Goal: Task Accomplishment & Management: Use online tool/utility

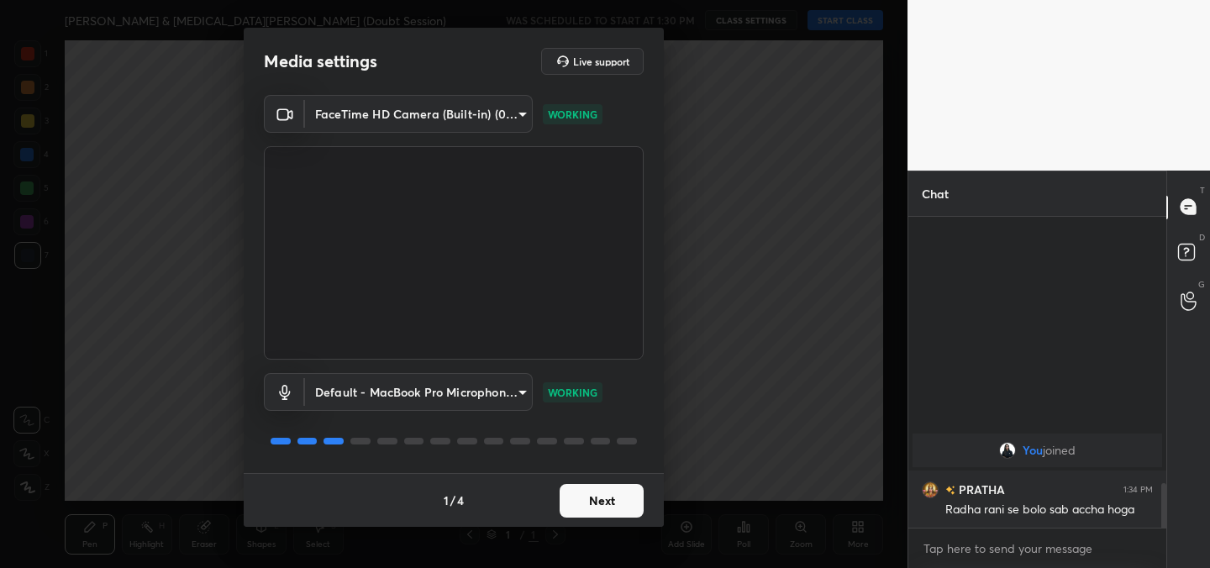
scroll to position [1665, 0]
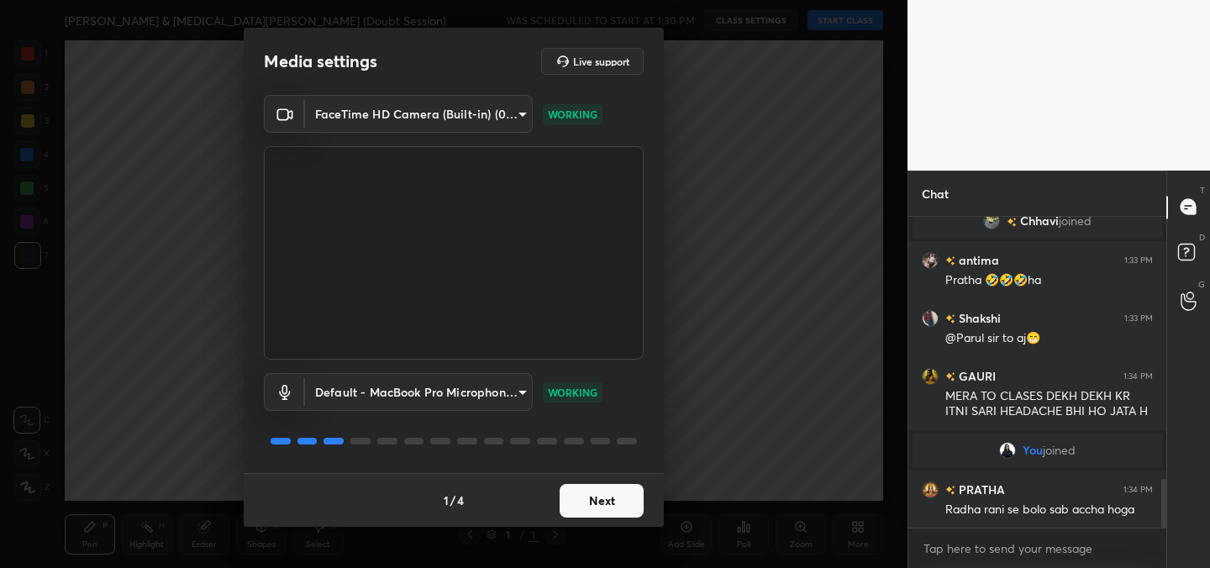
click at [613, 510] on button "Next" at bounding box center [602, 501] width 84 height 34
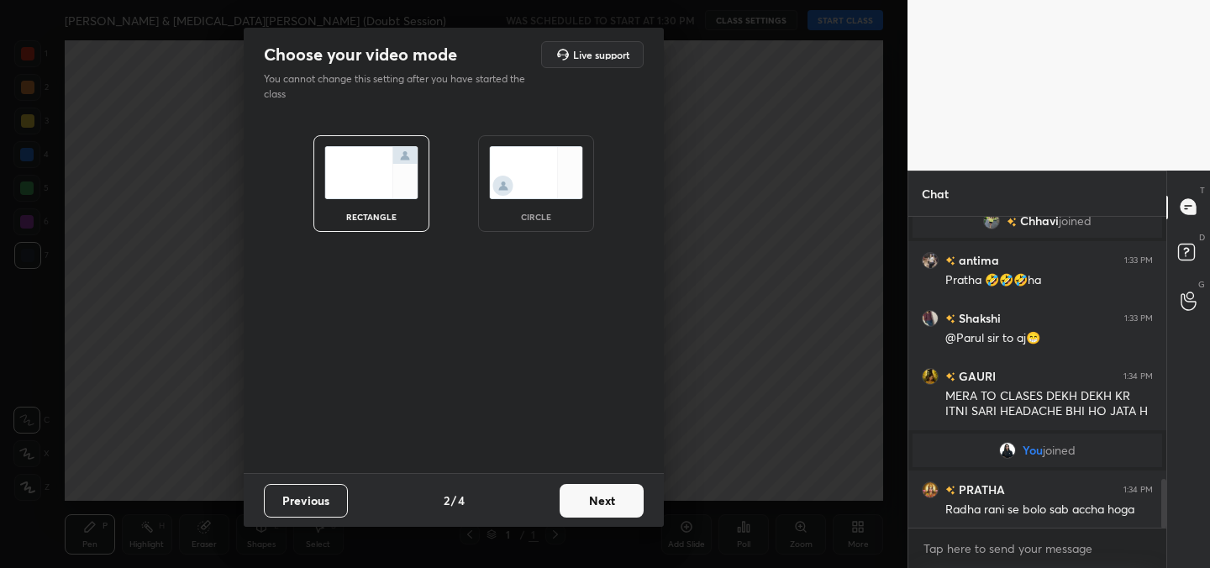
click at [613, 510] on button "Next" at bounding box center [602, 501] width 84 height 34
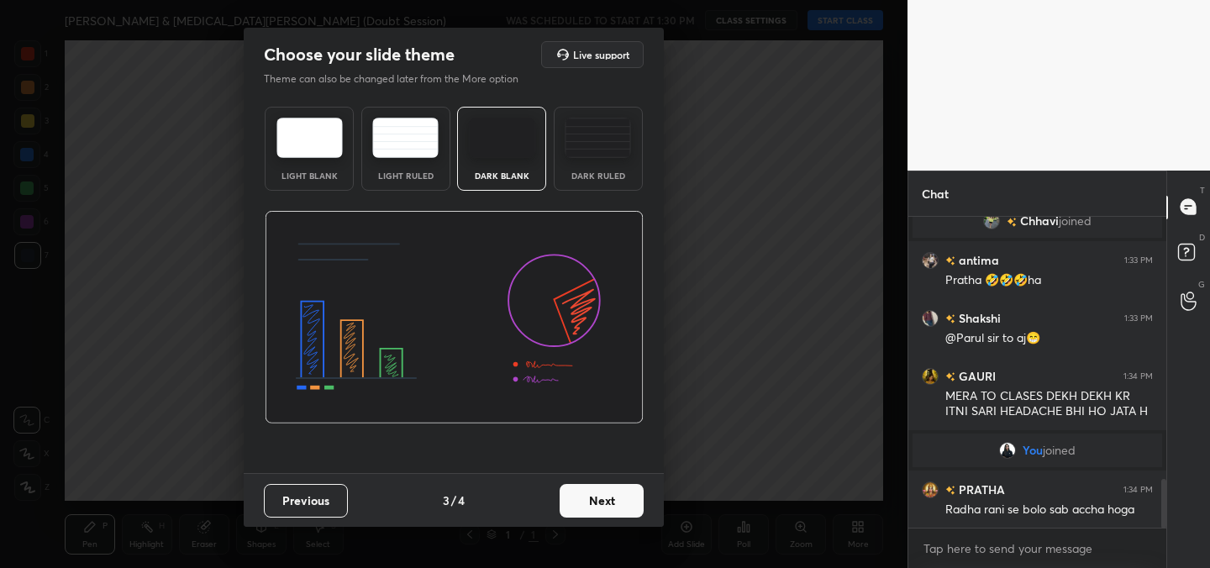
click at [613, 510] on button "Next" at bounding box center [602, 501] width 84 height 34
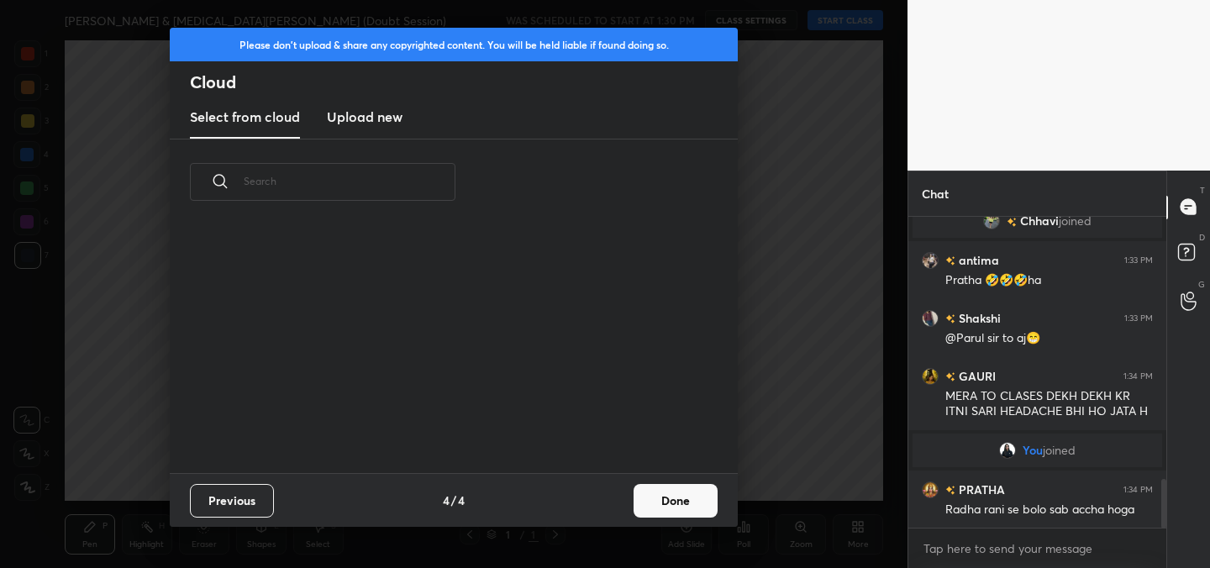
scroll to position [167, 539]
click at [678, 500] on button "Done" at bounding box center [676, 501] width 84 height 34
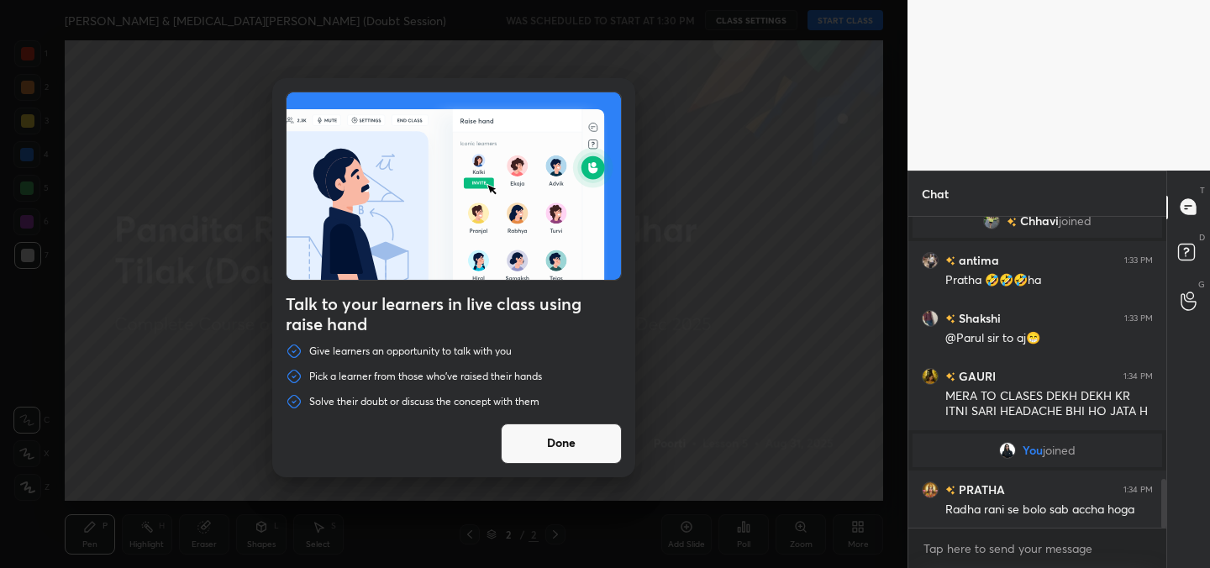
click at [594, 433] on button "Done" at bounding box center [561, 444] width 121 height 40
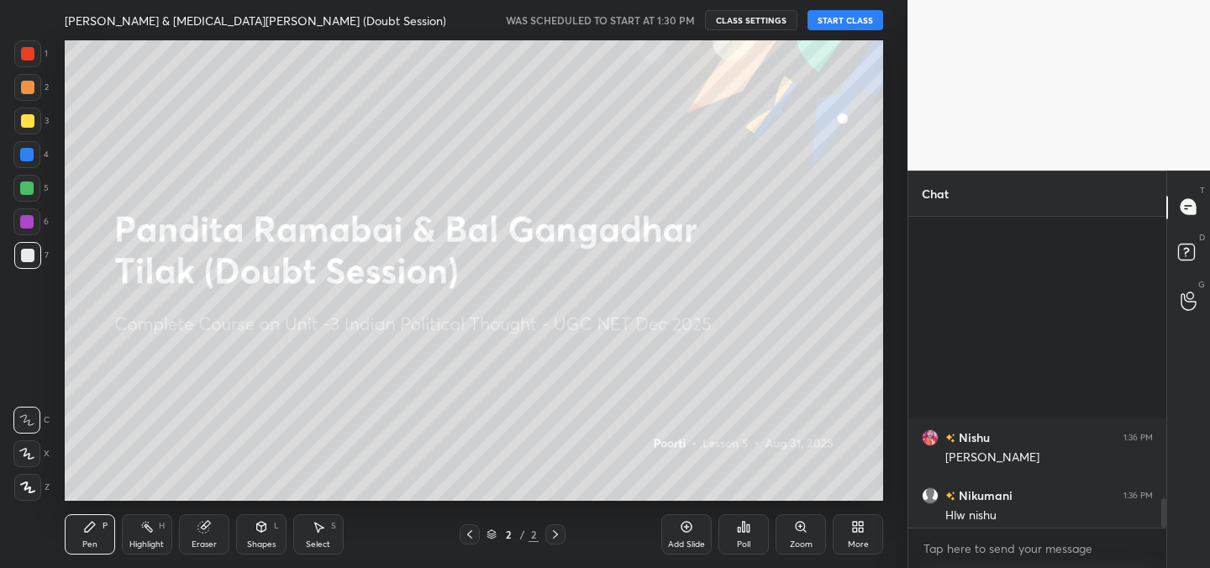
scroll to position [3031, 0]
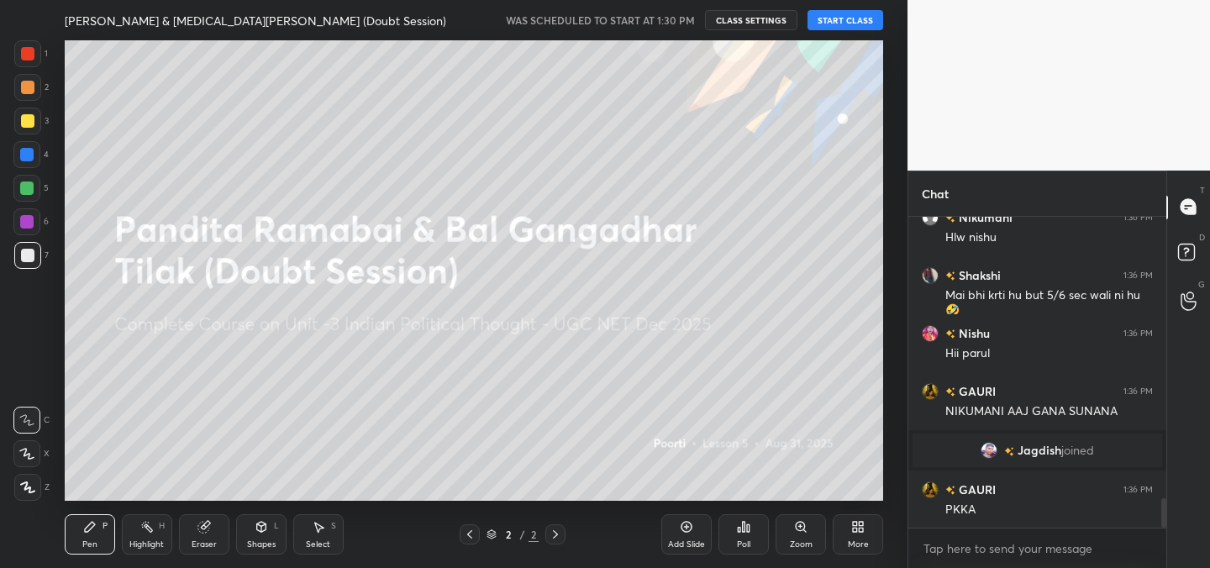
click at [866, 540] on div "More" at bounding box center [858, 544] width 21 height 8
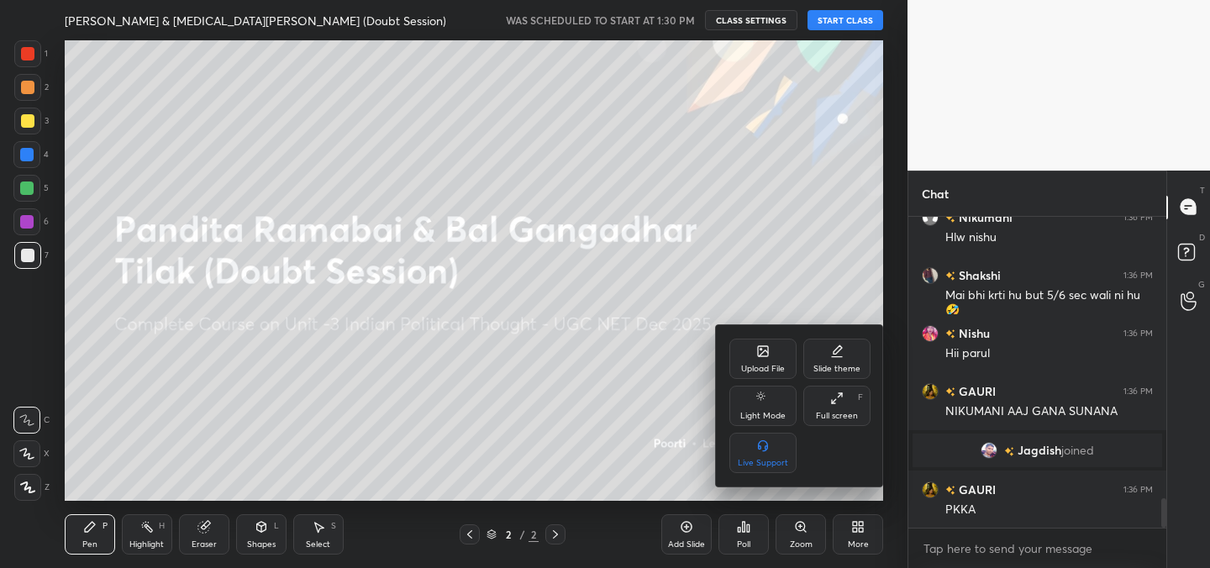
scroll to position [3089, 0]
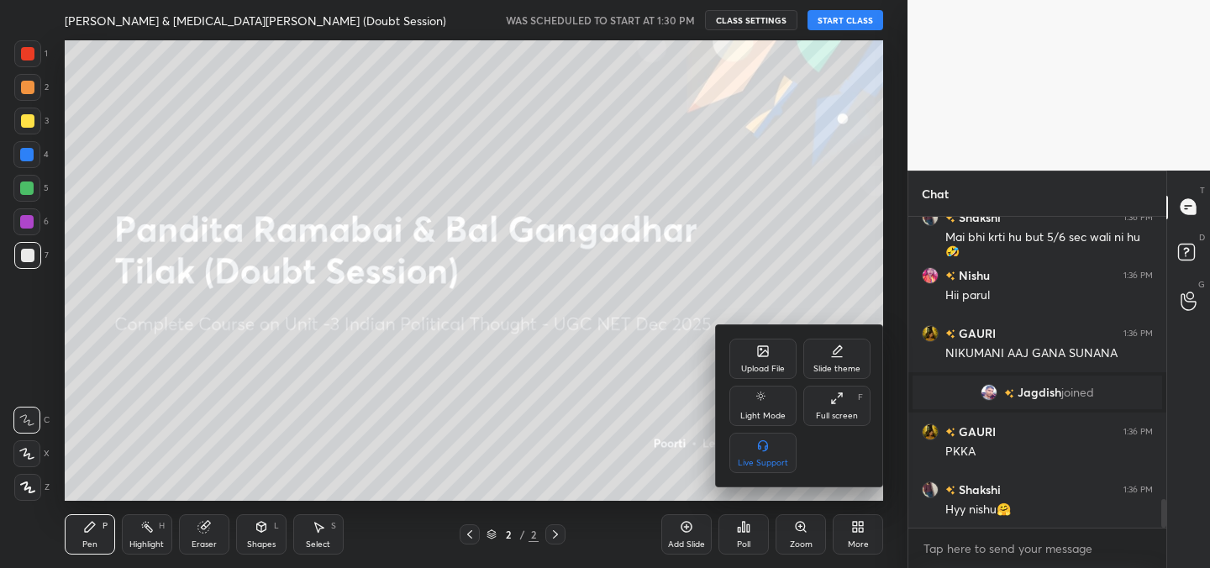
click at [763, 372] on div "Upload File" at bounding box center [763, 369] width 44 height 8
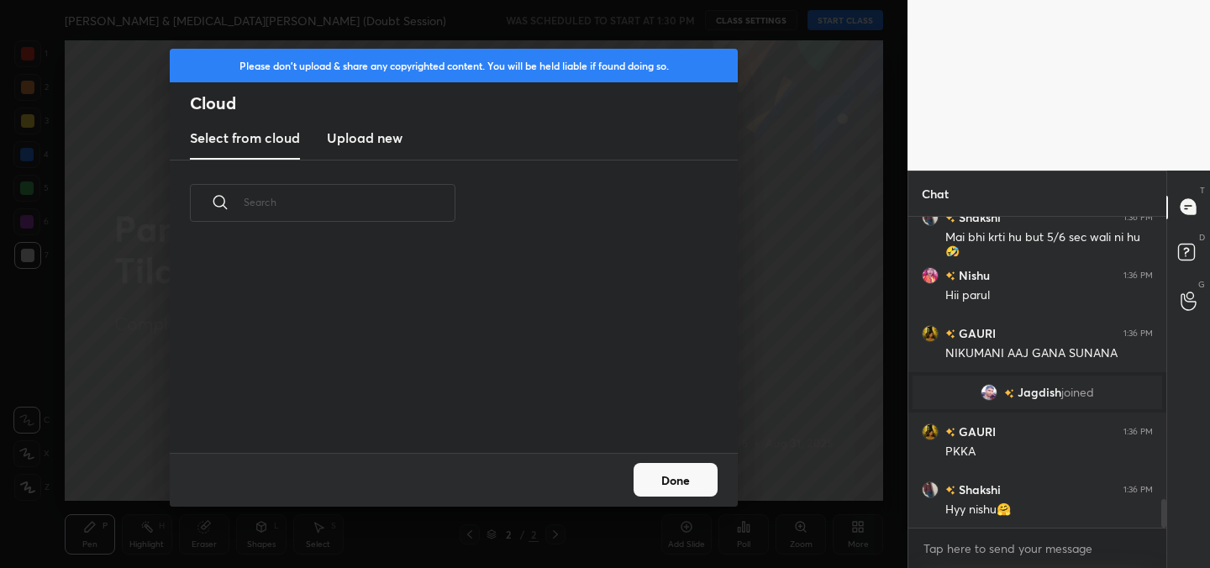
scroll to position [207, 539]
click at [349, 134] on h3 "Upload new" at bounding box center [365, 138] width 76 height 20
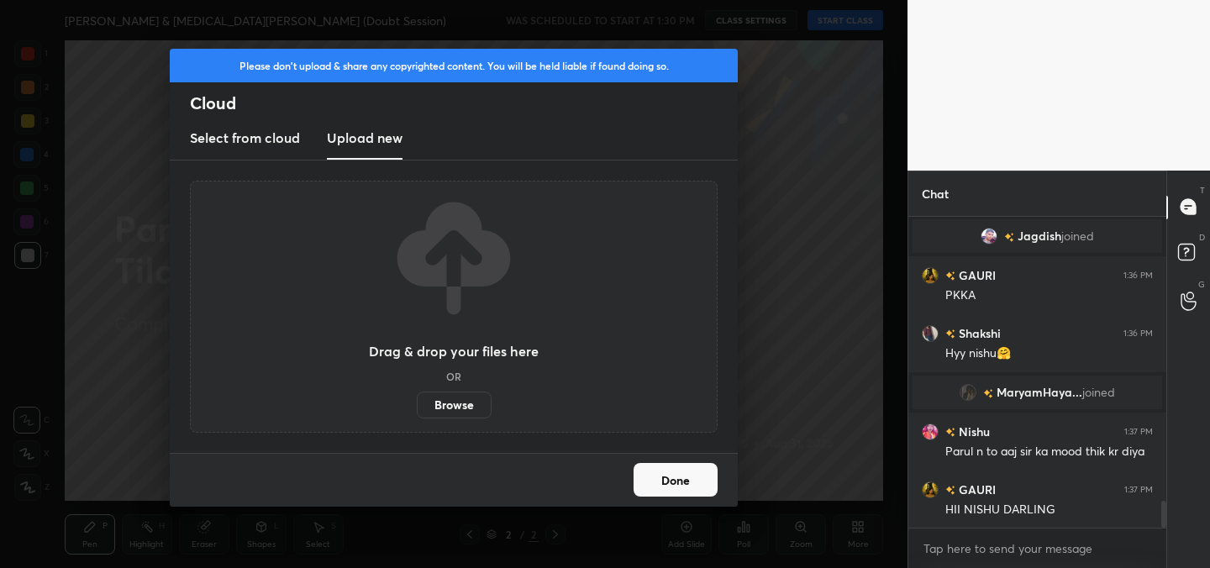
scroll to position [3350, 0]
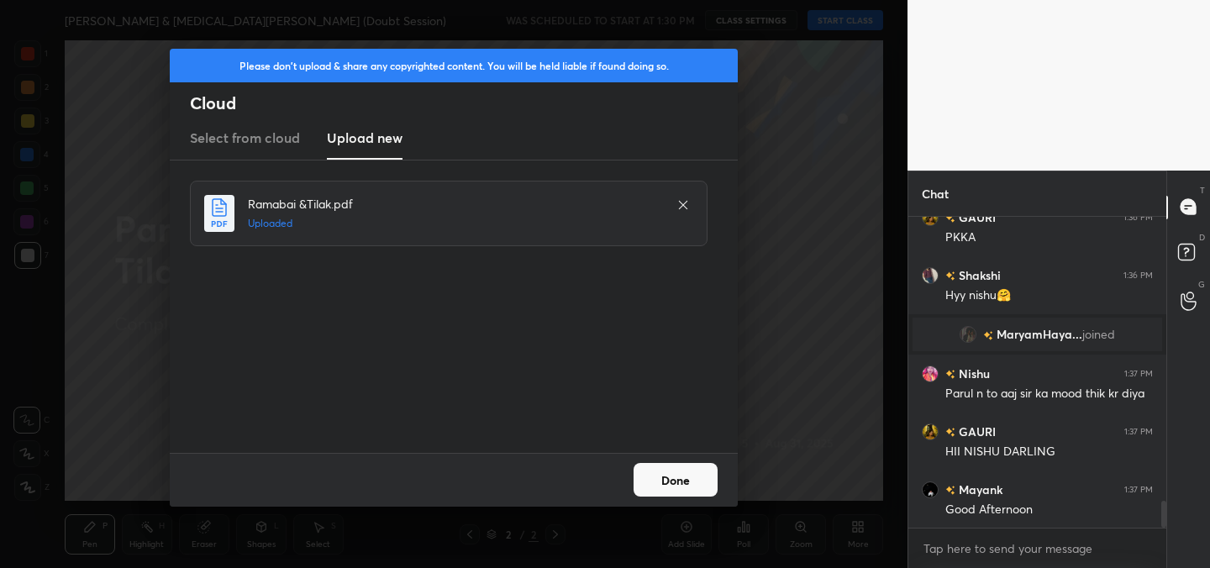
click at [709, 476] on button "Done" at bounding box center [676, 480] width 84 height 34
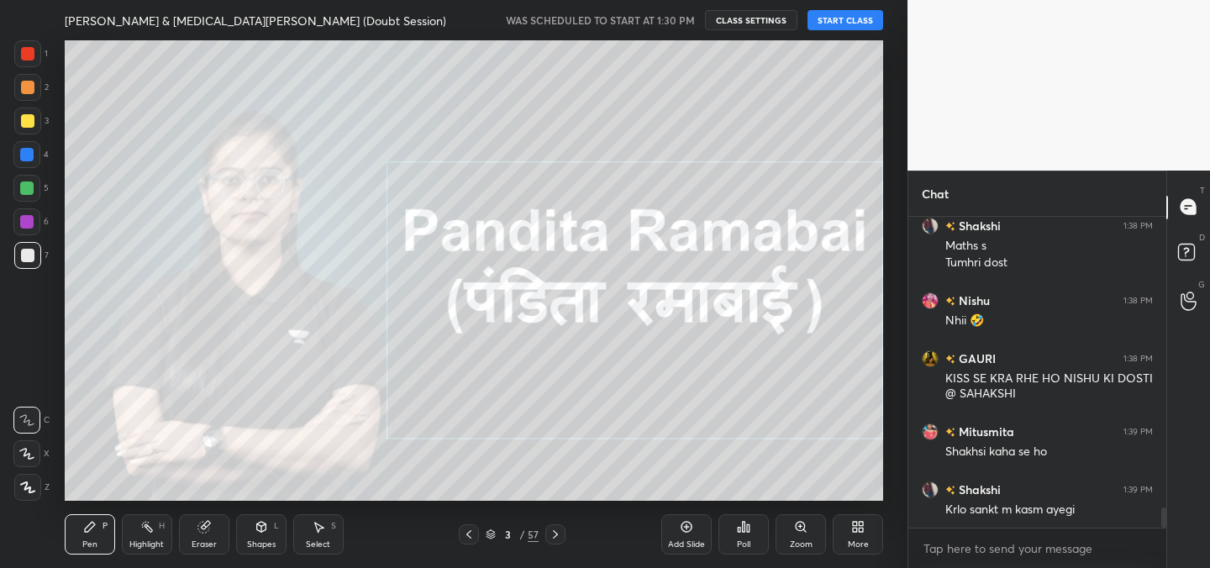
scroll to position [4419, 0]
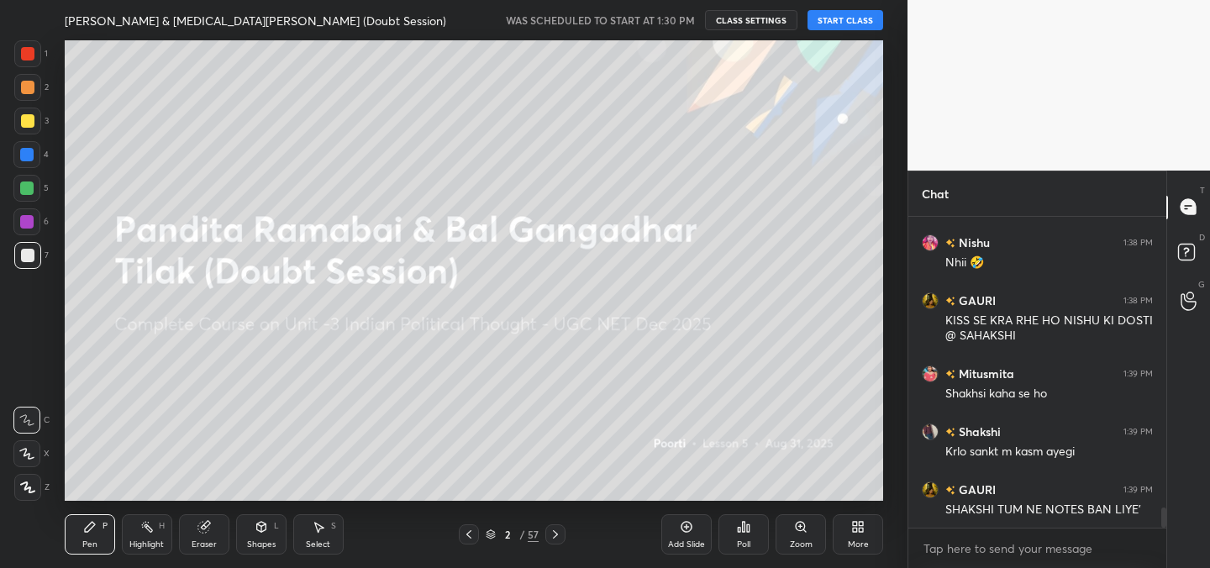
click at [860, 19] on button "START CLASS" at bounding box center [846, 20] width 76 height 20
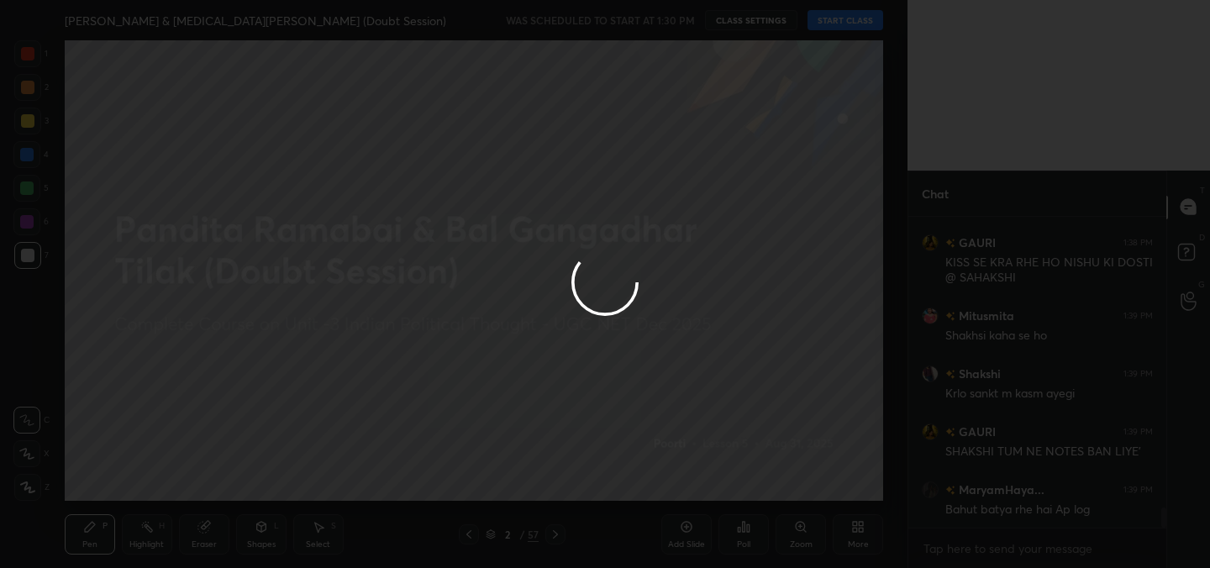
type textarea "x"
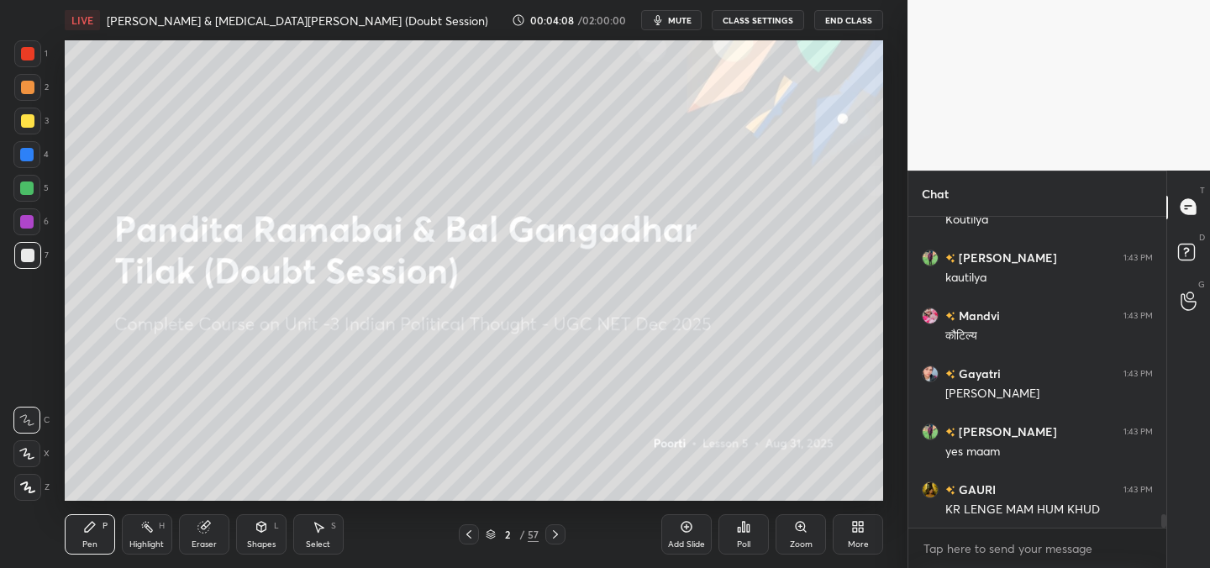
scroll to position [6949, 0]
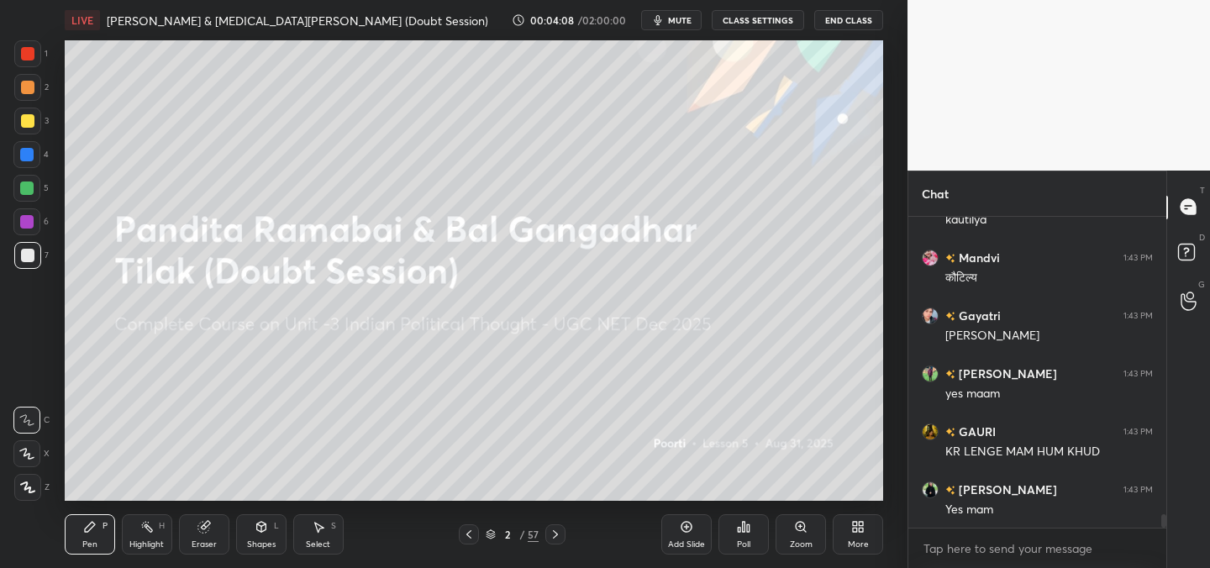
click at [739, 545] on div "Poll" at bounding box center [743, 544] width 13 height 8
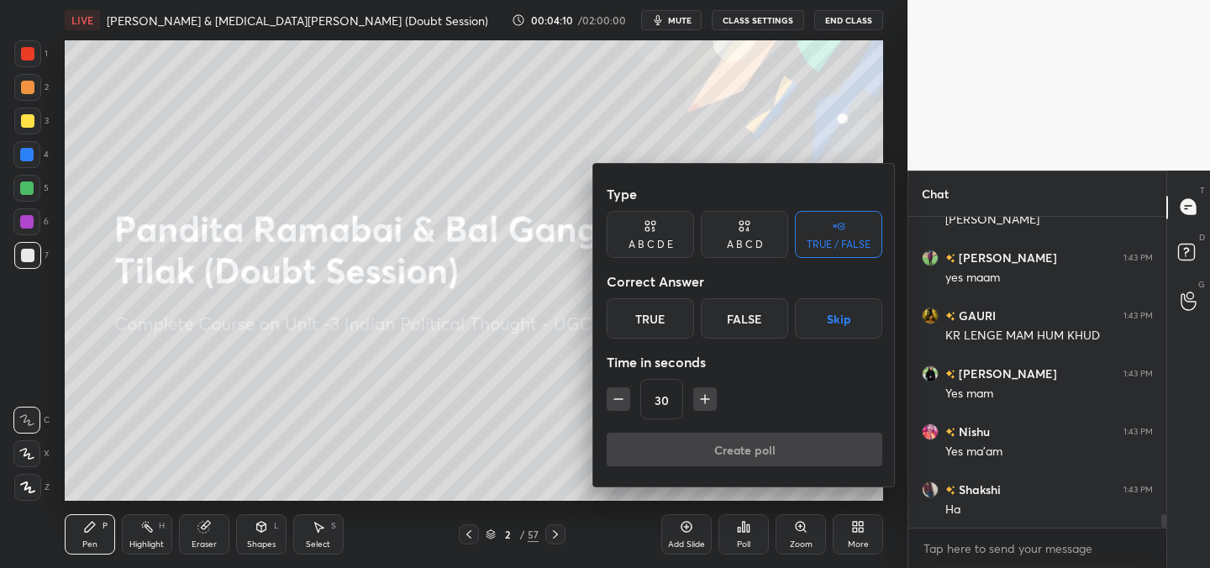
scroll to position [7123, 0]
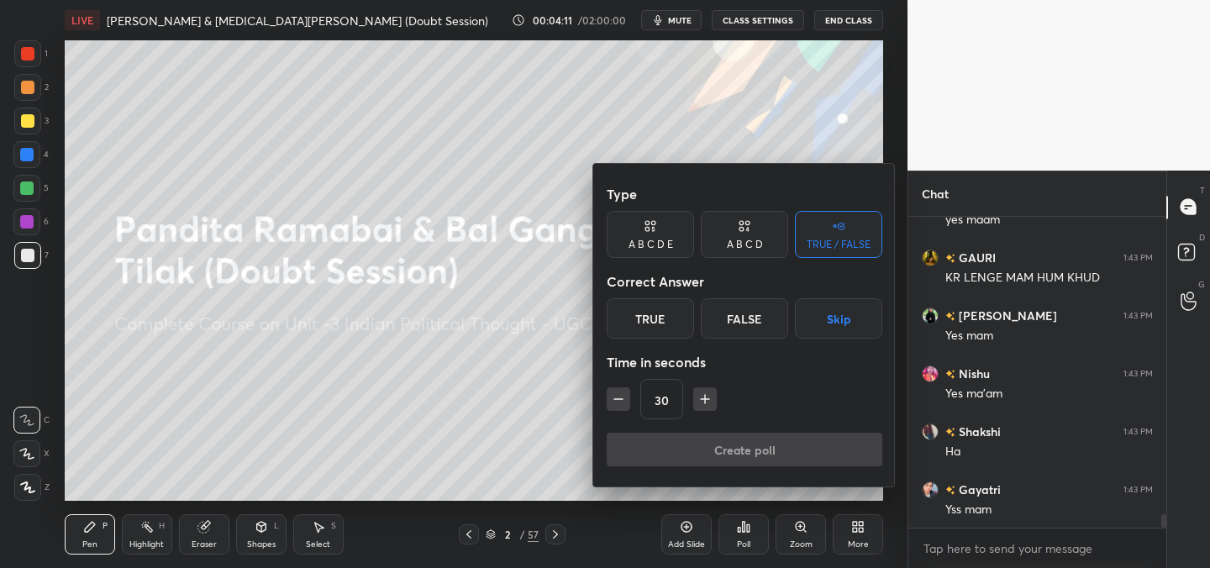
click at [450, 404] on div at bounding box center [605, 284] width 1210 height 568
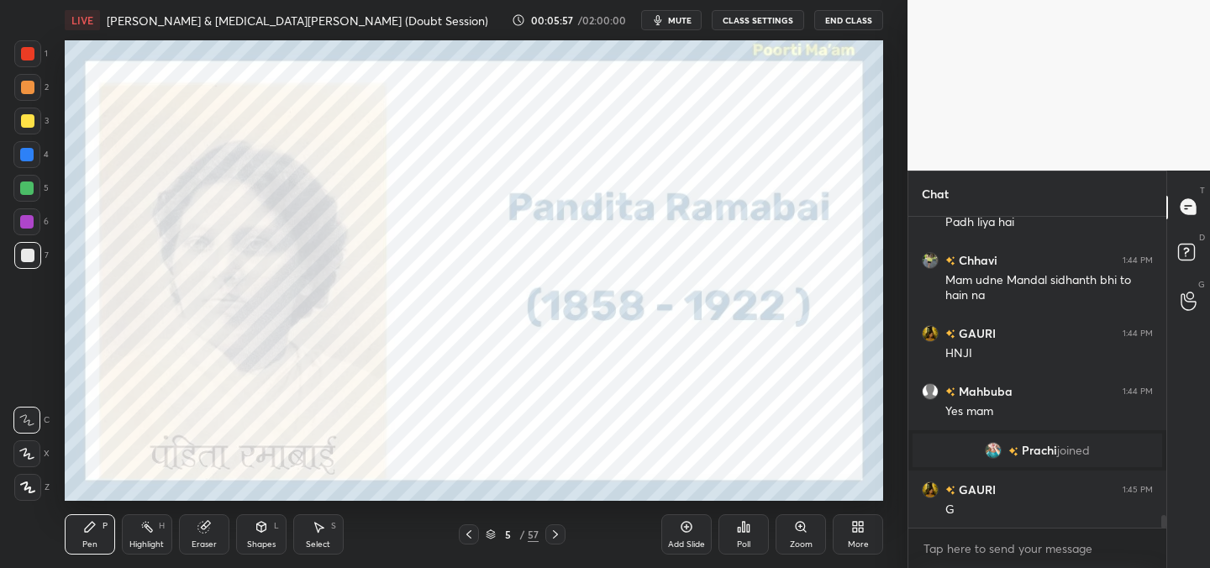
scroll to position [7258, 0]
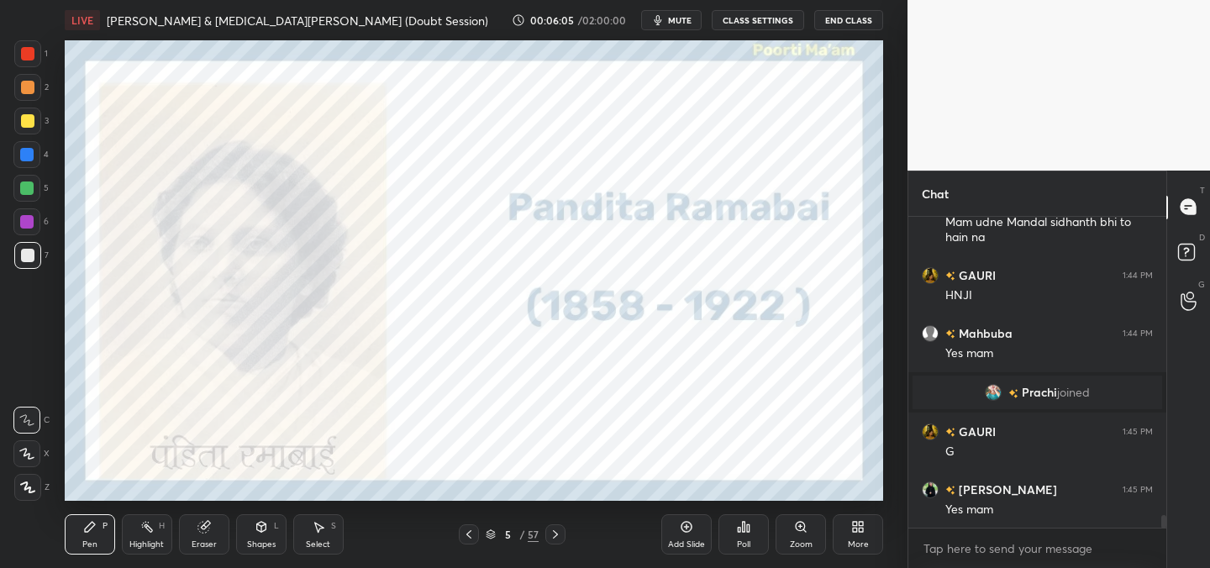
click at [25, 496] on div at bounding box center [27, 487] width 27 height 27
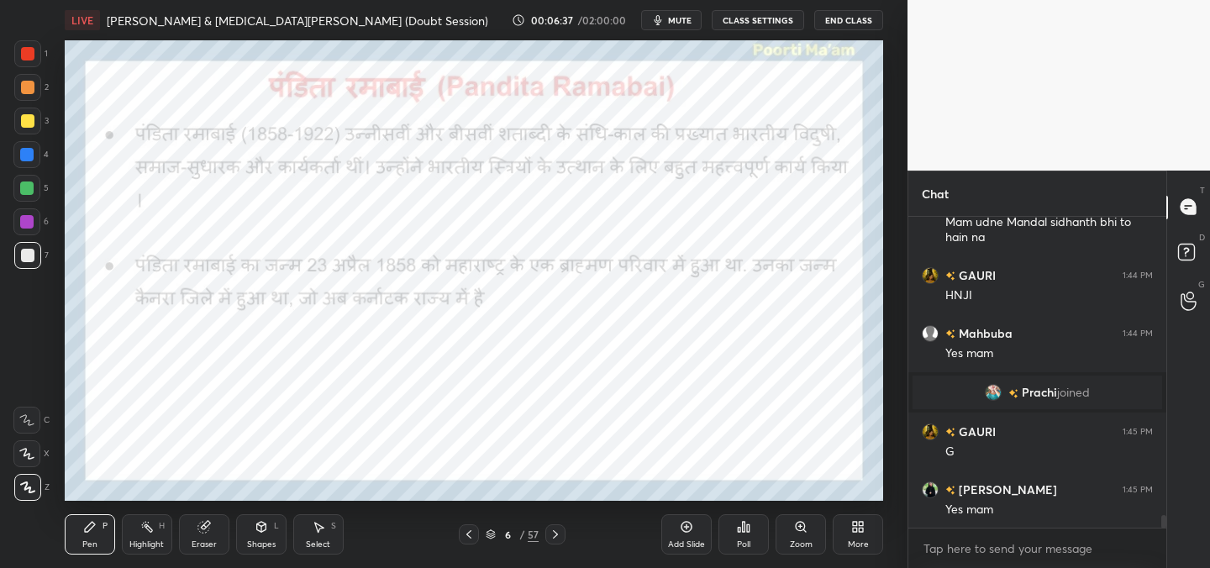
click at [30, 53] on div at bounding box center [27, 53] width 13 height 13
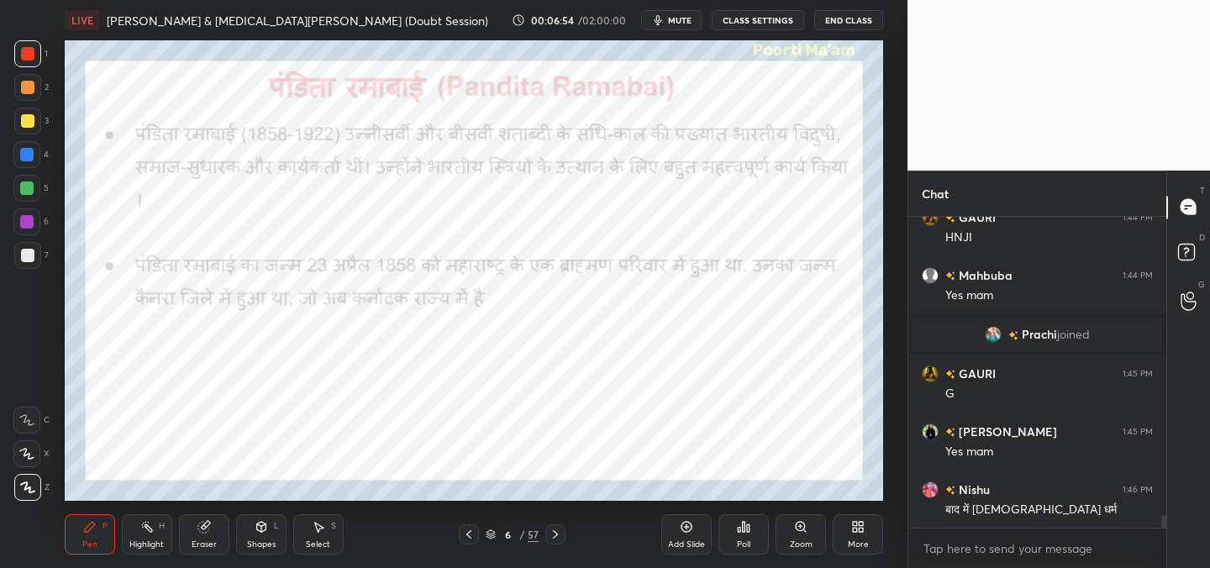
scroll to position [7333, 0]
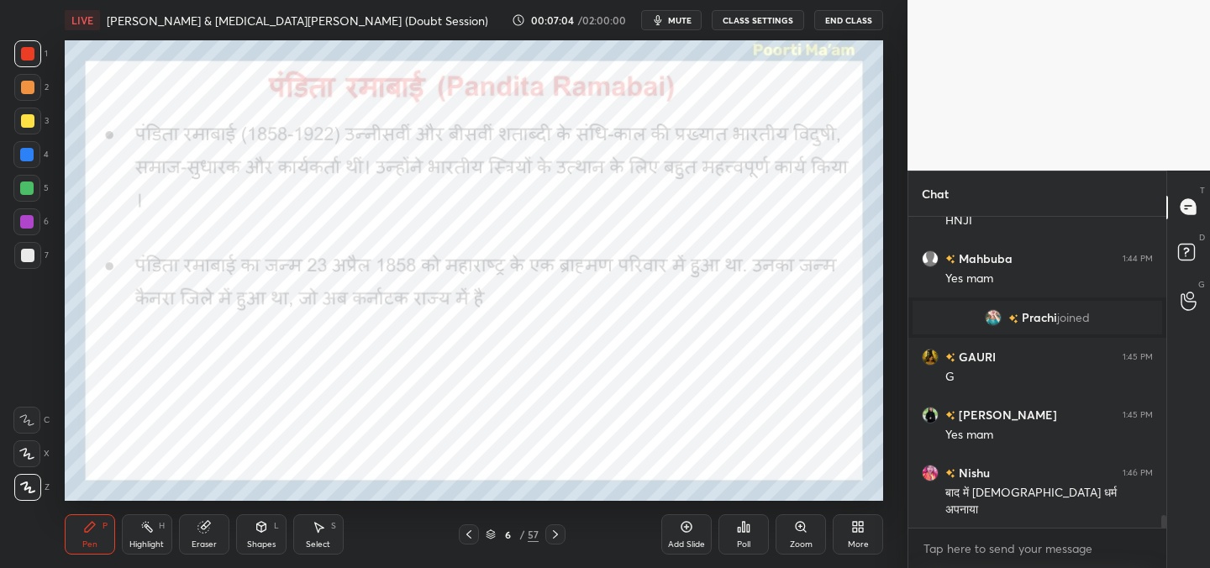
click at [683, 20] on span "mute" at bounding box center [680, 20] width 24 height 12
click at [847, 27] on button "End Class" at bounding box center [848, 20] width 69 height 20
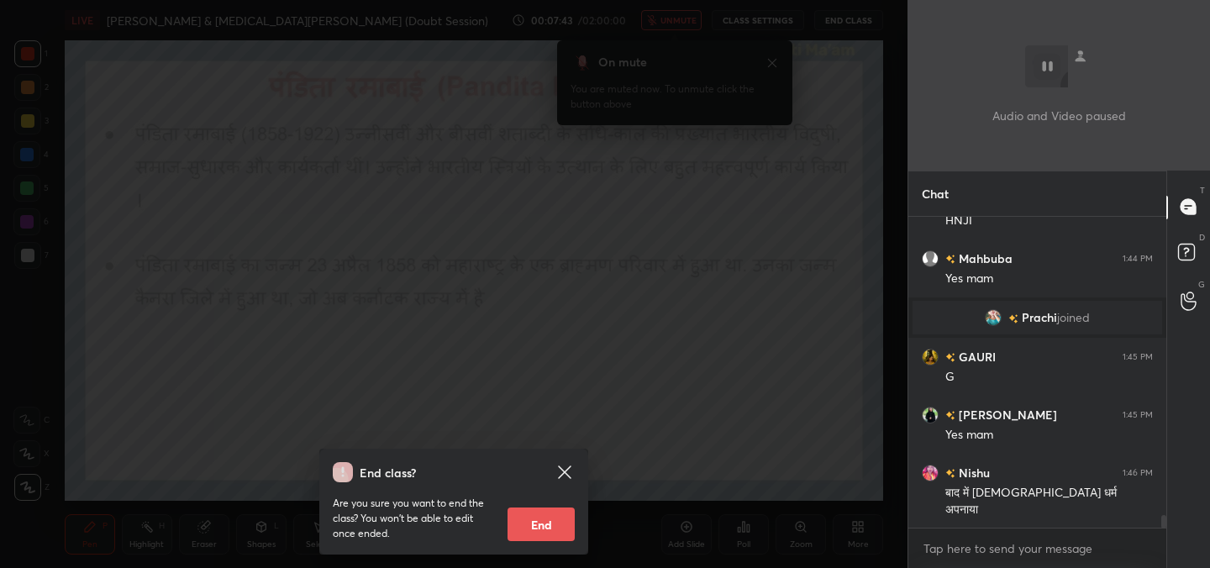
scroll to position [7406, 0]
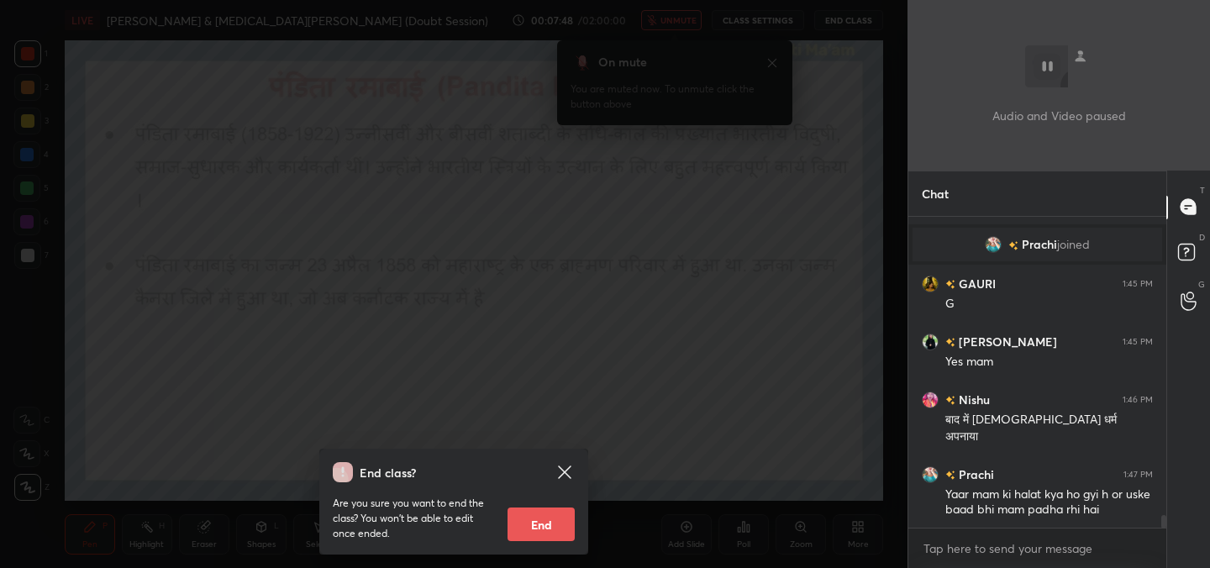
click at [769, 214] on div "End class? Are you sure you want to end the class? You won’t be able to edit on…" at bounding box center [454, 284] width 908 height 568
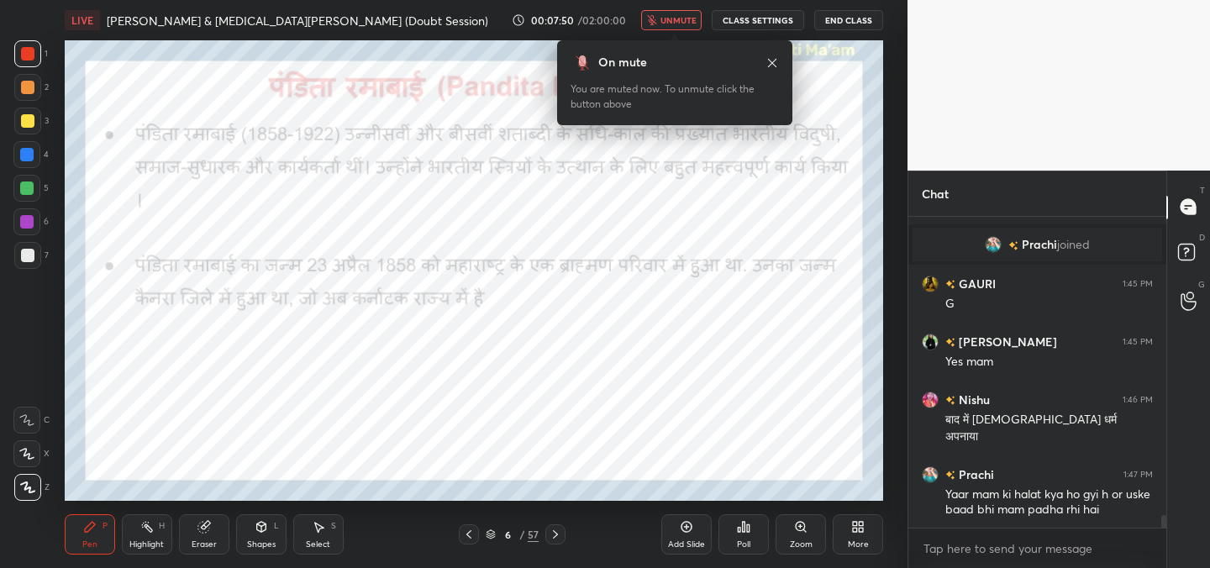
click at [669, 17] on span "unmute" at bounding box center [678, 20] width 36 height 12
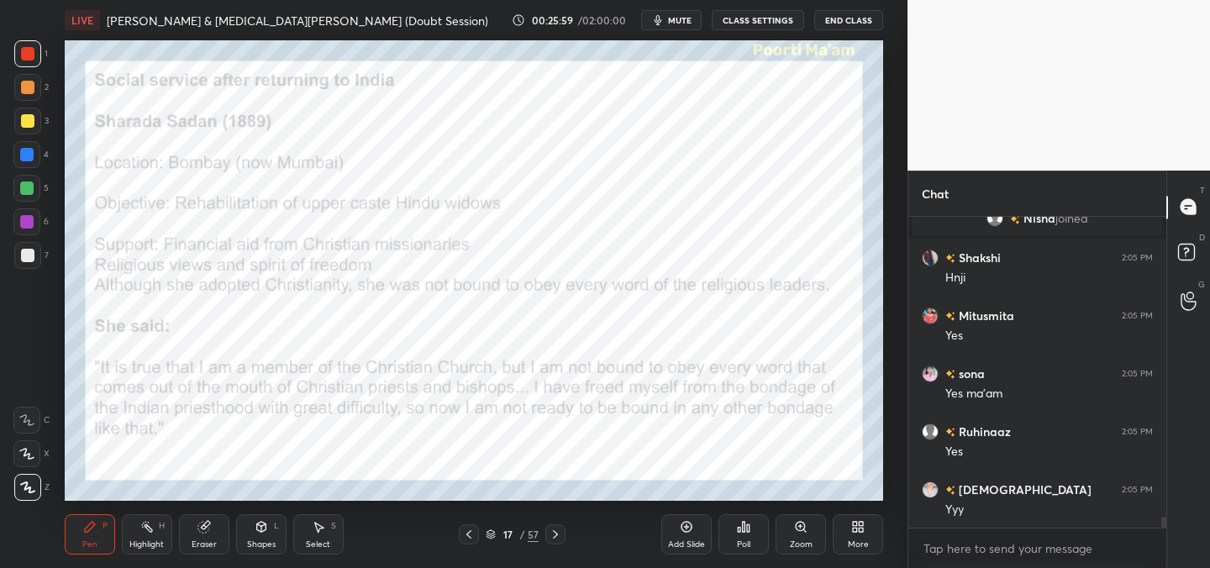
scroll to position [8484, 0]
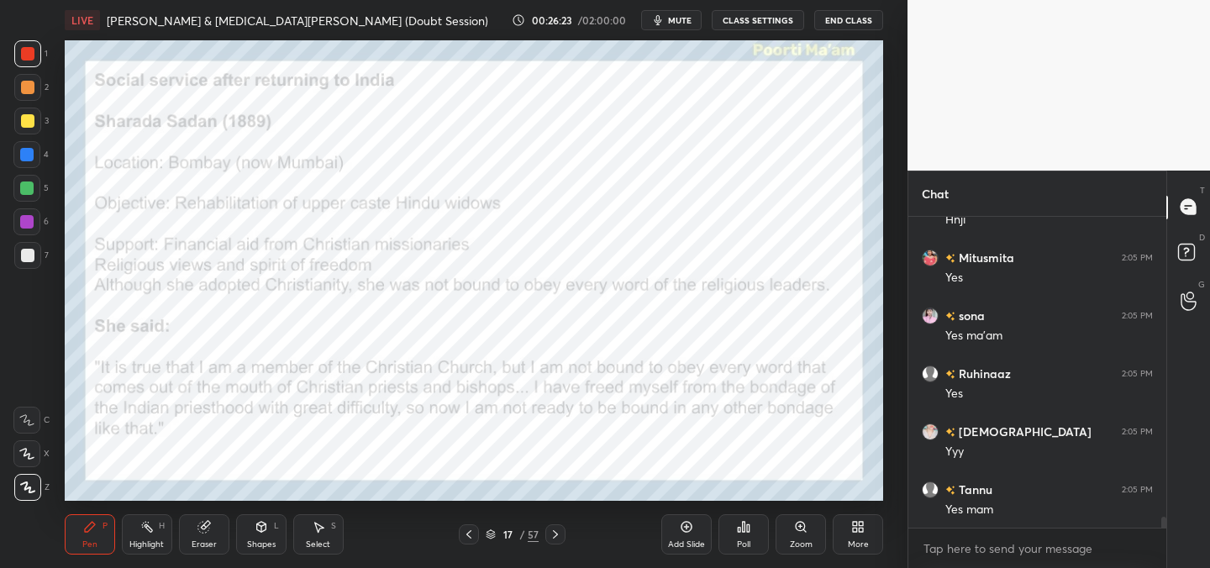
click at [739, 534] on div "Poll" at bounding box center [743, 534] width 50 height 40
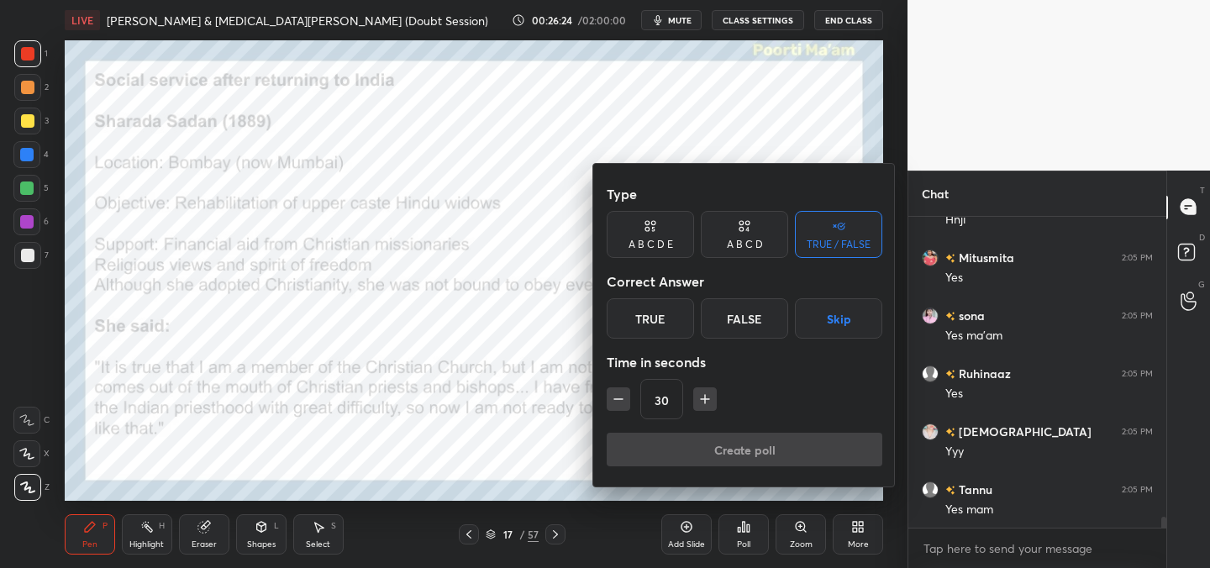
click at [660, 324] on div "True" at bounding box center [650, 318] width 87 height 40
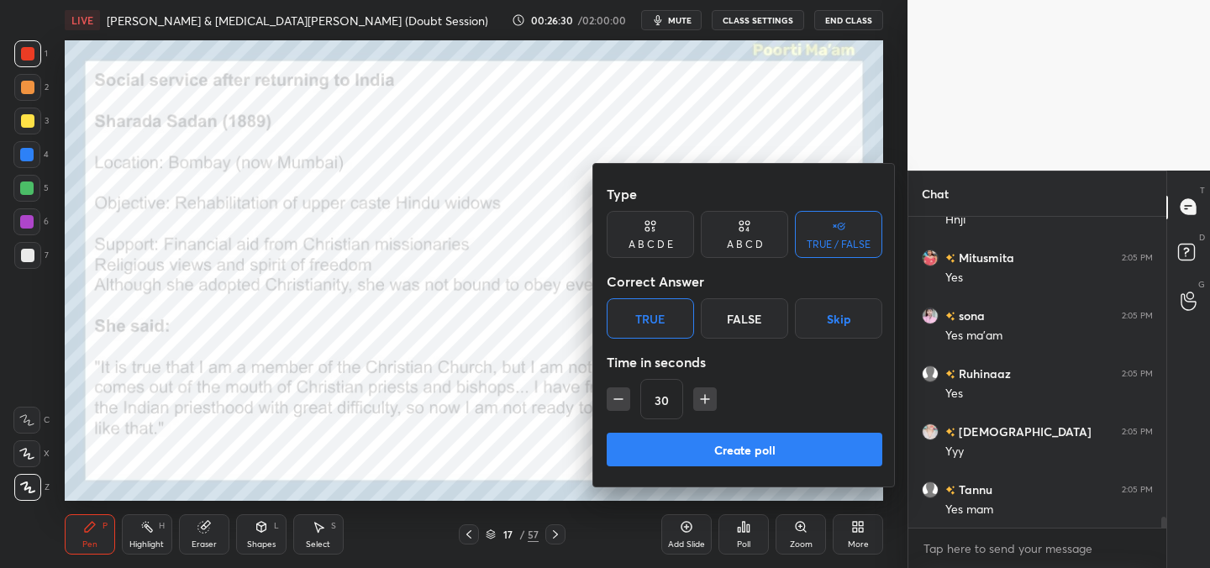
click at [764, 445] on button "Create poll" at bounding box center [745, 450] width 276 height 34
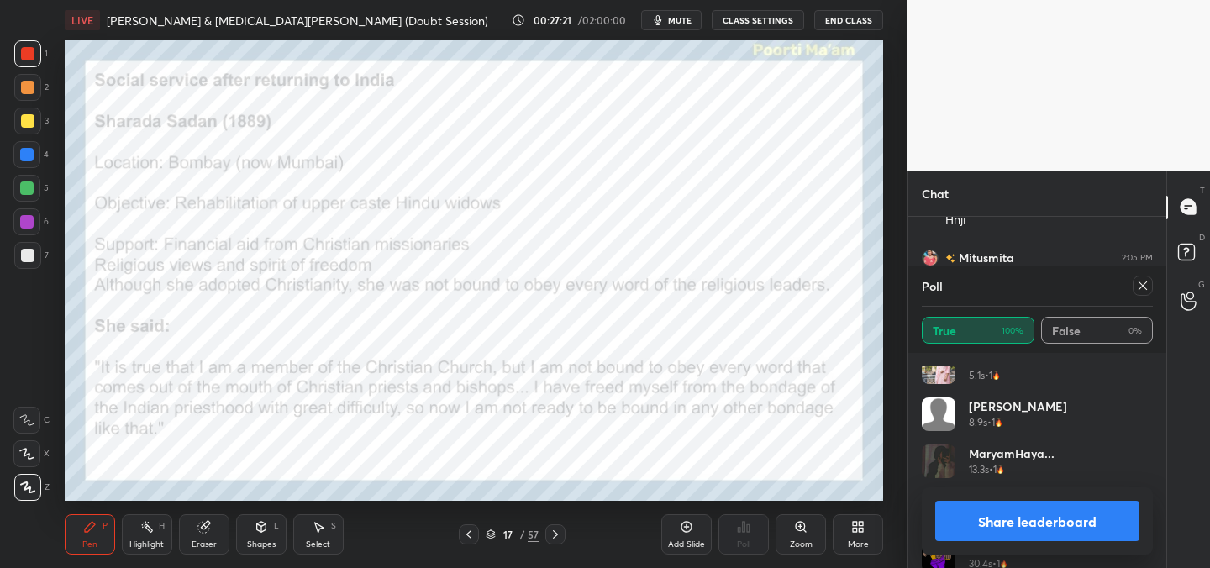
scroll to position [1587, 0]
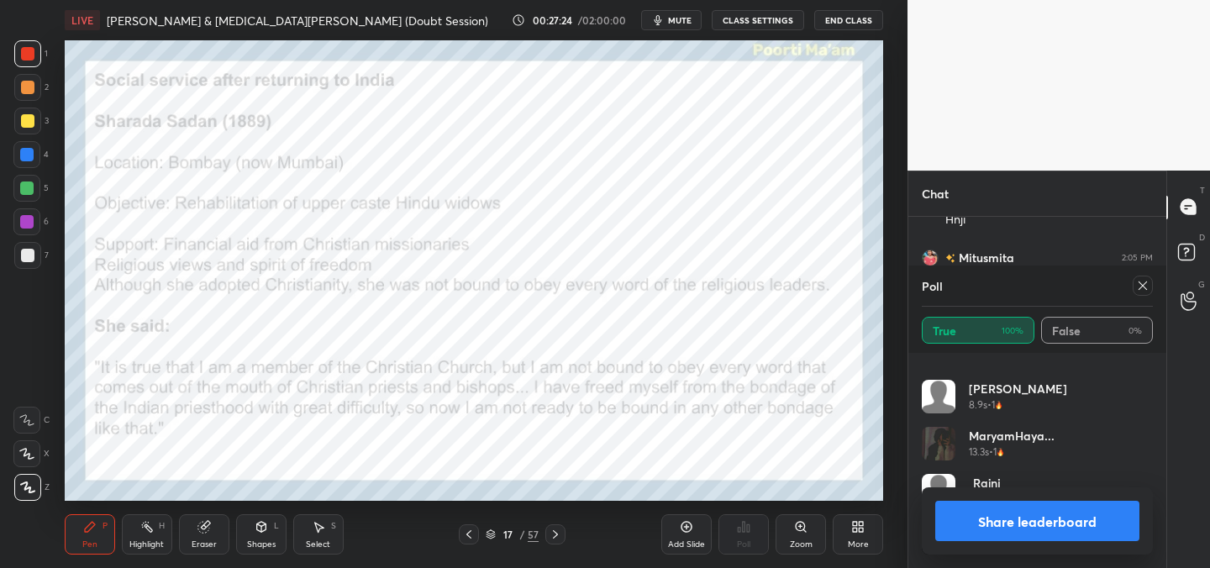
click at [1140, 290] on icon at bounding box center [1142, 285] width 13 height 13
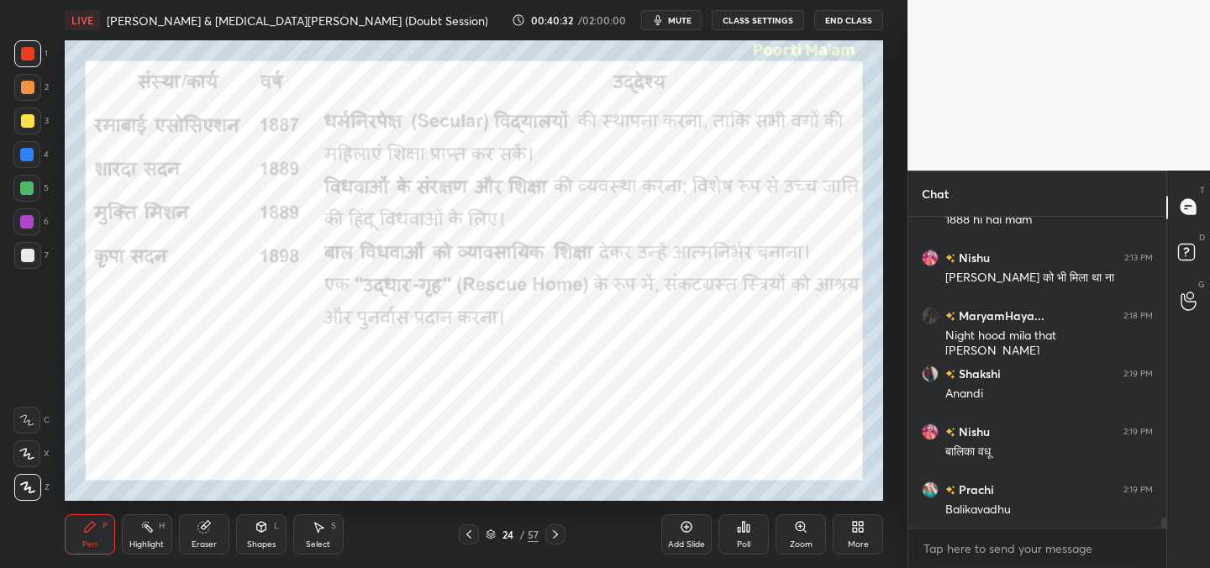
scroll to position [9763, 0]
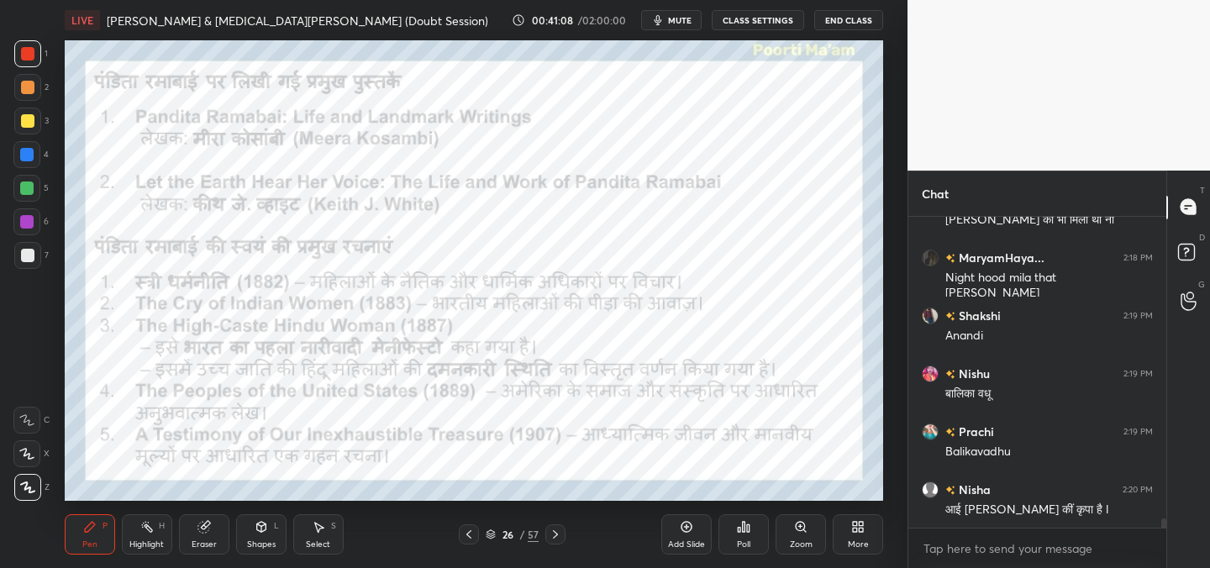
click at [0, 172] on div "1 2 3 4 5 6 7 C X Z C X Z E E Erase all H H LIVE [PERSON_NAME] & [MEDICAL_DATA]…" at bounding box center [447, 284] width 894 height 568
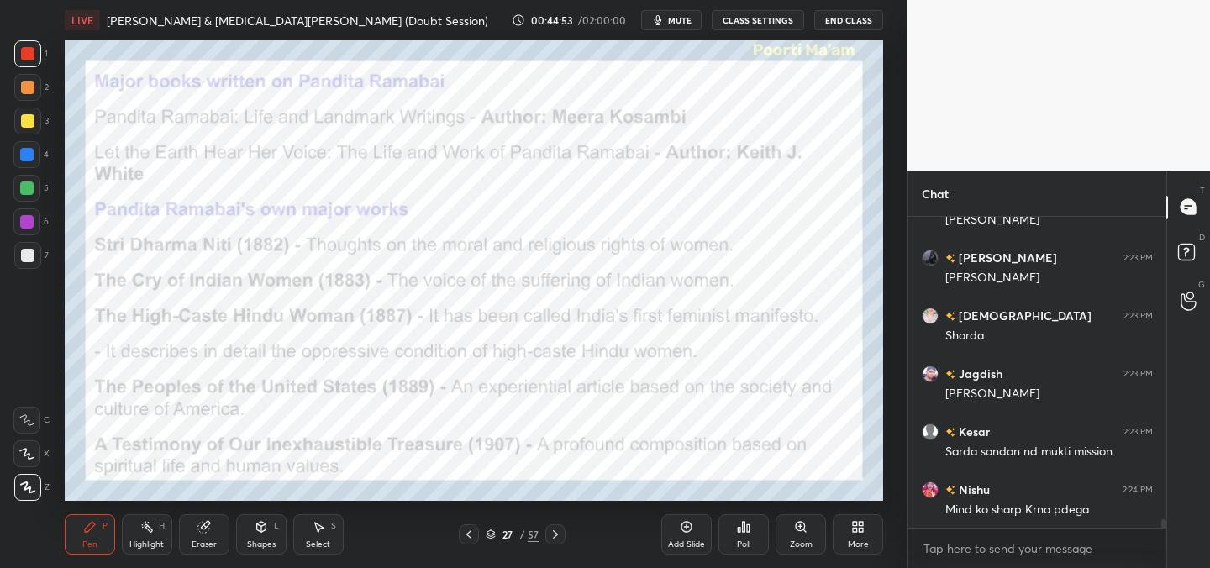
scroll to position [6, 6]
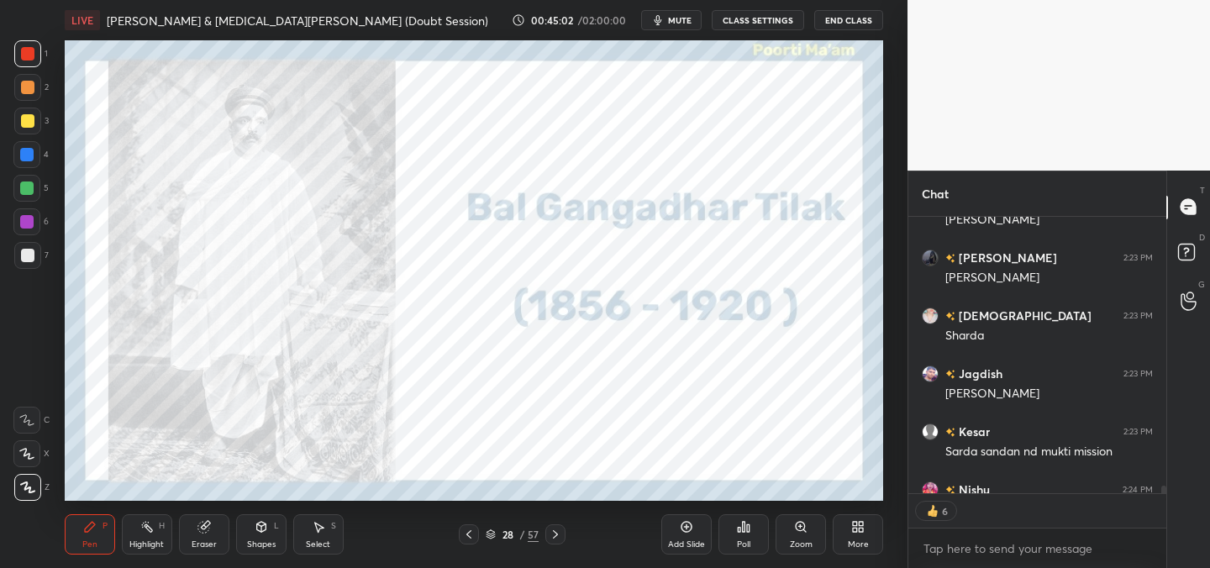
click at [755, 537] on div "Poll" at bounding box center [743, 534] width 50 height 40
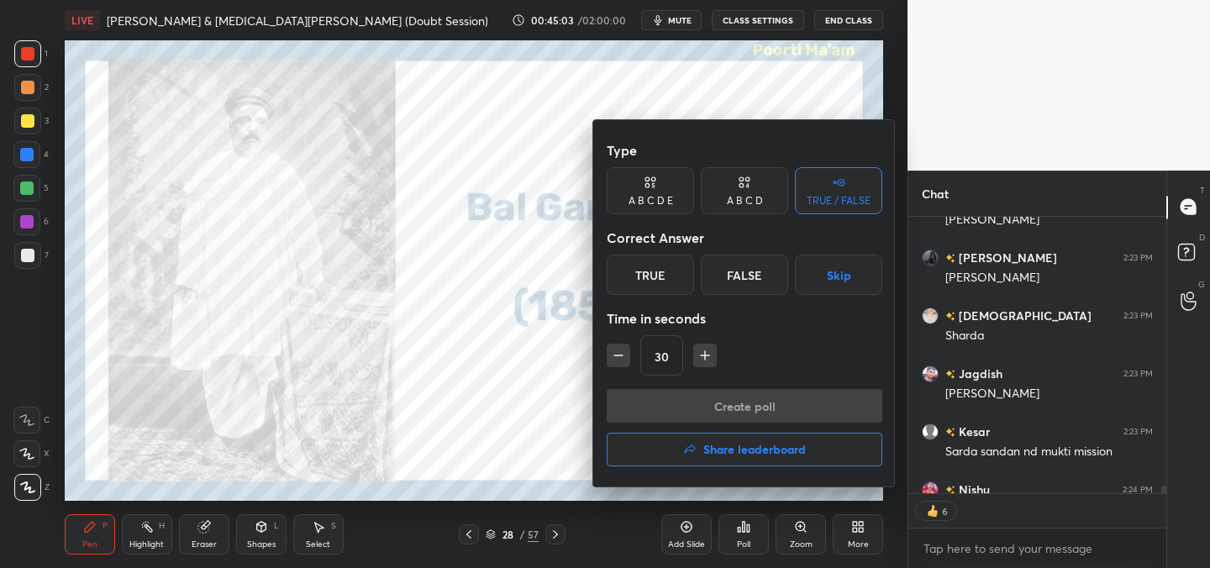
click at [660, 275] on div "True" at bounding box center [650, 275] width 87 height 40
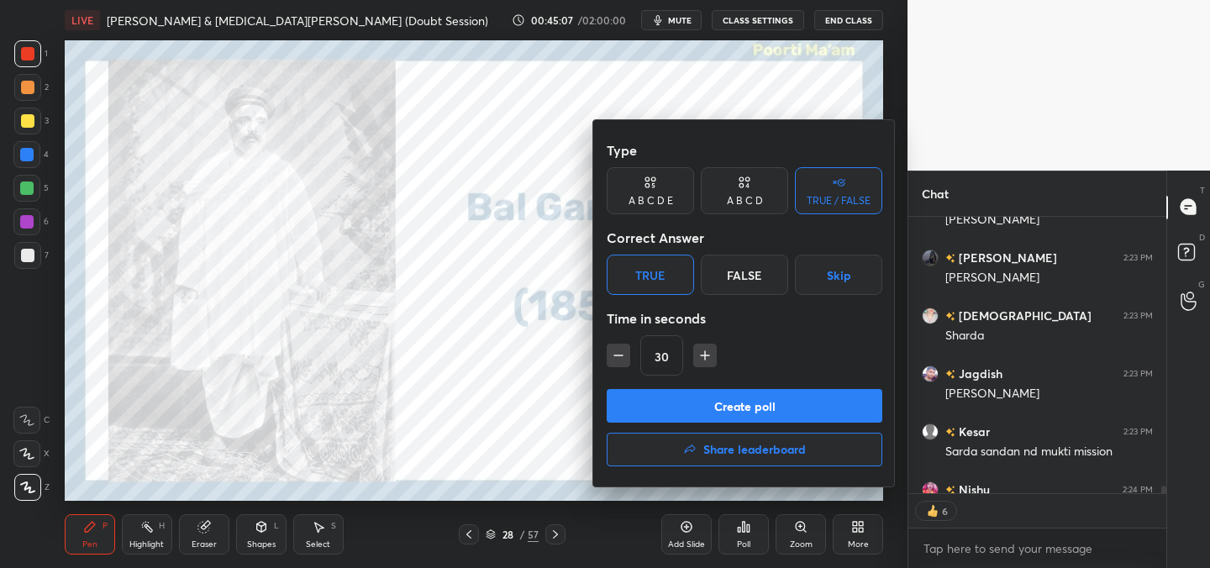
click at [707, 405] on button "Create poll" at bounding box center [745, 406] width 276 height 34
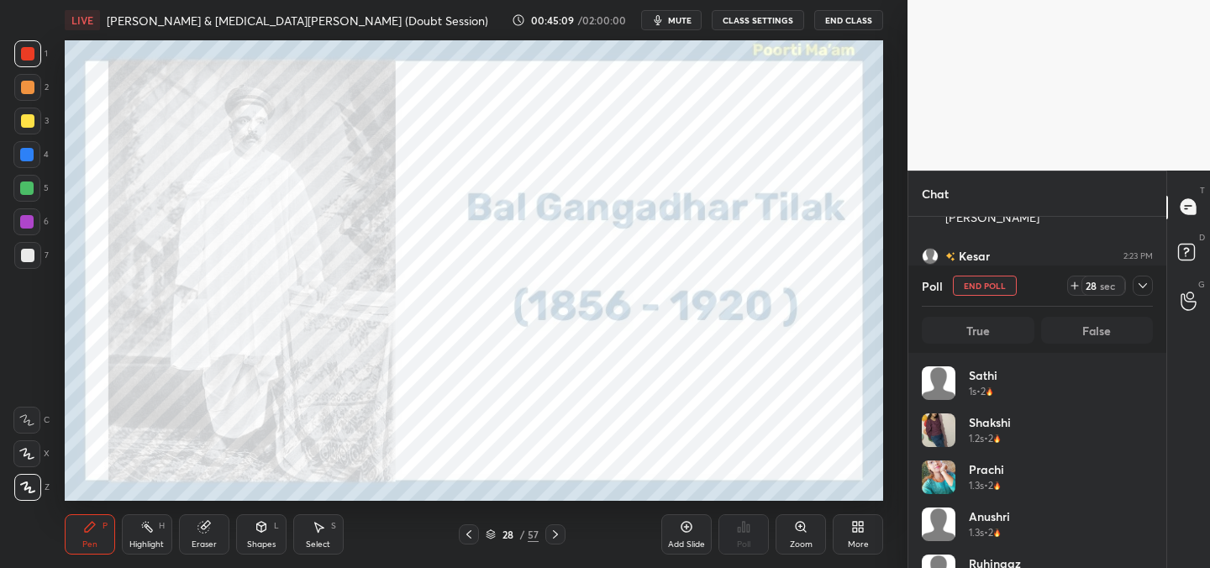
scroll to position [197, 226]
click at [676, 19] on span "mute" at bounding box center [680, 20] width 24 height 12
click at [682, 16] on span "unmute" at bounding box center [678, 20] width 36 height 12
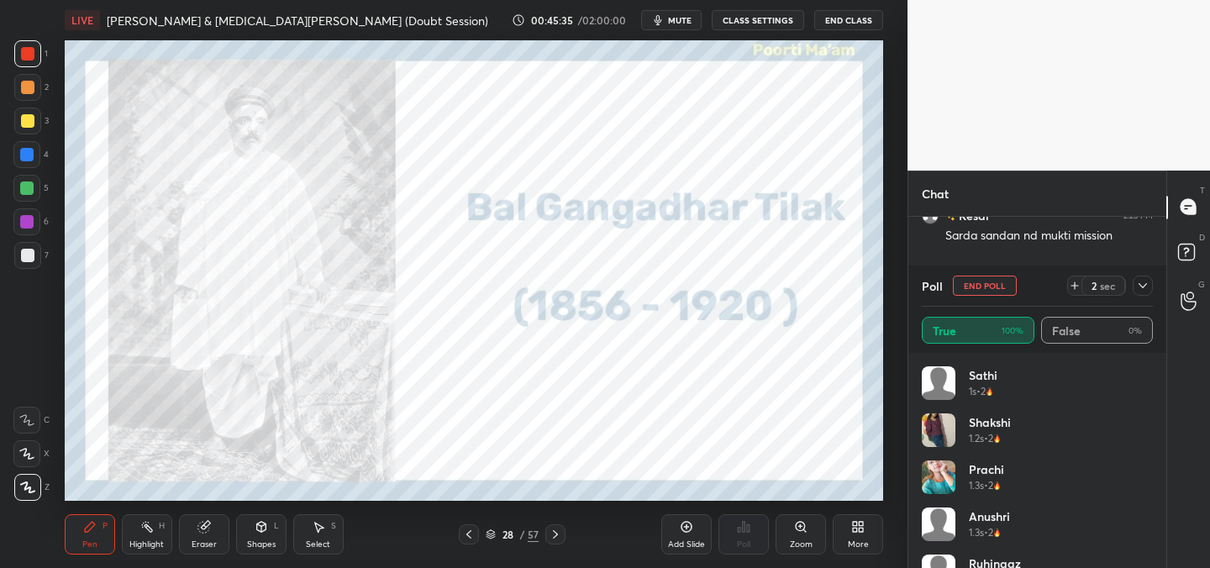
click at [1024, 460] on div "Prachi 1.3s • 2" at bounding box center [1037, 483] width 231 height 47
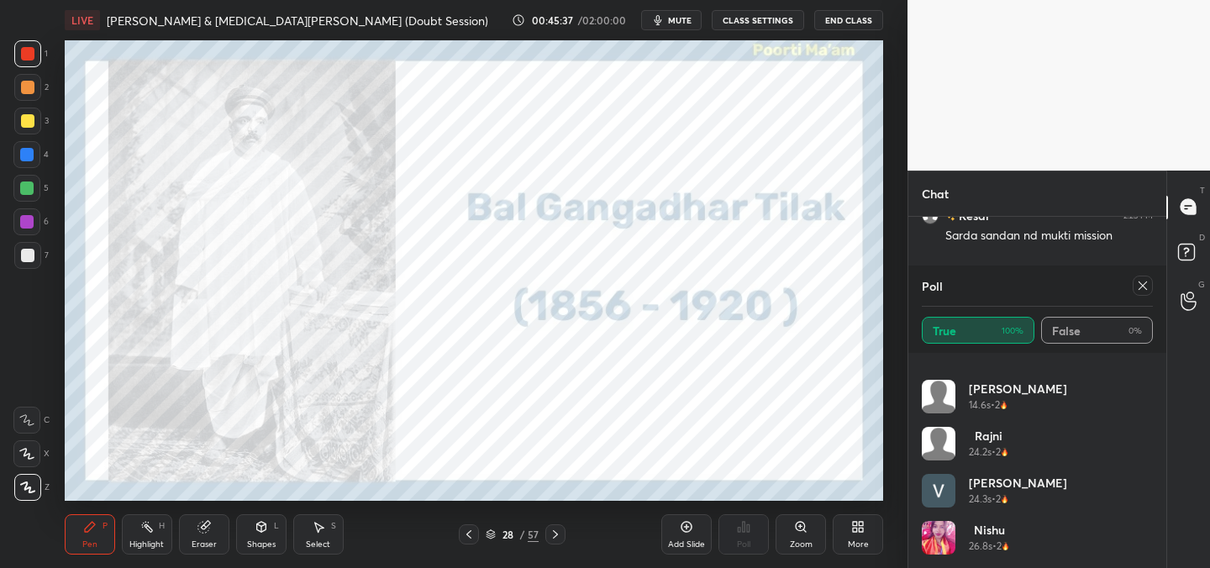
scroll to position [11220, 0]
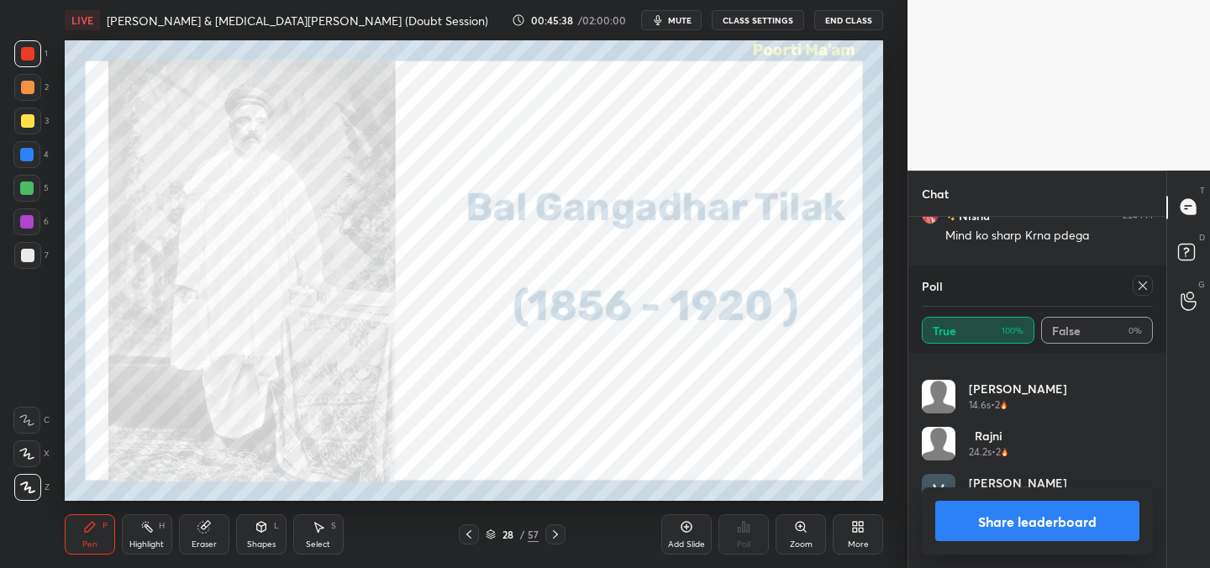
click at [1138, 297] on div "Poll" at bounding box center [1037, 286] width 231 height 40
click at [1140, 290] on icon at bounding box center [1142, 285] width 13 height 13
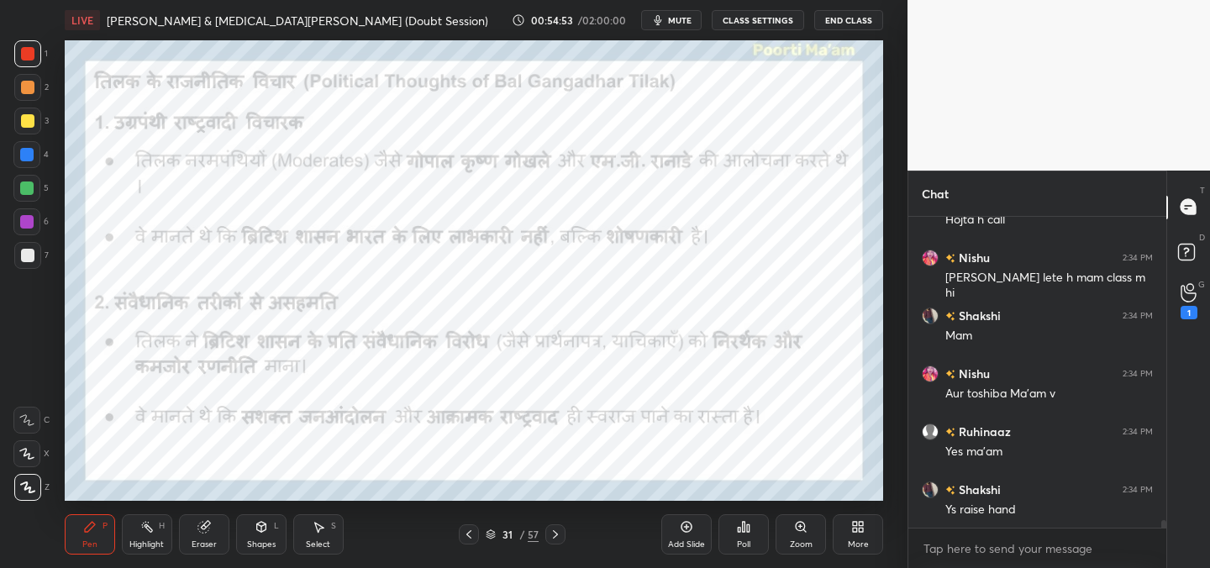
scroll to position [13002, 0]
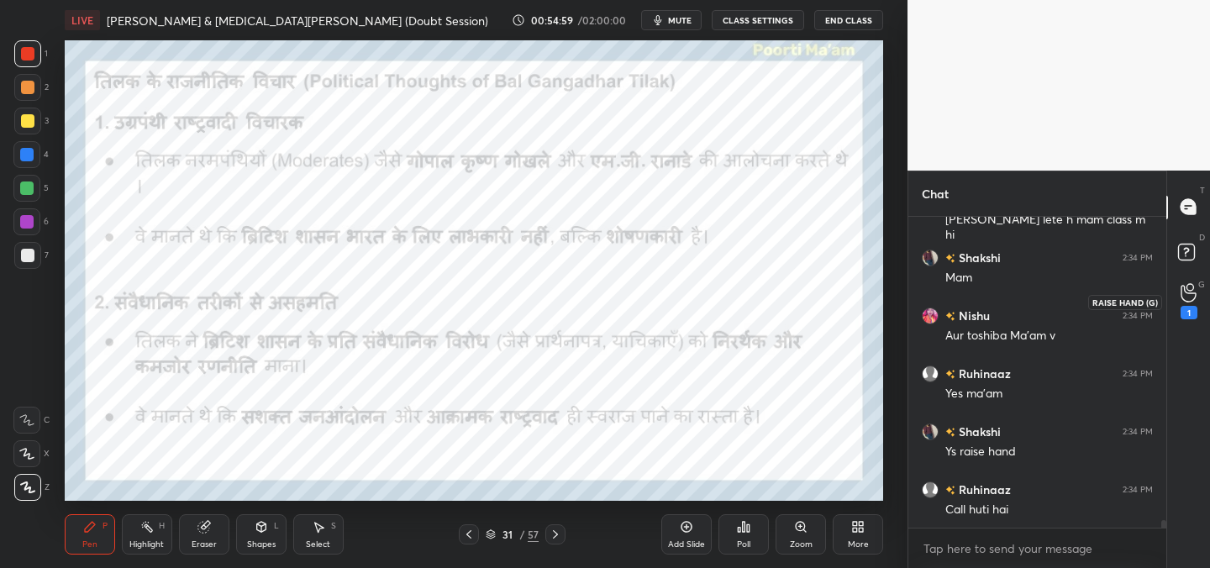
click at [1195, 299] on icon at bounding box center [1189, 292] width 16 height 19
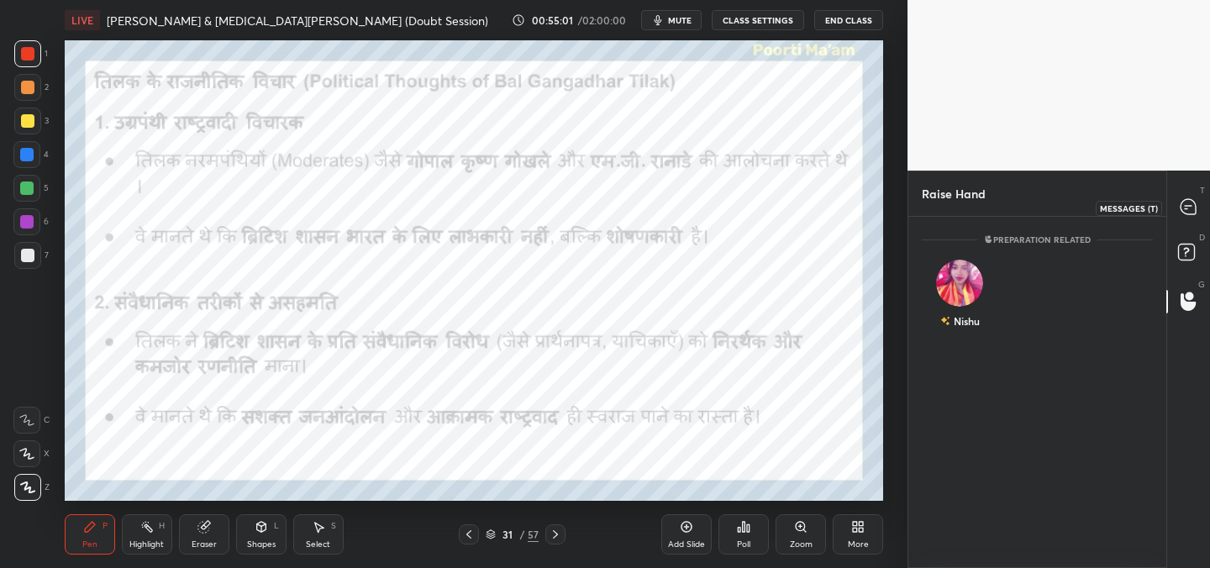
click at [1187, 218] on div at bounding box center [1189, 207] width 34 height 30
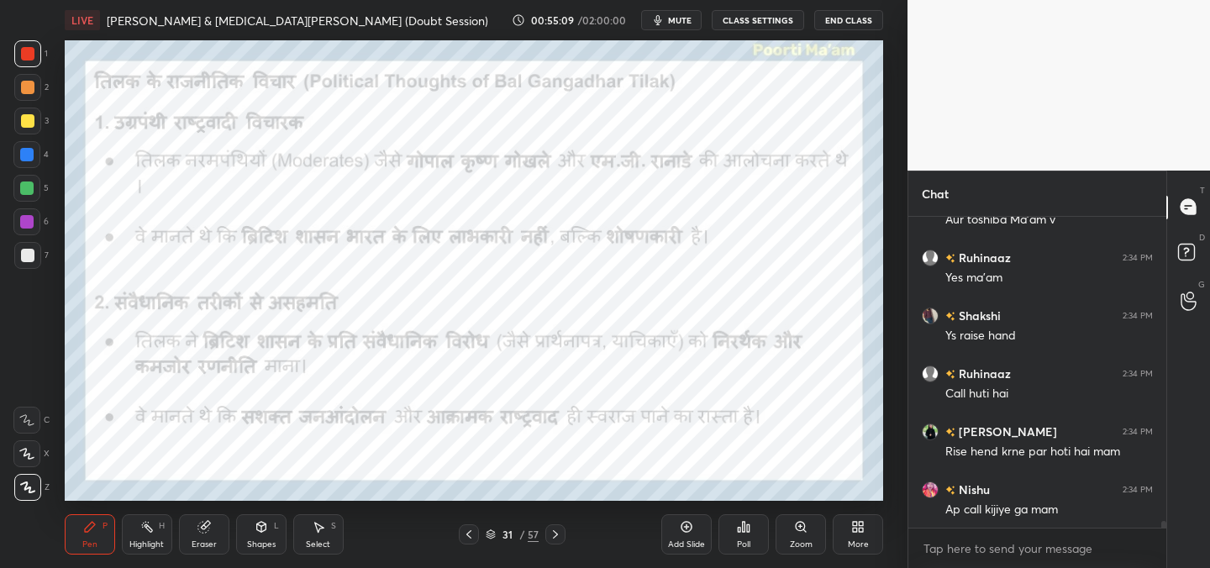
scroll to position [13474, 0]
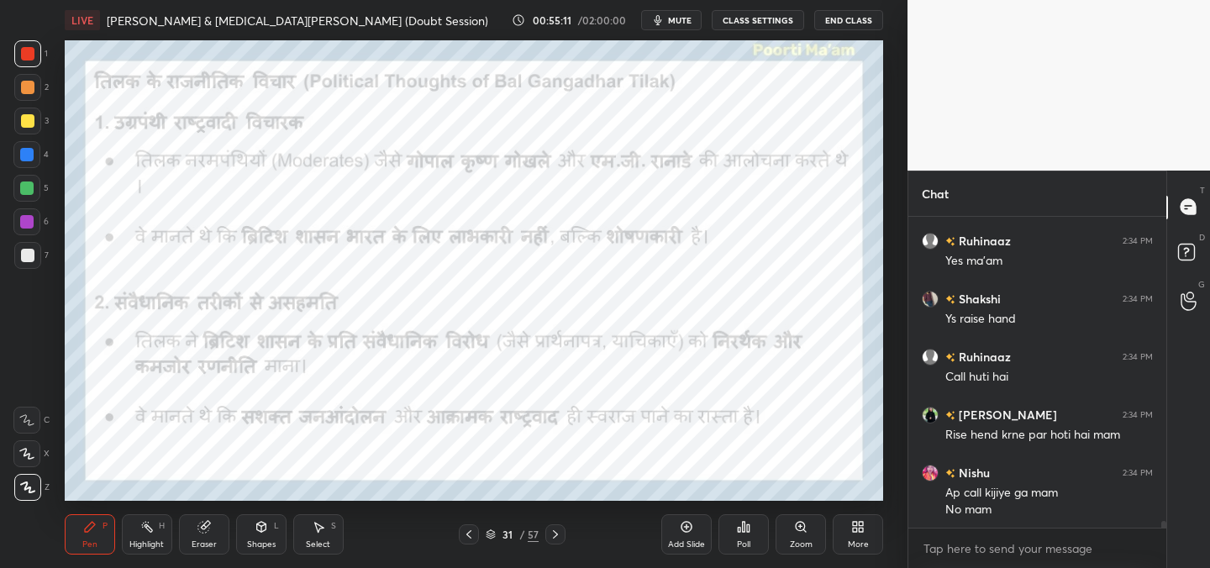
click at [855, 540] on div "More" at bounding box center [858, 544] width 21 height 8
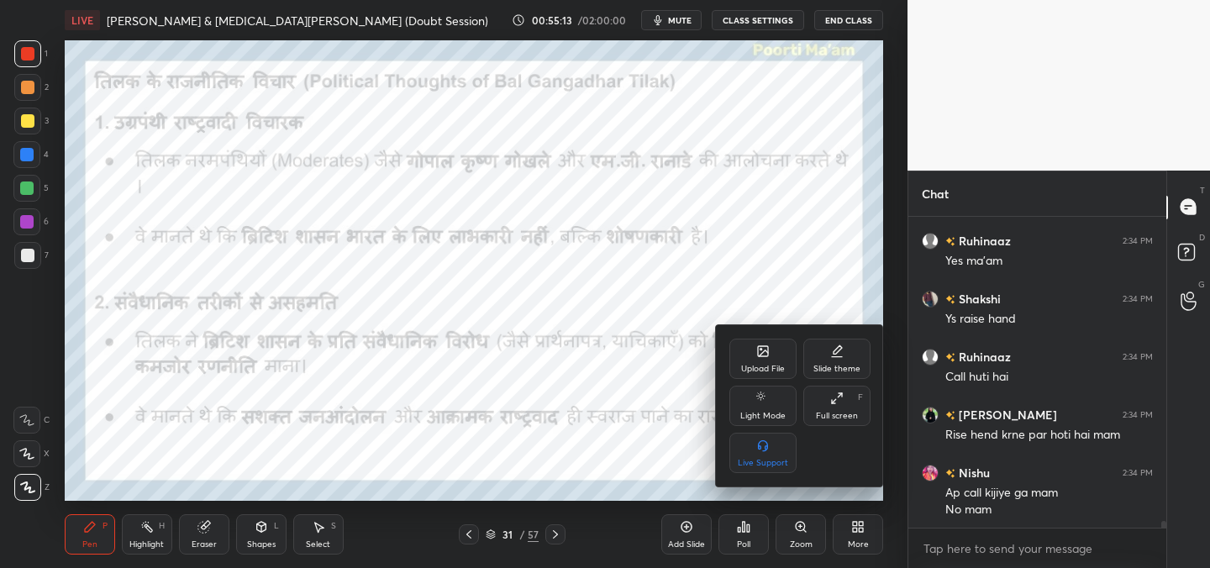
click at [555, 271] on div at bounding box center [605, 284] width 1210 height 568
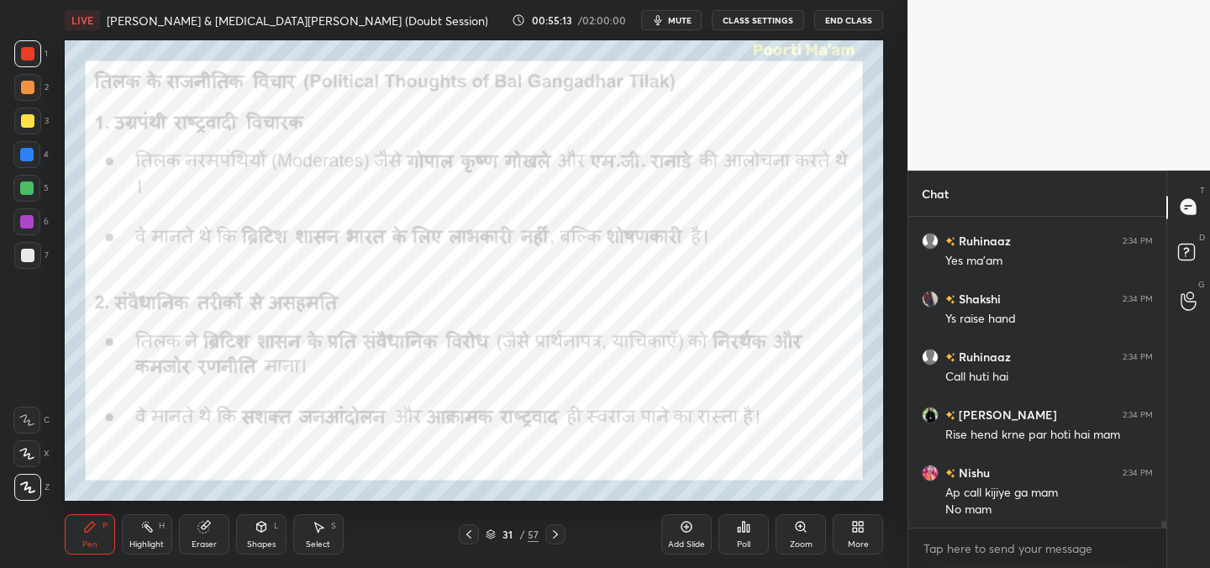
scroll to position [13532, 0]
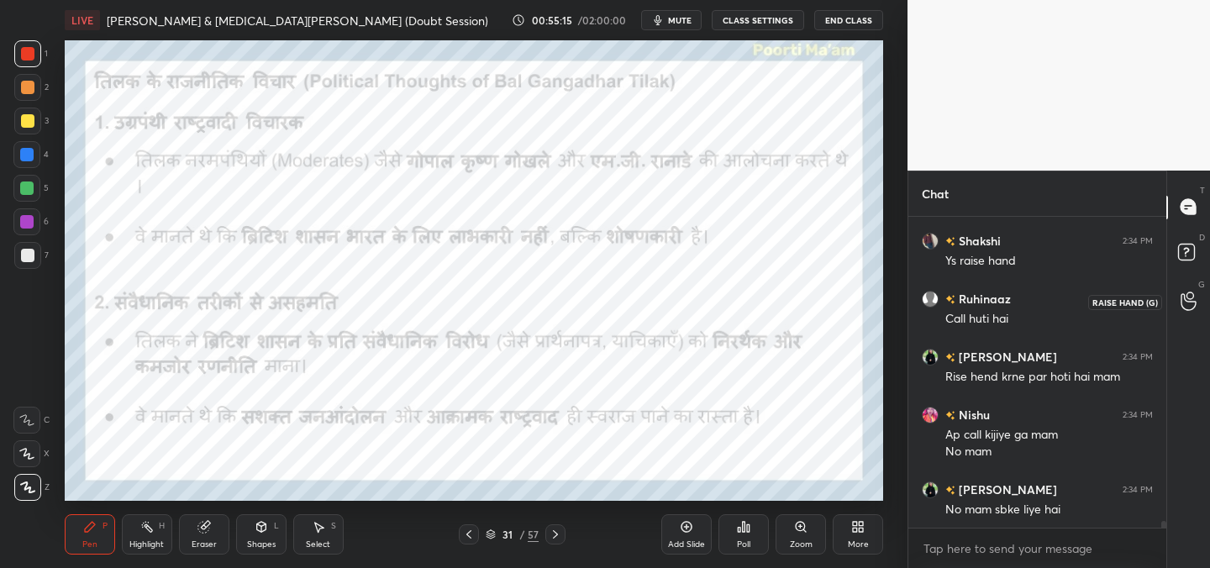
click at [1192, 301] on icon at bounding box center [1188, 301] width 15 height 17
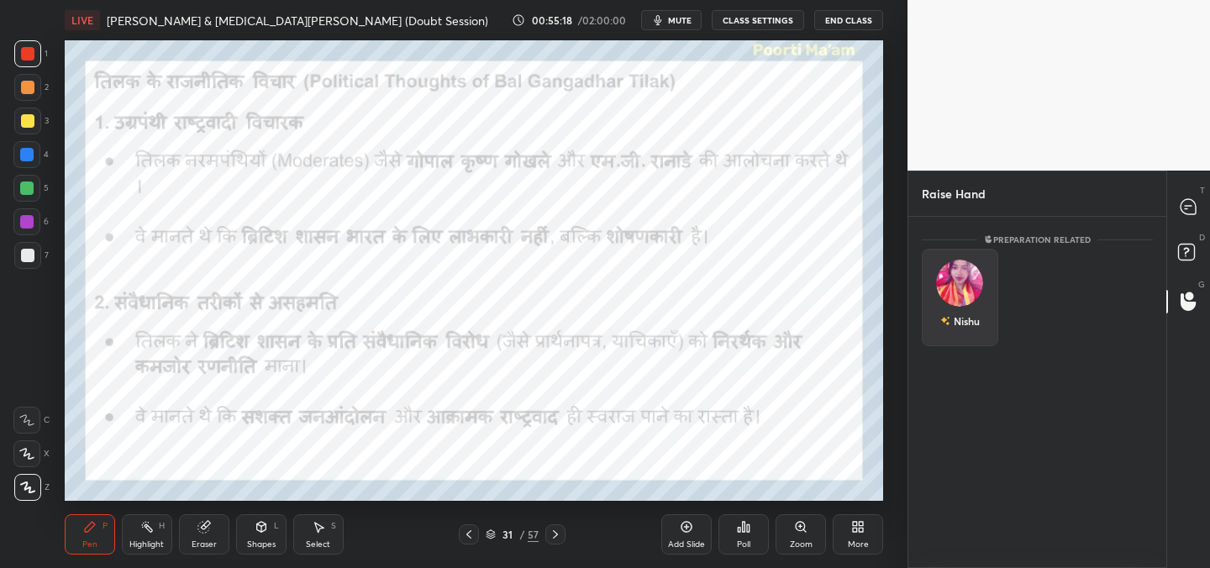
click at [964, 284] on img "grid" at bounding box center [959, 283] width 47 height 47
click at [964, 330] on button "INVITE" at bounding box center [959, 333] width 61 height 22
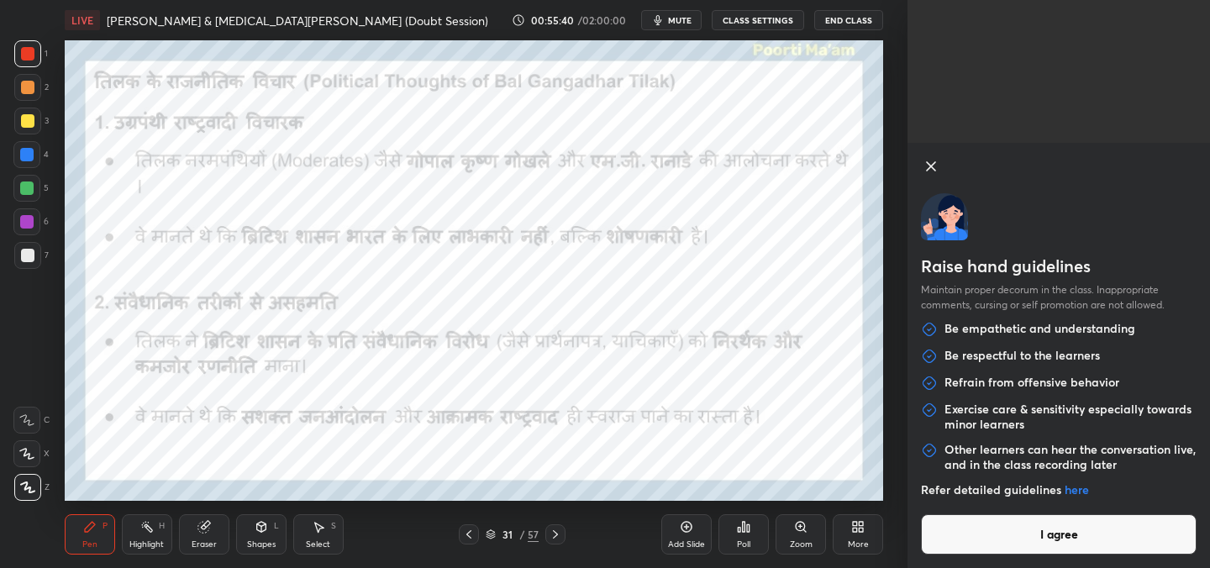
click at [926, 172] on icon at bounding box center [931, 166] width 20 height 20
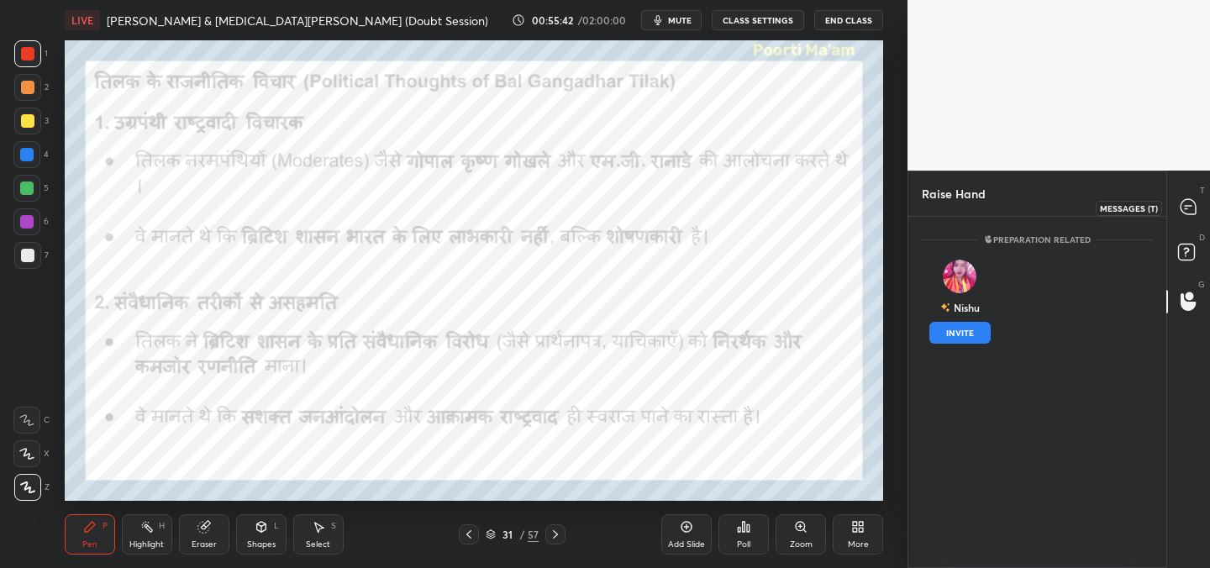
click at [1187, 214] on icon at bounding box center [1189, 207] width 18 height 18
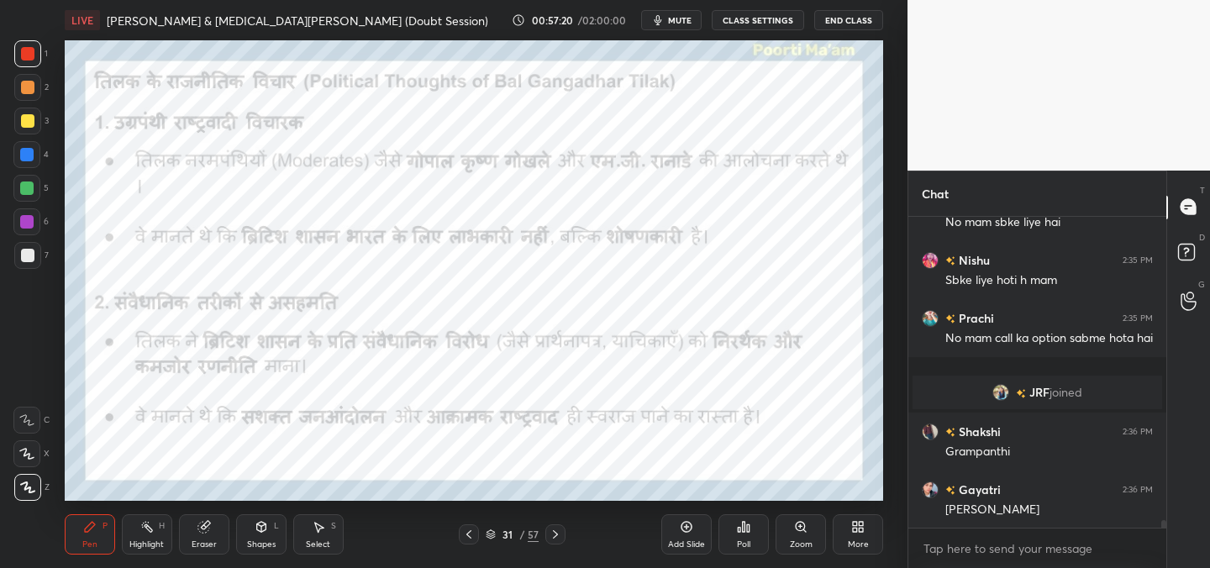
scroll to position [13174, 0]
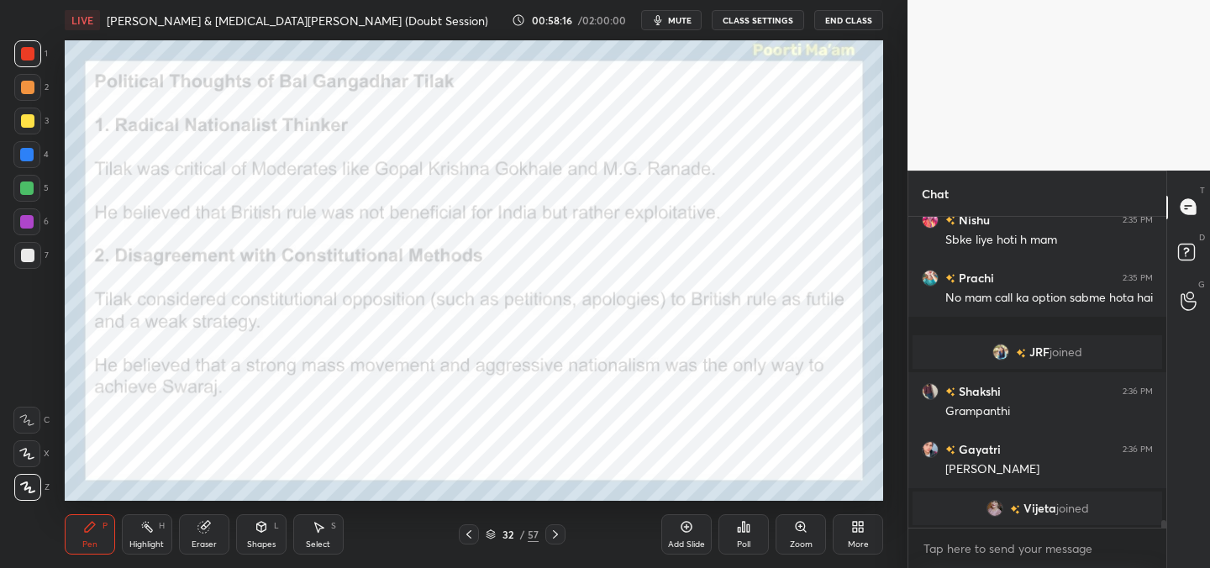
click at [23, 549] on div "1 2 3 4 5 6 7 C X Z C X Z E E Erase all H H LIVE [PERSON_NAME] & [MEDICAL_DATA]…" at bounding box center [447, 284] width 894 height 568
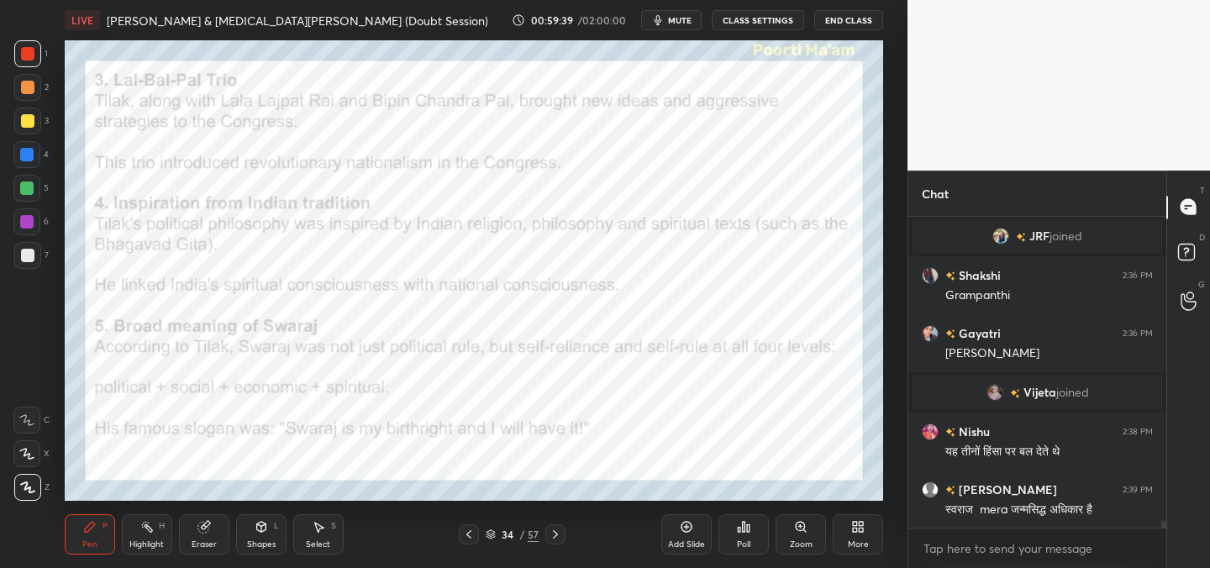
scroll to position [13301, 0]
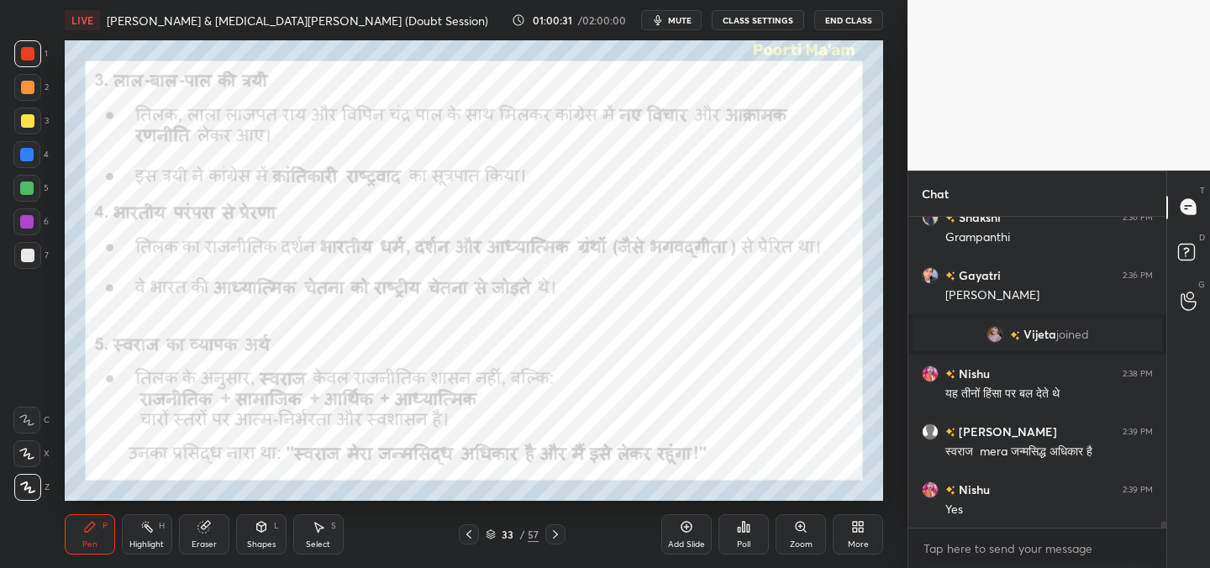
click at [1209, 134] on div "1 2 3 4 5 6 7 C X Z C X Z E E Erase all H H LIVE [PERSON_NAME] & [MEDICAL_DATA]…" at bounding box center [605, 284] width 1210 height 568
click at [207, 542] on div "Eraser" at bounding box center [204, 544] width 25 height 8
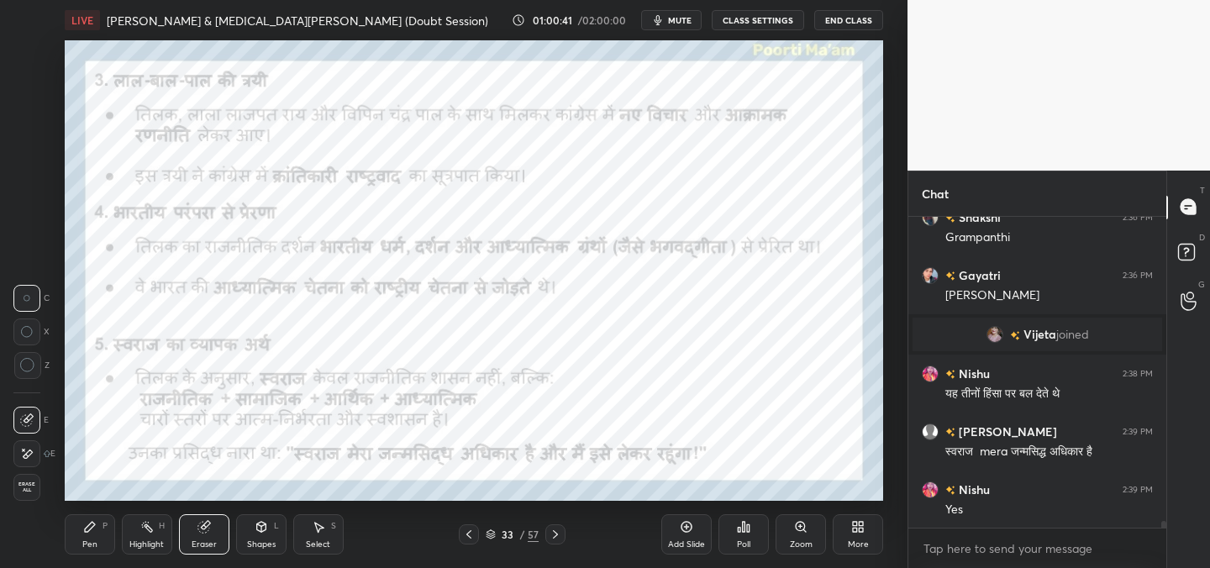
click at [19, 492] on span "Erase all" at bounding box center [26, 488] width 25 height 12
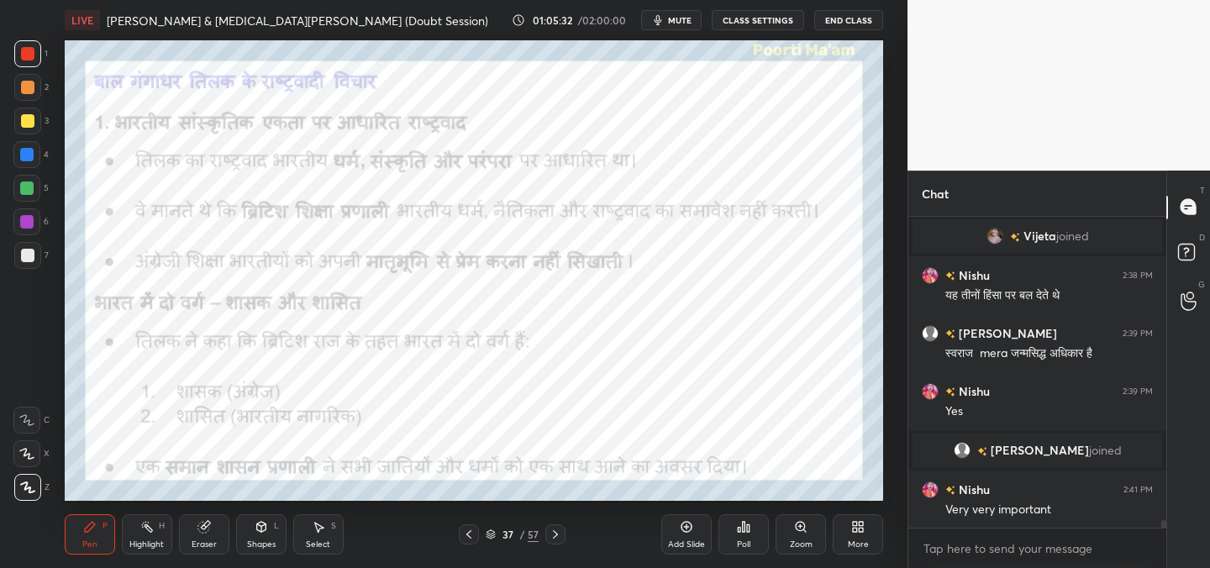
scroll to position [13316, 0]
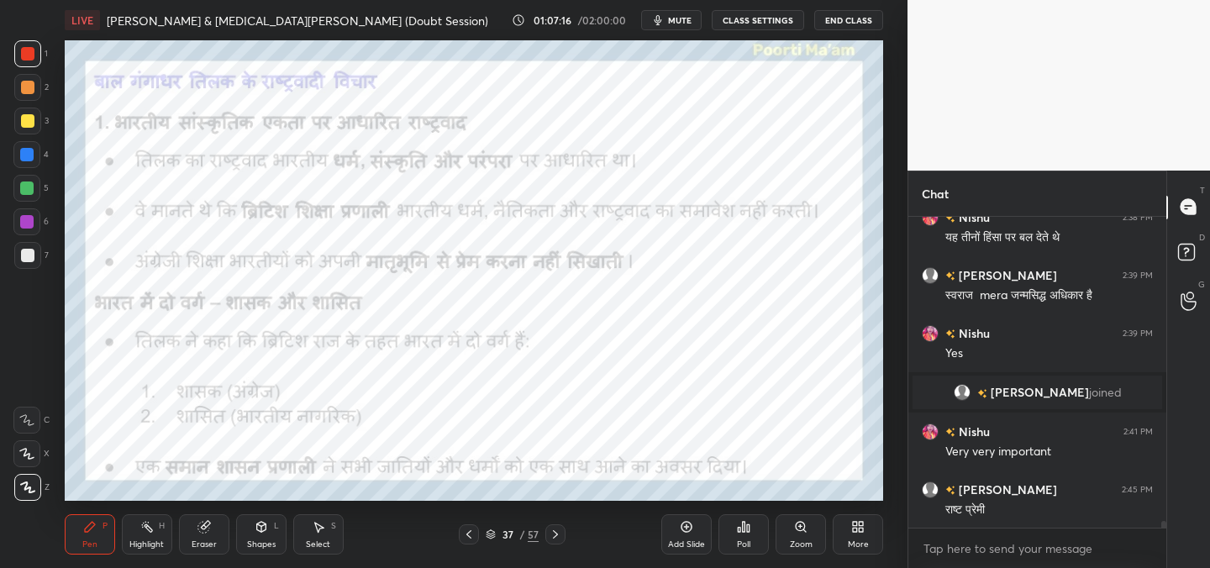
click at [196, 543] on div "Eraser" at bounding box center [204, 544] width 25 height 8
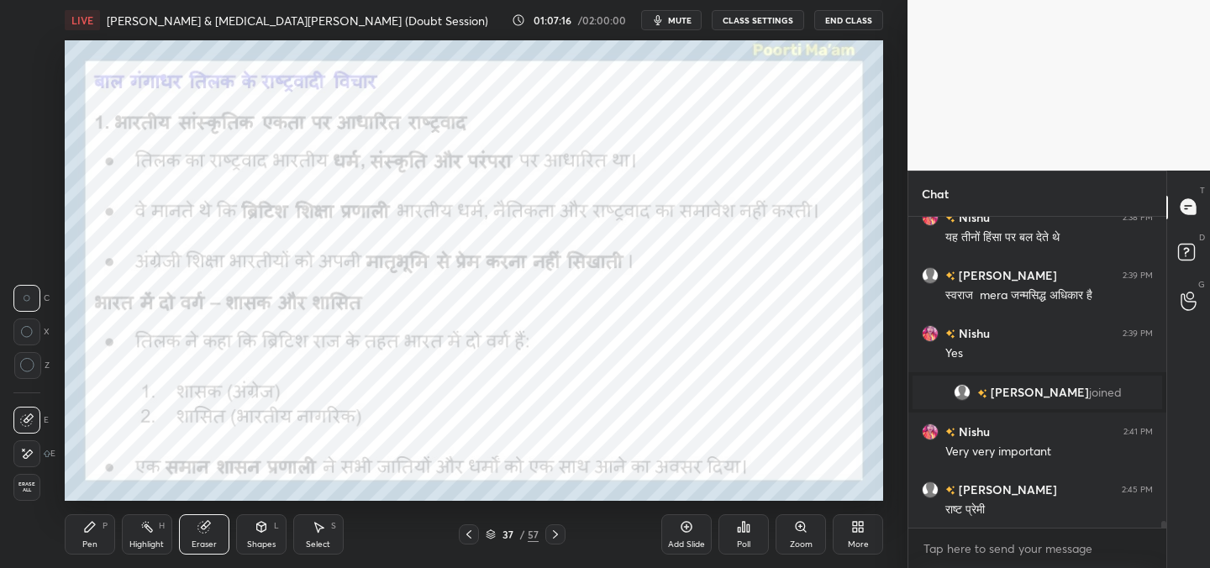
click at [48, 492] on div "E E Erase all" at bounding box center [34, 450] width 42 height 101
click at [25, 496] on div "Erase all" at bounding box center [26, 487] width 27 height 27
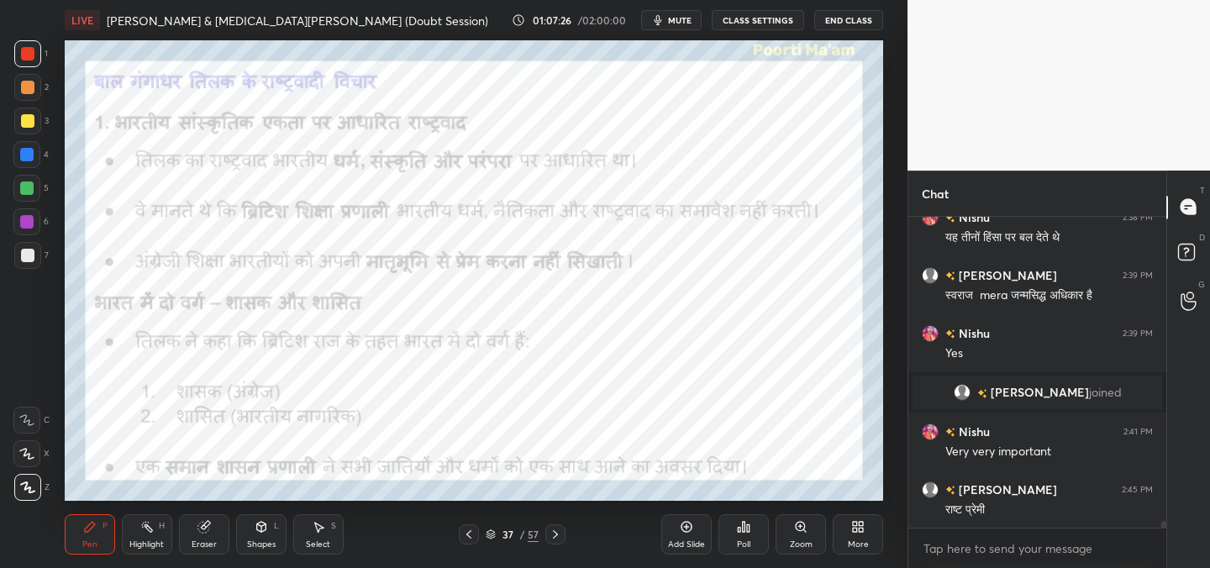
scroll to position [13356, 0]
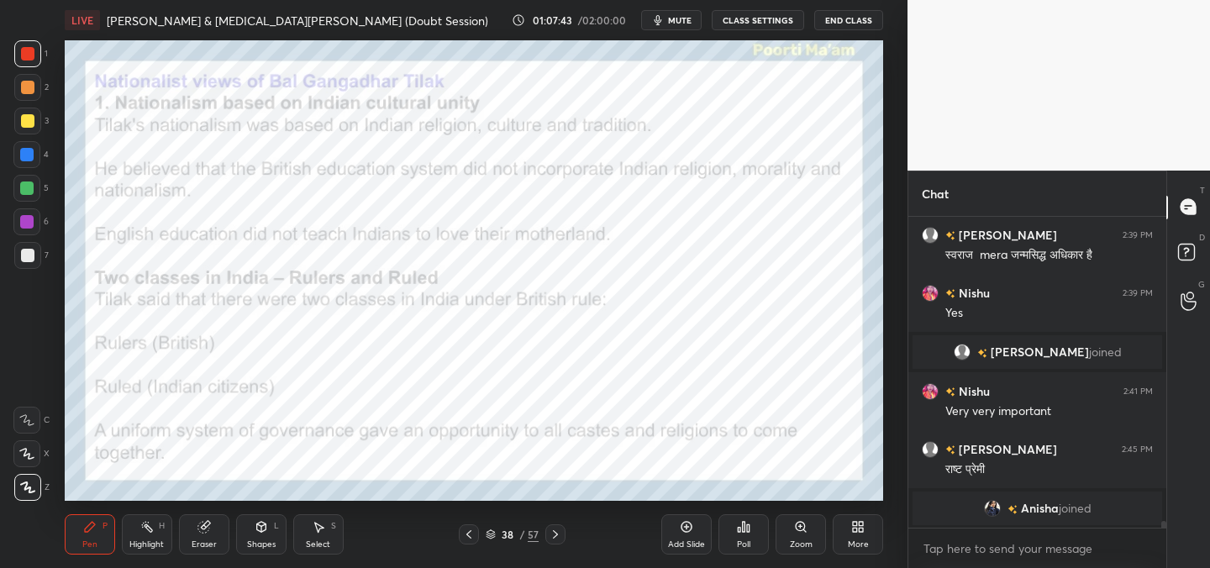
click at [55, 334] on div "Setting up your live class Poll for secs No correct answer Start poll" at bounding box center [474, 270] width 840 height 460
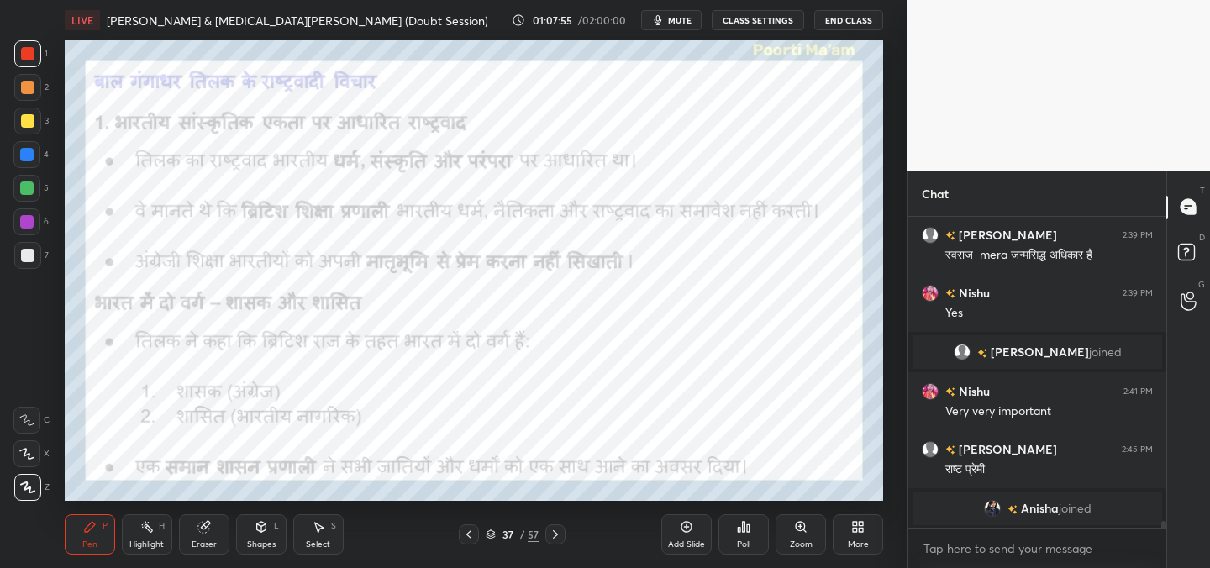
click at [342, 507] on div "LIVE [PERSON_NAME] & [MEDICAL_DATA][PERSON_NAME] (Doubt Session) 01:07:55 / 02:…" at bounding box center [474, 284] width 840 height 568
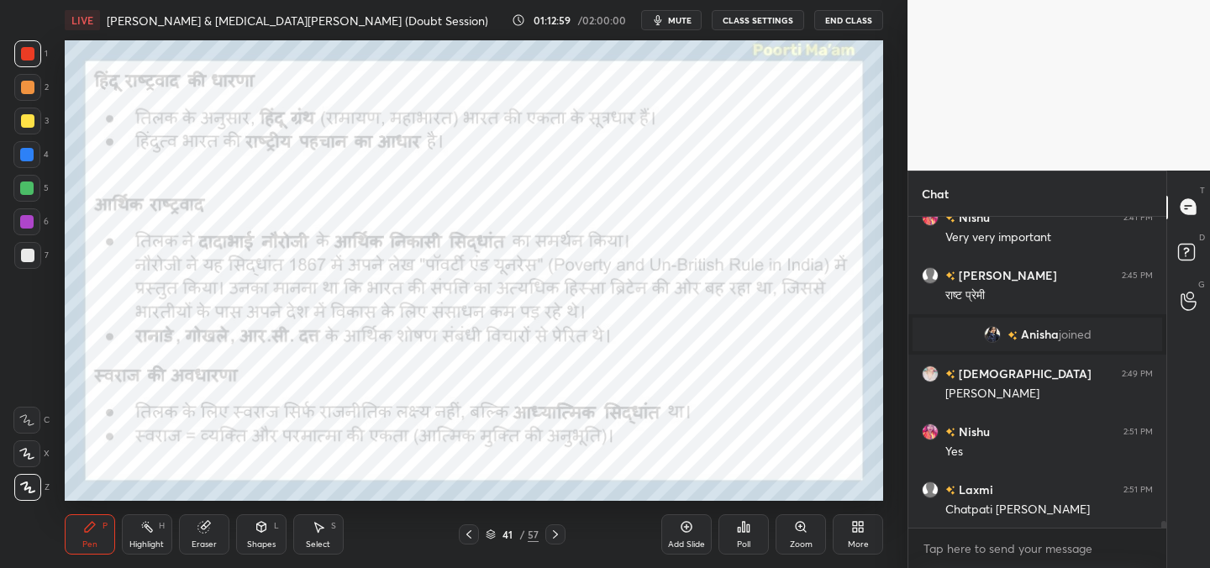
scroll to position [13588, 0]
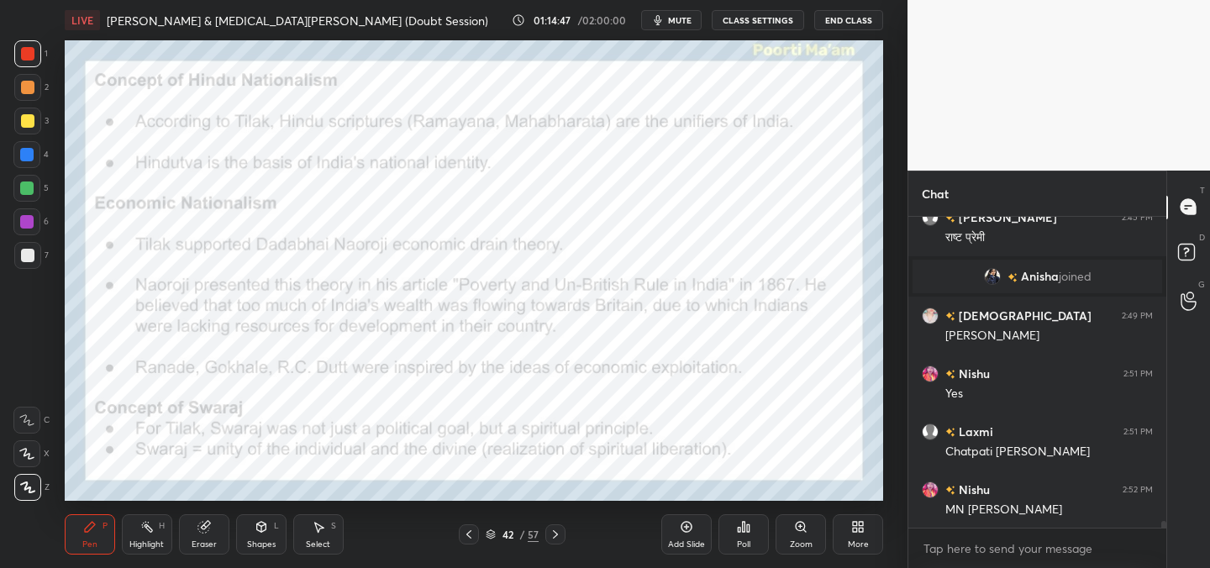
click at [0, 213] on div "1 2 3 4 5 6 7 C X Z C X Z E E Erase all H H LIVE [PERSON_NAME] & [MEDICAL_DATA]…" at bounding box center [447, 284] width 894 height 568
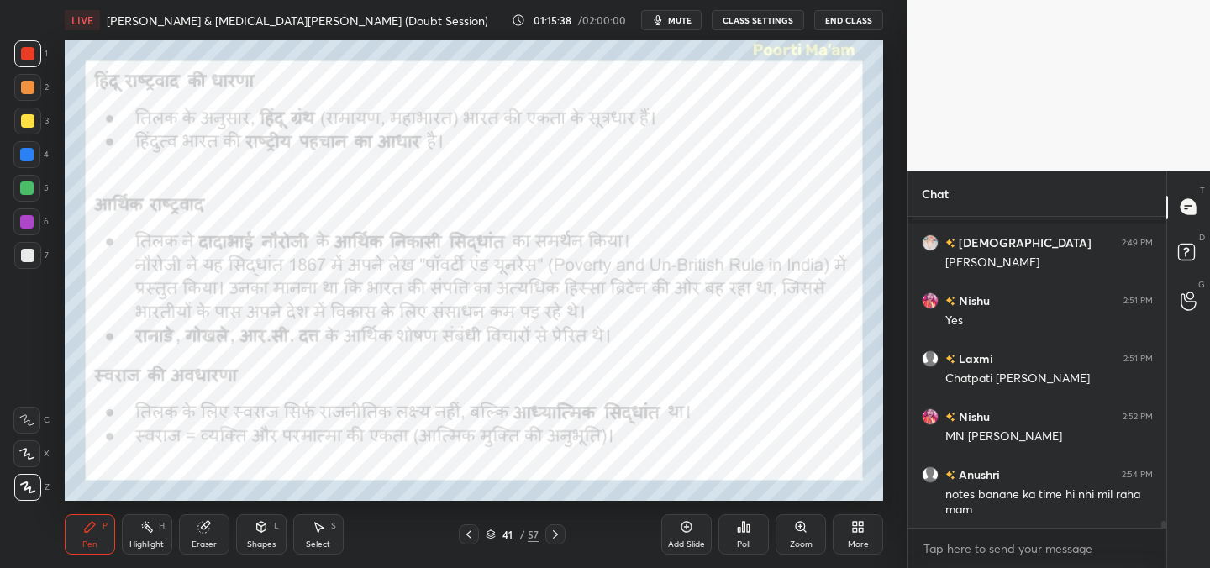
click at [194, 533] on div "Eraser" at bounding box center [204, 534] width 50 height 40
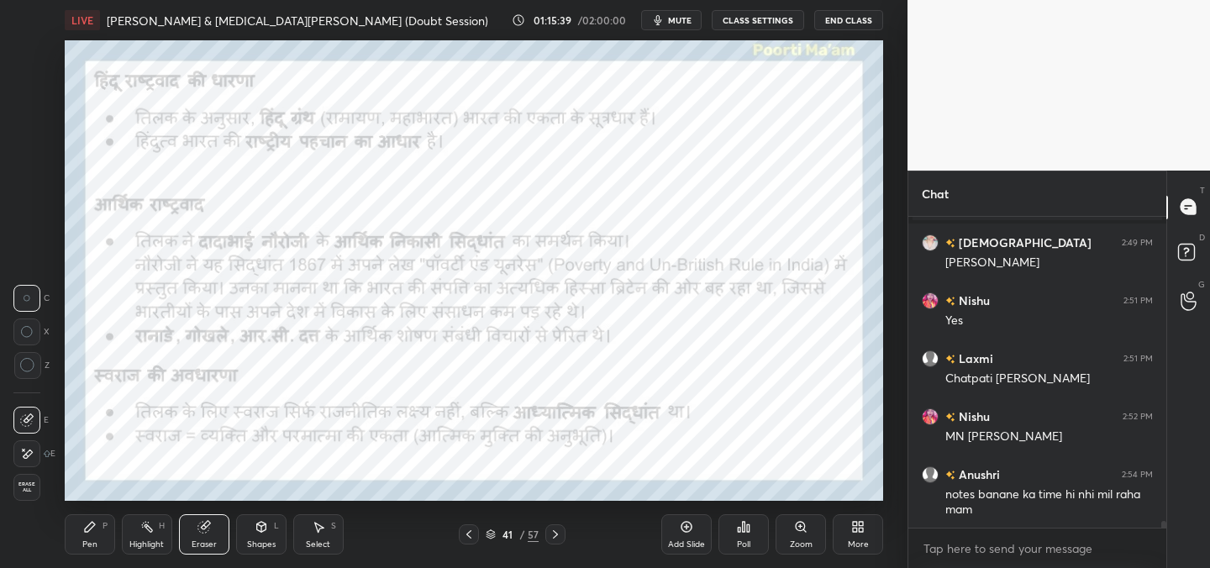
click at [29, 502] on div "1 2 3 4 5 6 7 C X Z C X Z E E Erase all H H LIVE [PERSON_NAME] & [MEDICAL_DATA]…" at bounding box center [447, 284] width 894 height 568
click at [24, 498] on div "Erase all" at bounding box center [26, 487] width 27 height 27
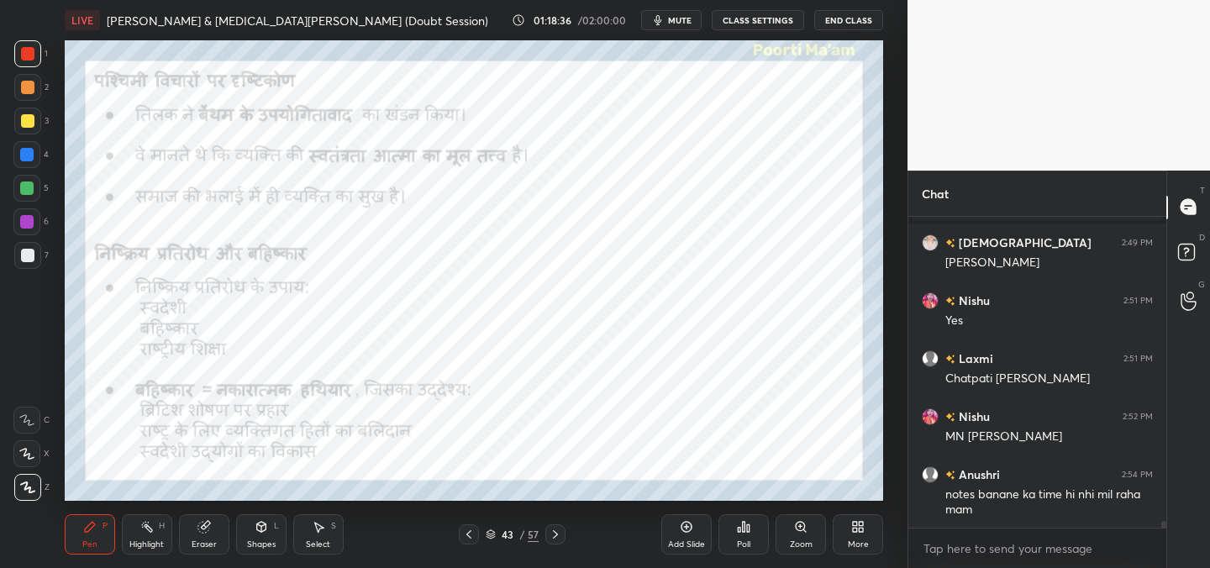
click at [759, 39] on div "LIVE [PERSON_NAME] & [MEDICAL_DATA][PERSON_NAME] (Doubt Session) 01:18:36 / 02:…" at bounding box center [474, 284] width 840 height 568
click at [13, 232] on div "1 2 3 4 5 6 7 C X Z C X Z E E Erase all H H LIVE [PERSON_NAME] & [MEDICAL_DATA]…" at bounding box center [447, 284] width 894 height 568
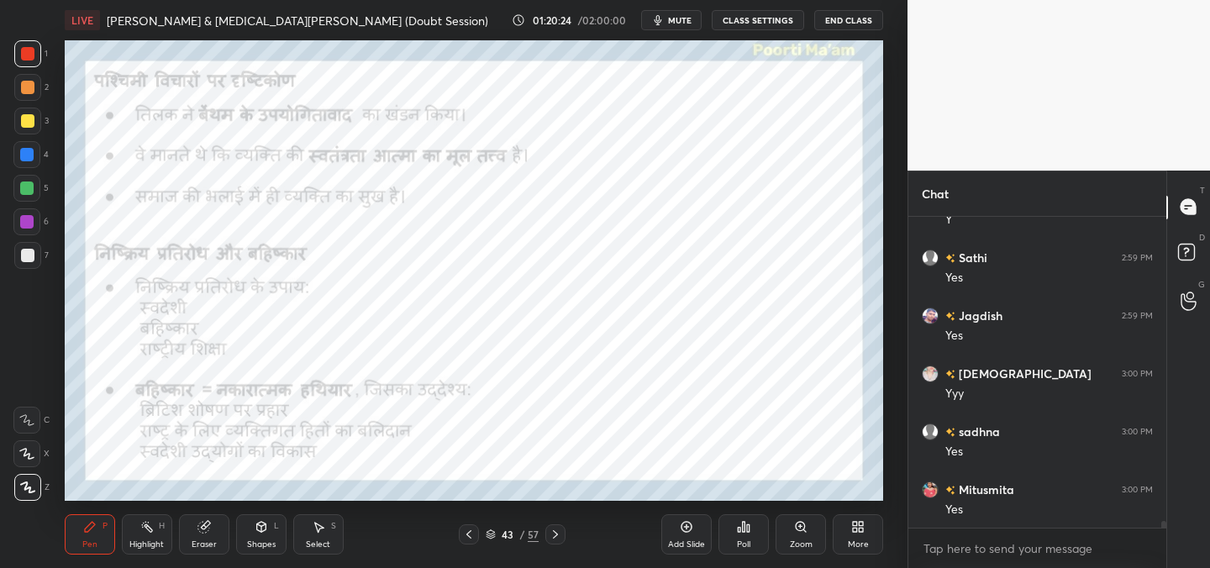
scroll to position [14314, 0]
click at [202, 530] on icon at bounding box center [203, 527] width 11 height 11
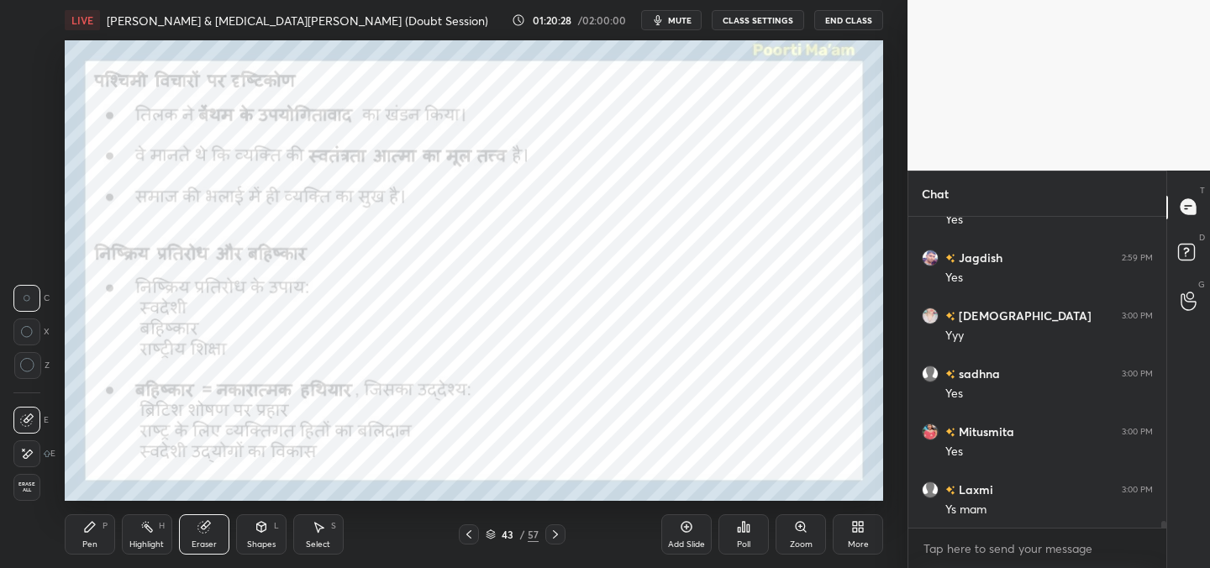
click at [34, 478] on div "Erase all" at bounding box center [26, 487] width 27 height 27
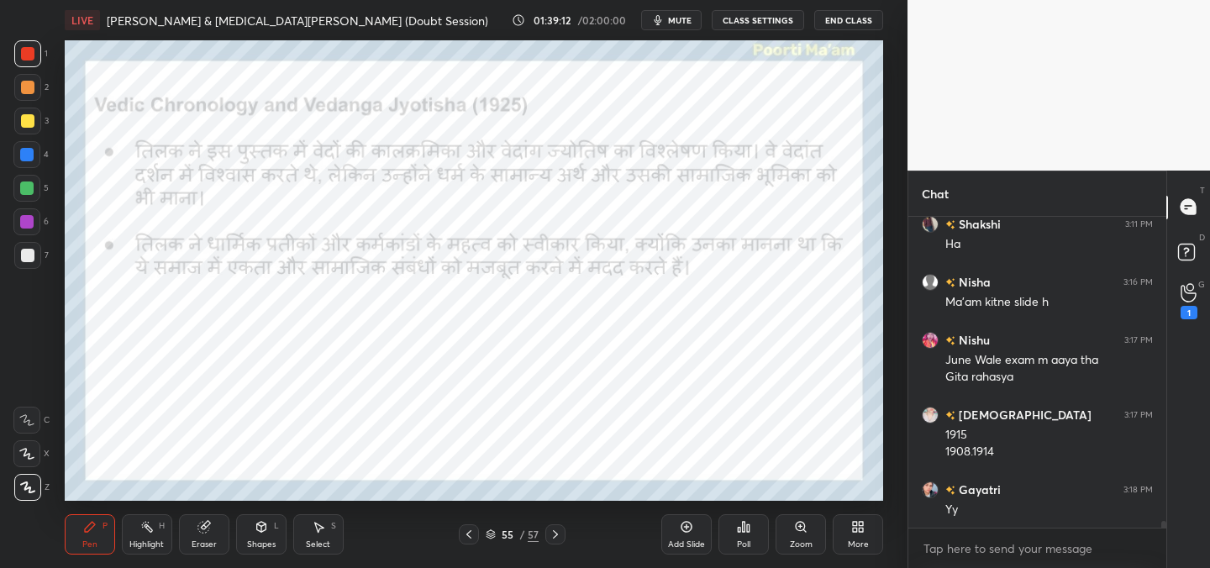
scroll to position [14979, 0]
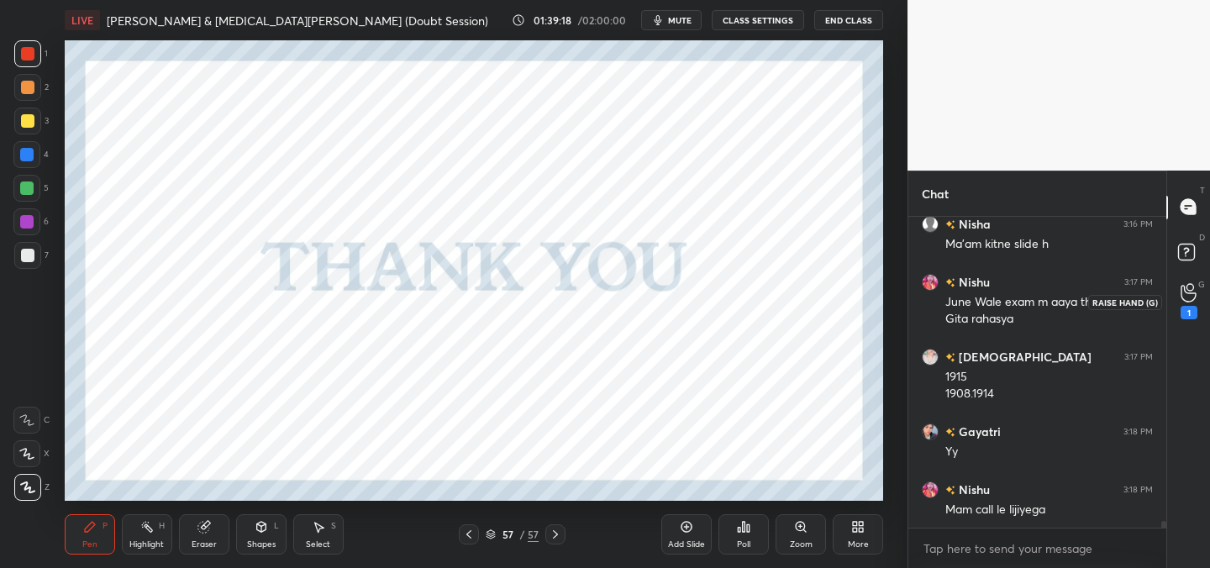
click at [1198, 310] on div "1" at bounding box center [1189, 302] width 34 height 30
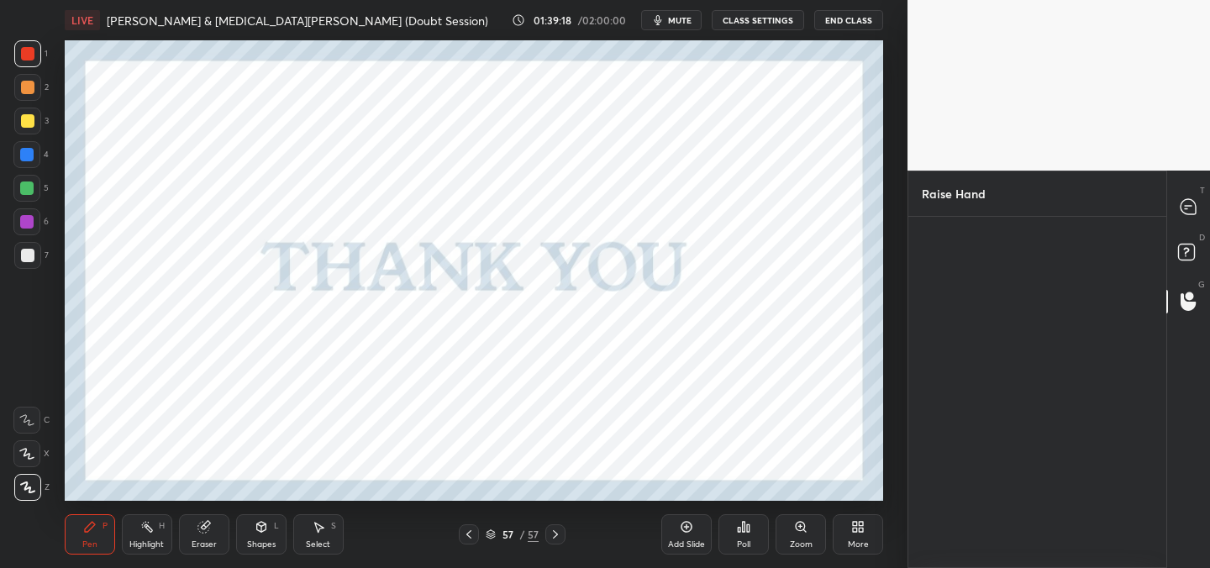
scroll to position [6, 6]
click at [984, 334] on button "INVITE" at bounding box center [959, 333] width 61 height 22
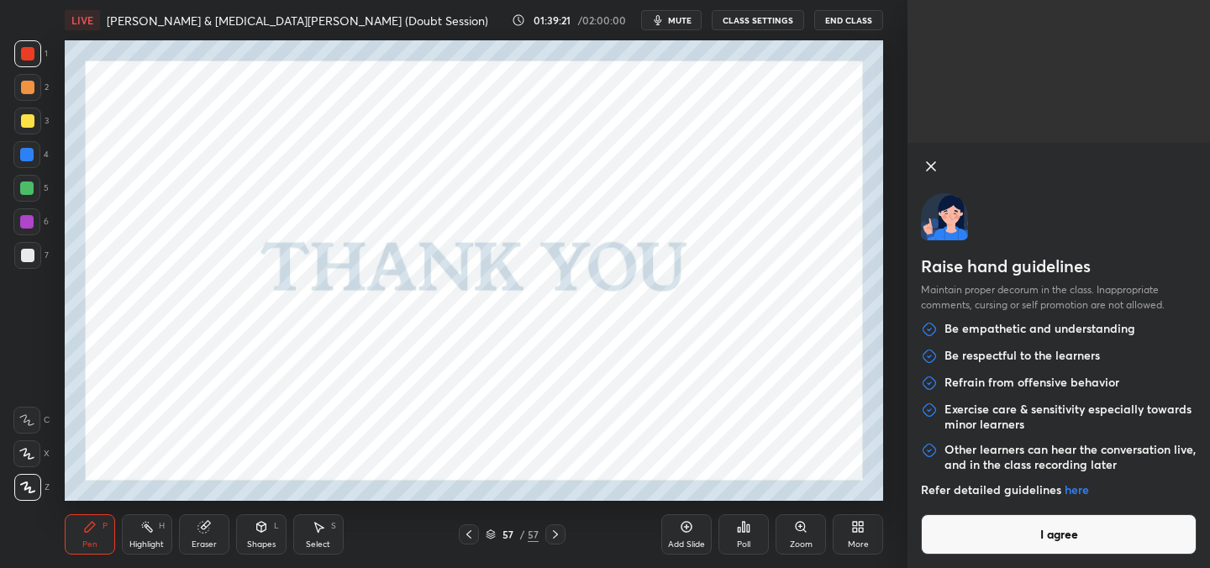
click at [1026, 526] on button "I agree" at bounding box center [1059, 534] width 276 height 40
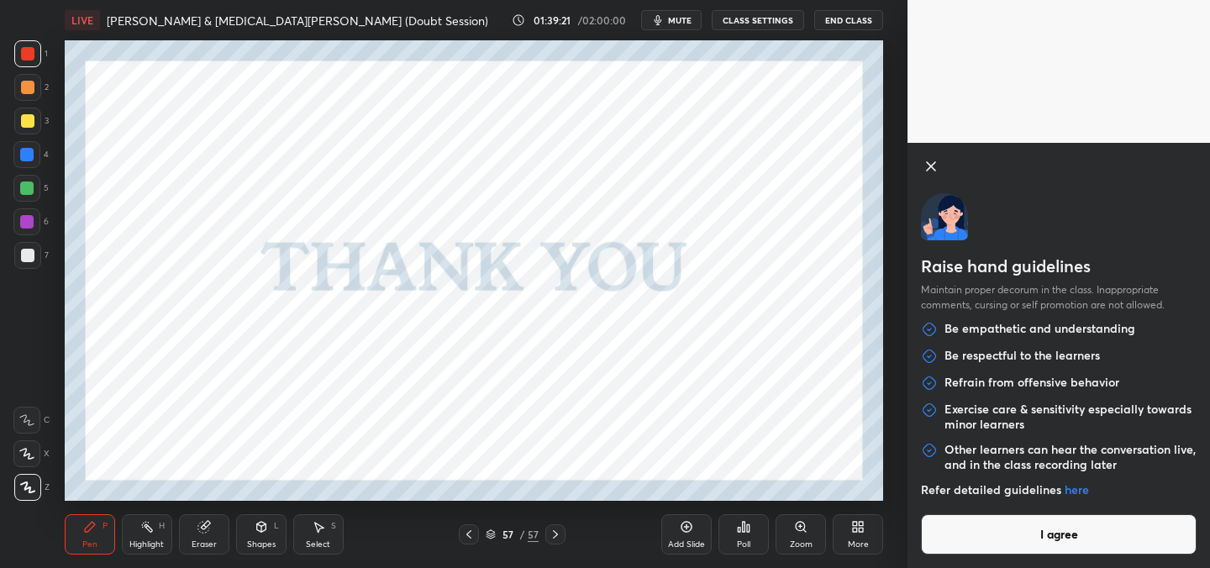
scroll to position [278, 253]
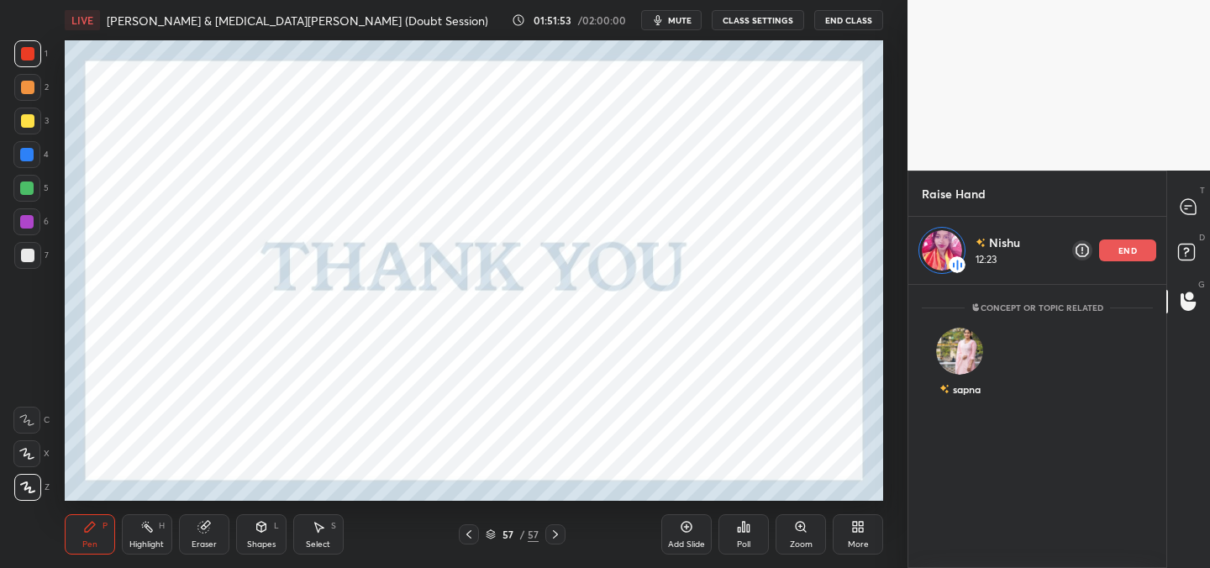
click at [1134, 254] on p "end" at bounding box center [1127, 250] width 18 height 8
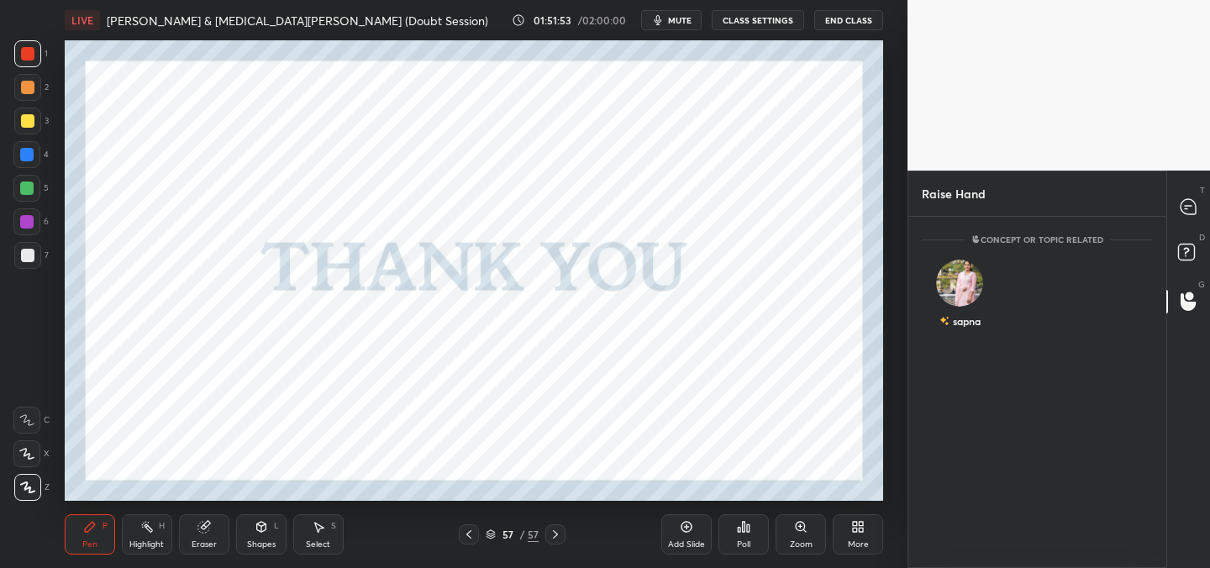
scroll to position [346, 253]
click at [967, 289] on img "grid" at bounding box center [959, 283] width 47 height 47
click at [967, 339] on button "INVITE" at bounding box center [959, 333] width 61 height 22
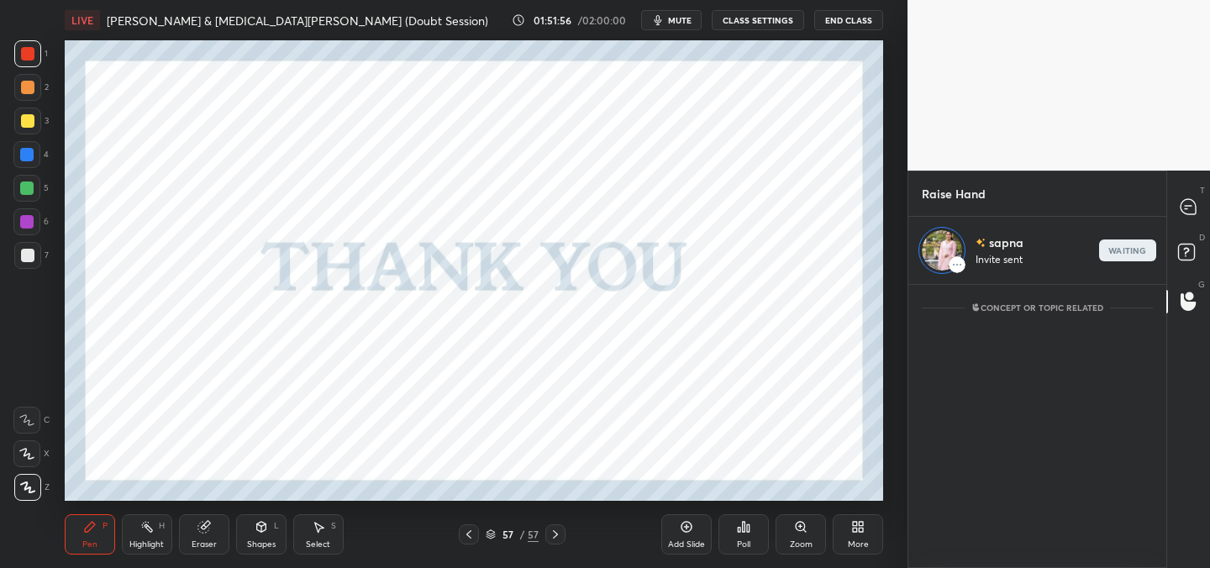
scroll to position [278, 253]
click at [938, 248] on img at bounding box center [942, 250] width 40 height 40
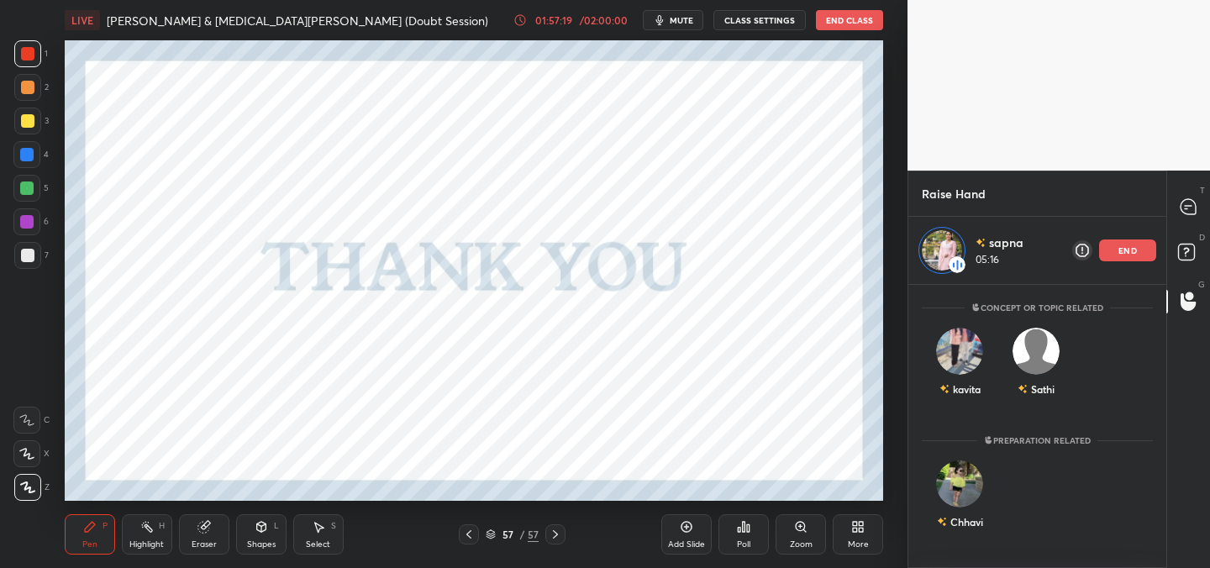
click at [1143, 254] on div "end" at bounding box center [1127, 250] width 57 height 22
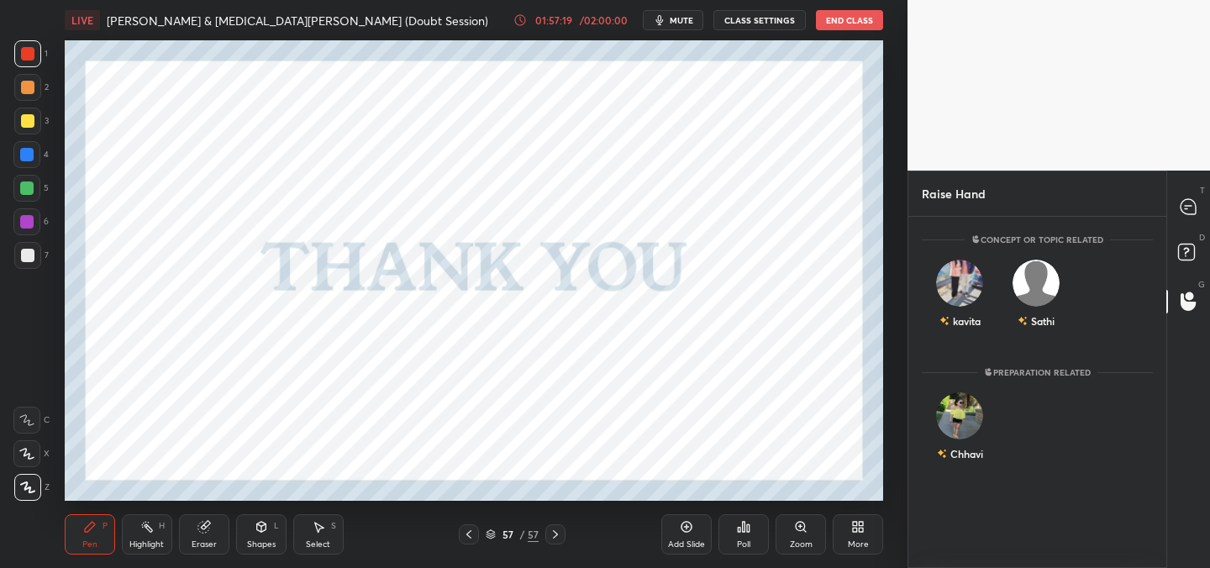
scroll to position [346, 253]
click at [970, 286] on img "grid" at bounding box center [959, 283] width 47 height 47
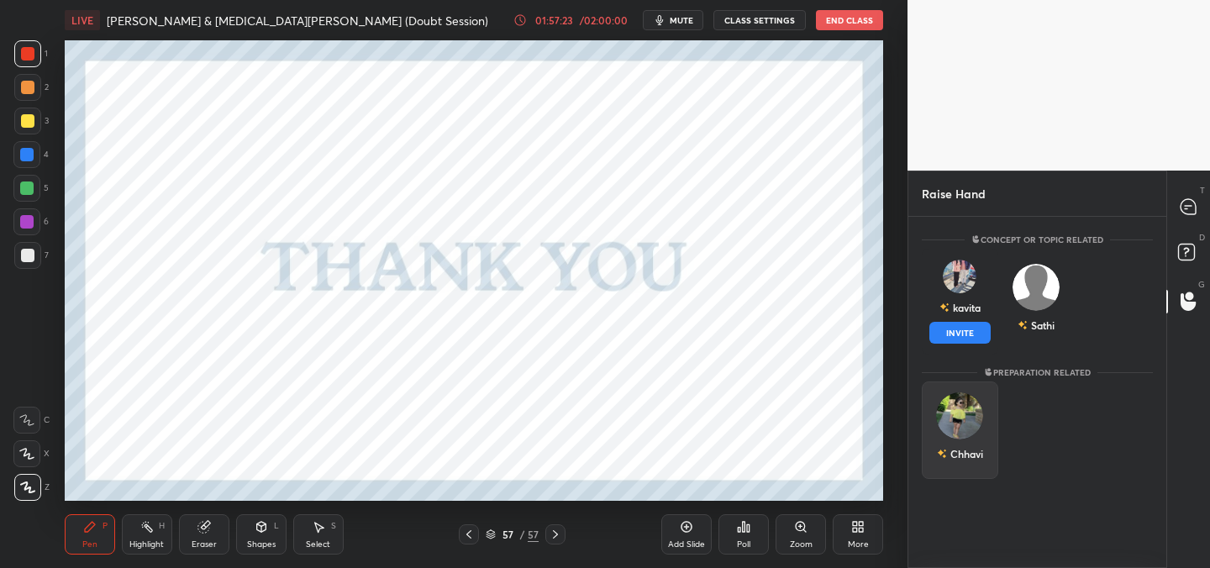
click at [969, 398] on img "grid" at bounding box center [959, 415] width 47 height 47
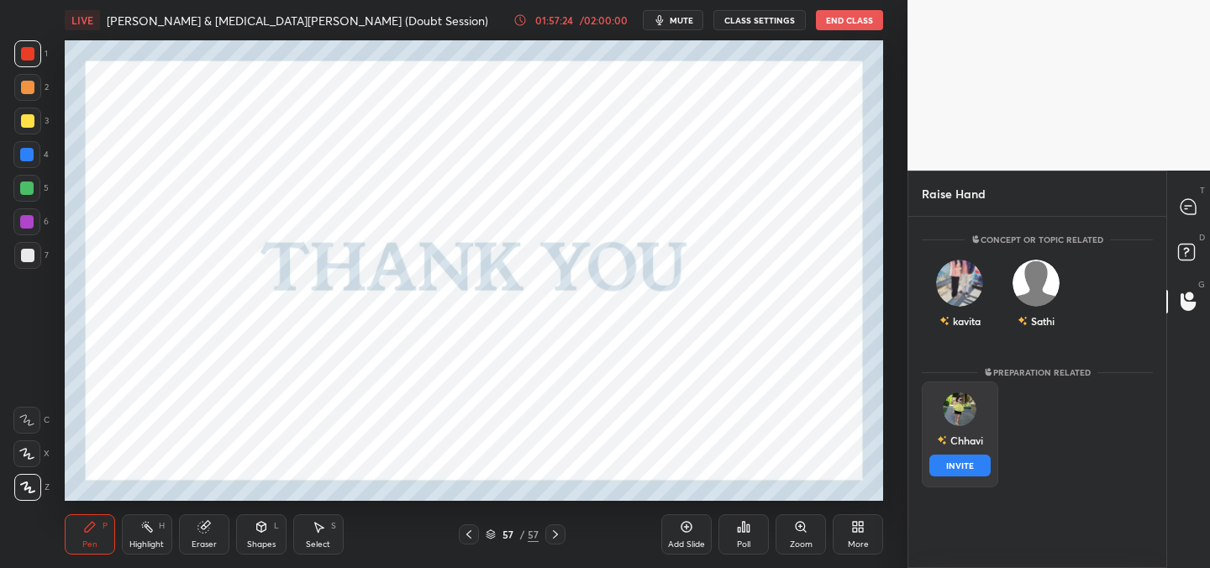
click at [966, 466] on button "INVITE" at bounding box center [959, 466] width 61 height 22
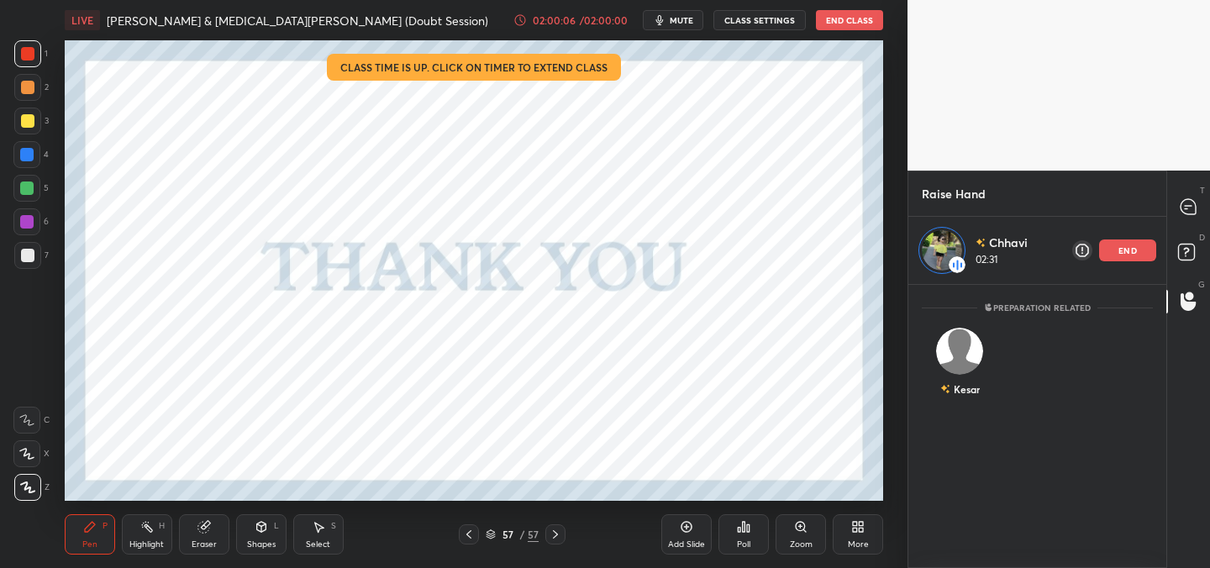
click at [1128, 255] on p "end" at bounding box center [1127, 250] width 18 height 8
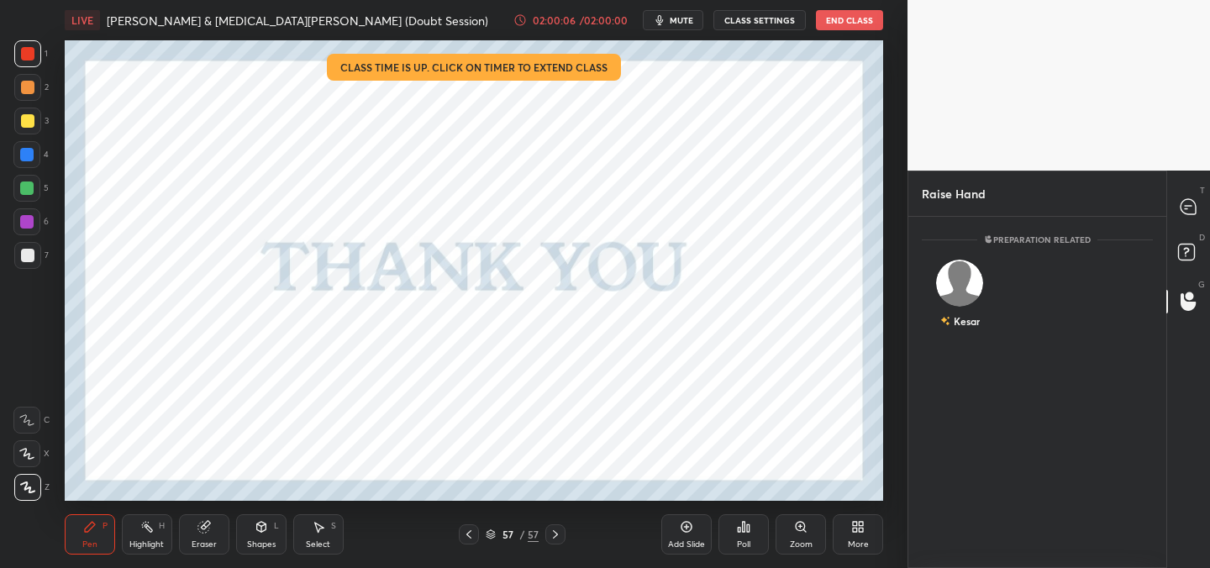
scroll to position [346, 253]
click at [972, 284] on img "grid" at bounding box center [959, 283] width 47 height 47
click at [969, 330] on button "INVITE" at bounding box center [959, 333] width 61 height 22
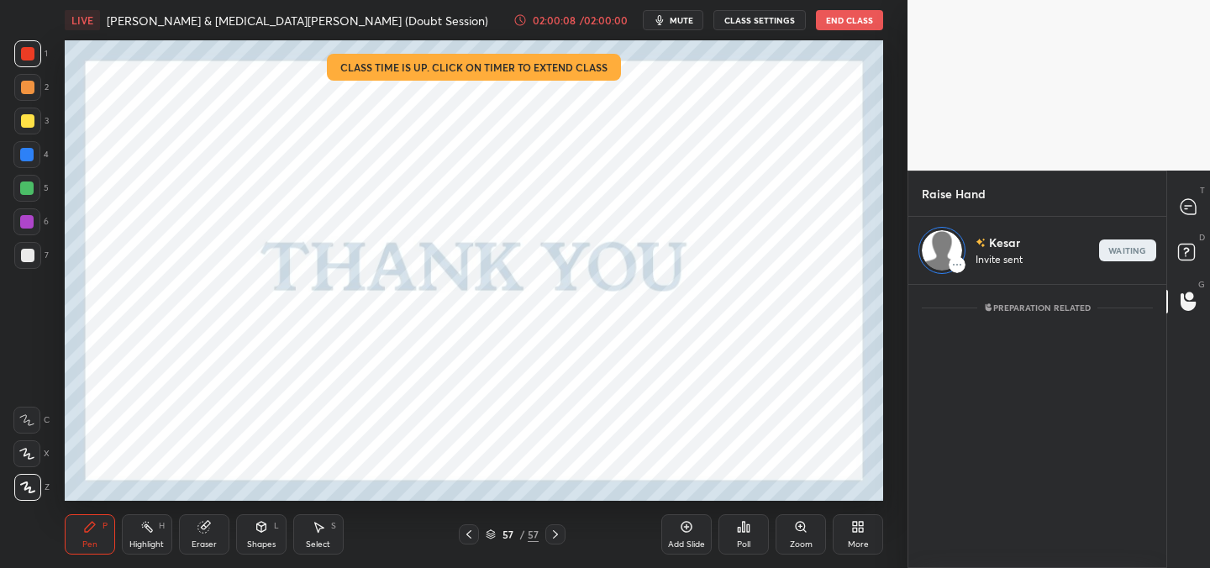
scroll to position [278, 253]
click at [678, 21] on span "mute" at bounding box center [682, 20] width 24 height 12
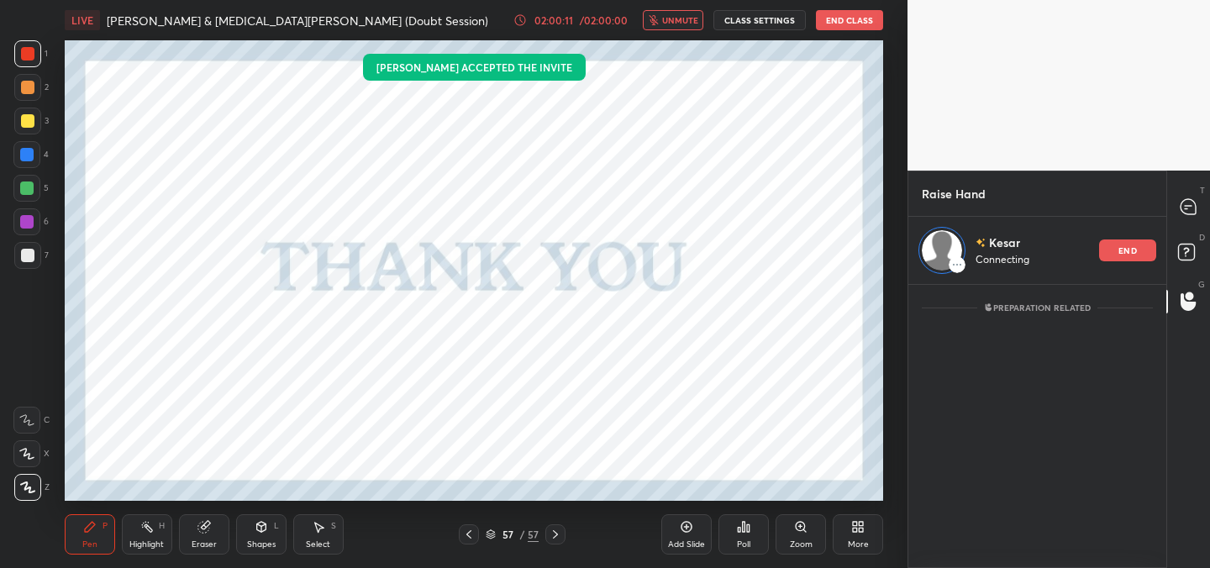
click at [678, 21] on span "unmute" at bounding box center [680, 20] width 36 height 12
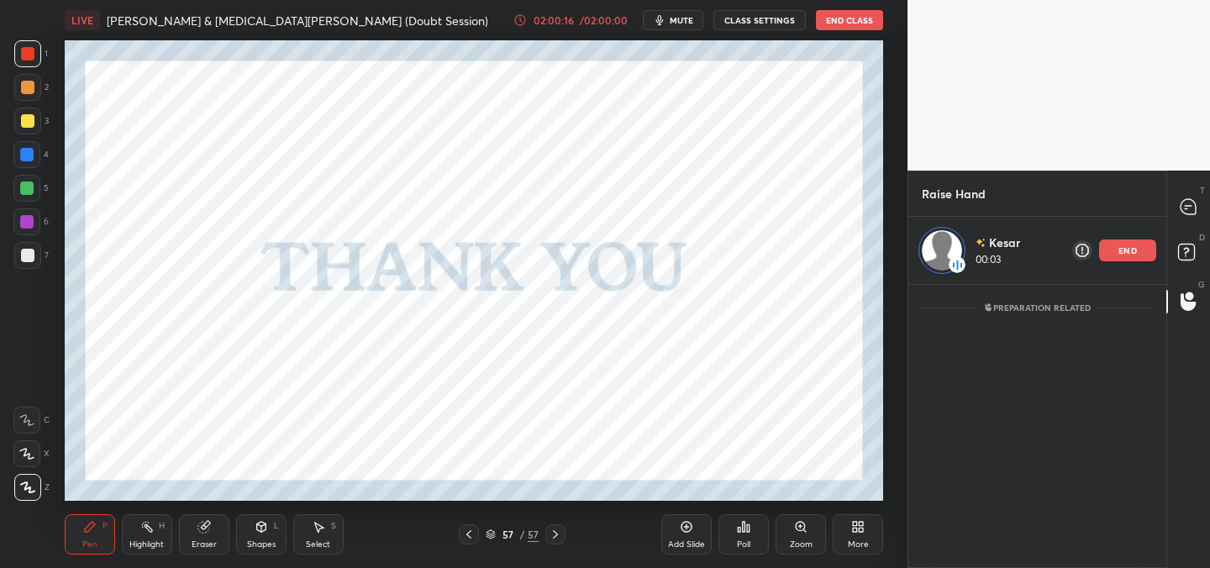
click at [666, 26] on icon "button" at bounding box center [659, 19] width 13 height 13
click at [668, 26] on button "unmute" at bounding box center [673, 20] width 61 height 20
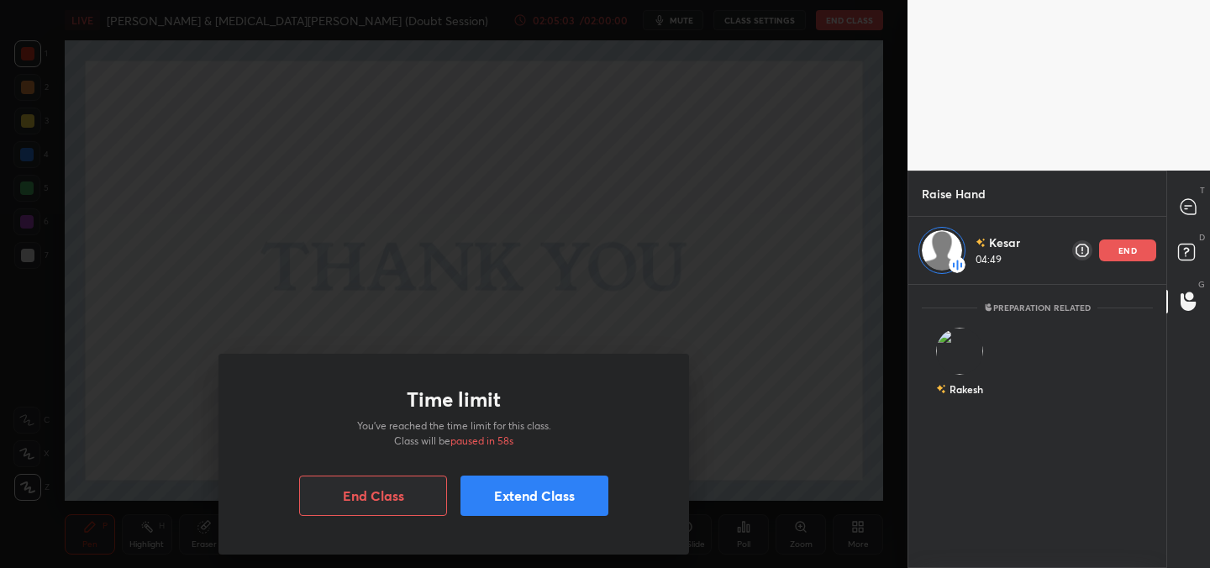
click at [588, 283] on div "Time limit You’ve reached the time limit for this class. Class will be paused i…" at bounding box center [454, 284] width 908 height 568
click at [545, 480] on button "Extend Class" at bounding box center [534, 496] width 148 height 40
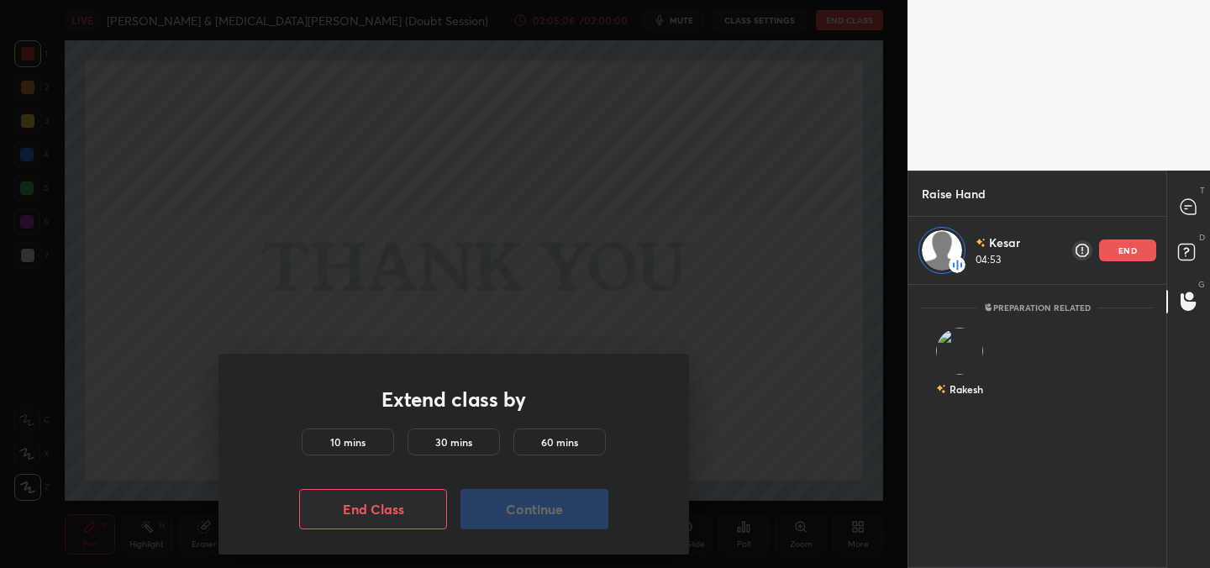
click at [376, 445] on div "10 mins" at bounding box center [348, 442] width 92 height 27
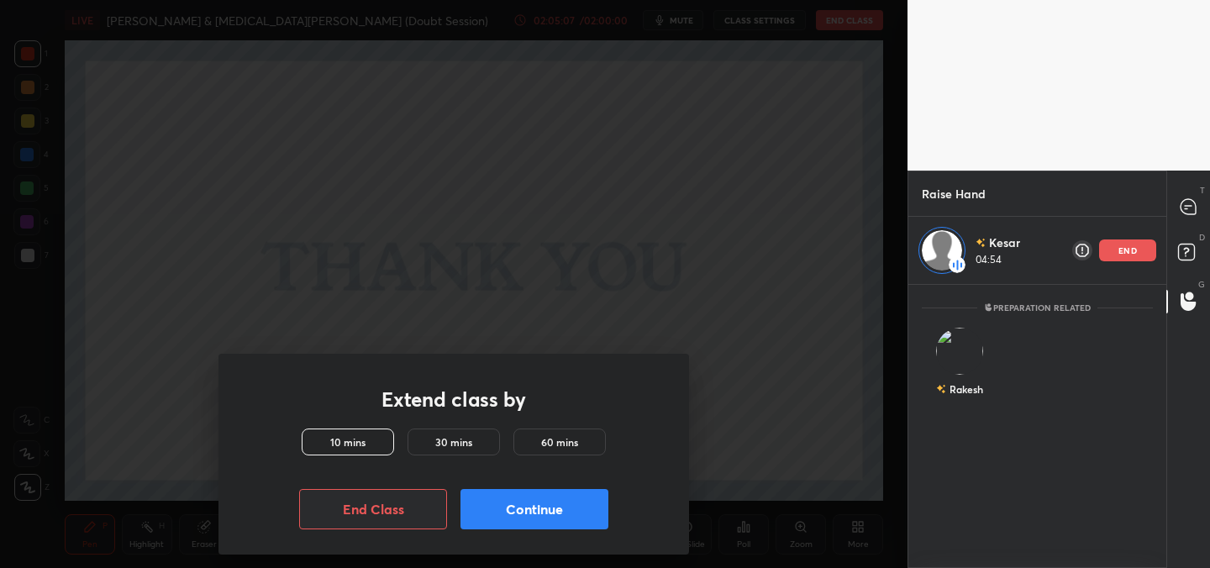
click at [510, 506] on button "Continue" at bounding box center [534, 509] width 148 height 40
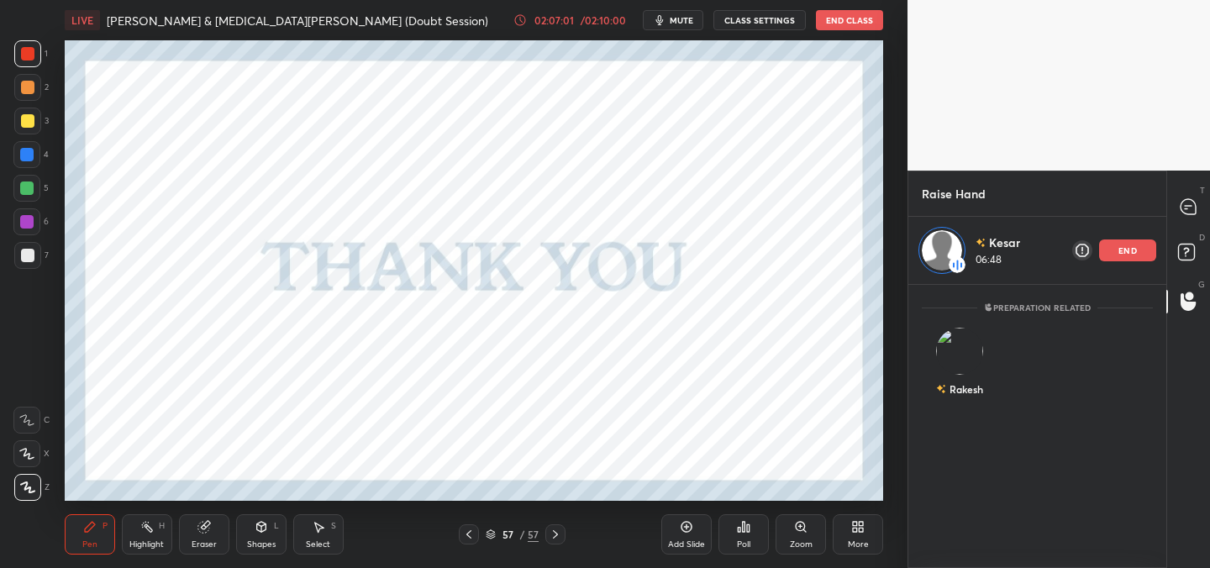
click at [1122, 251] on p "end" at bounding box center [1127, 250] width 18 height 8
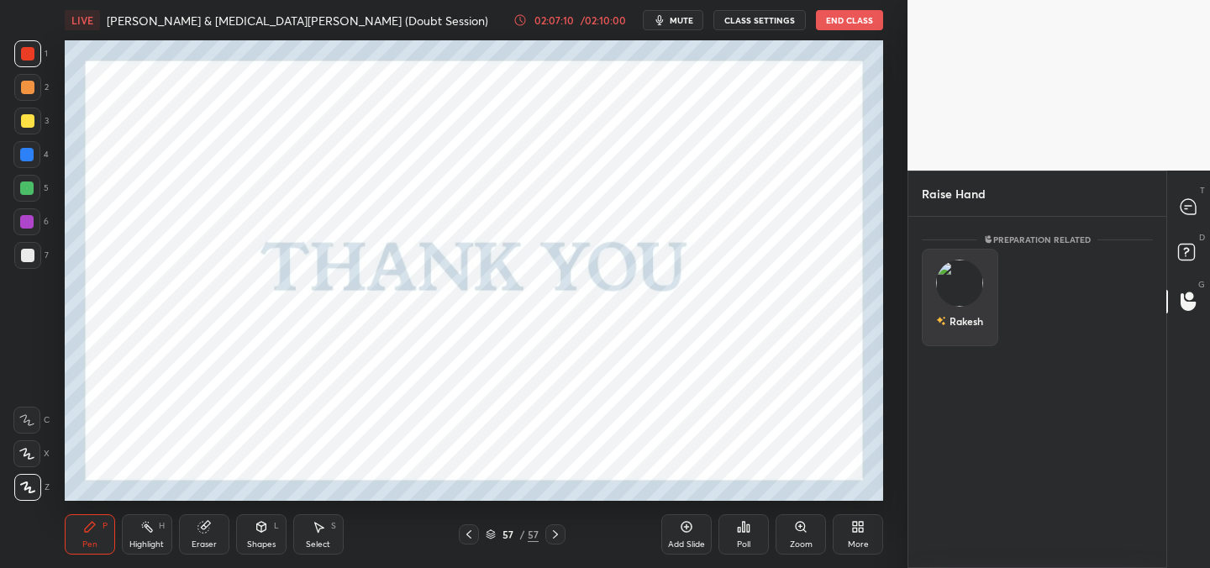
click at [976, 279] on div "Rakesh" at bounding box center [960, 297] width 76 height 97
click at [966, 329] on button "INVITE" at bounding box center [959, 333] width 61 height 22
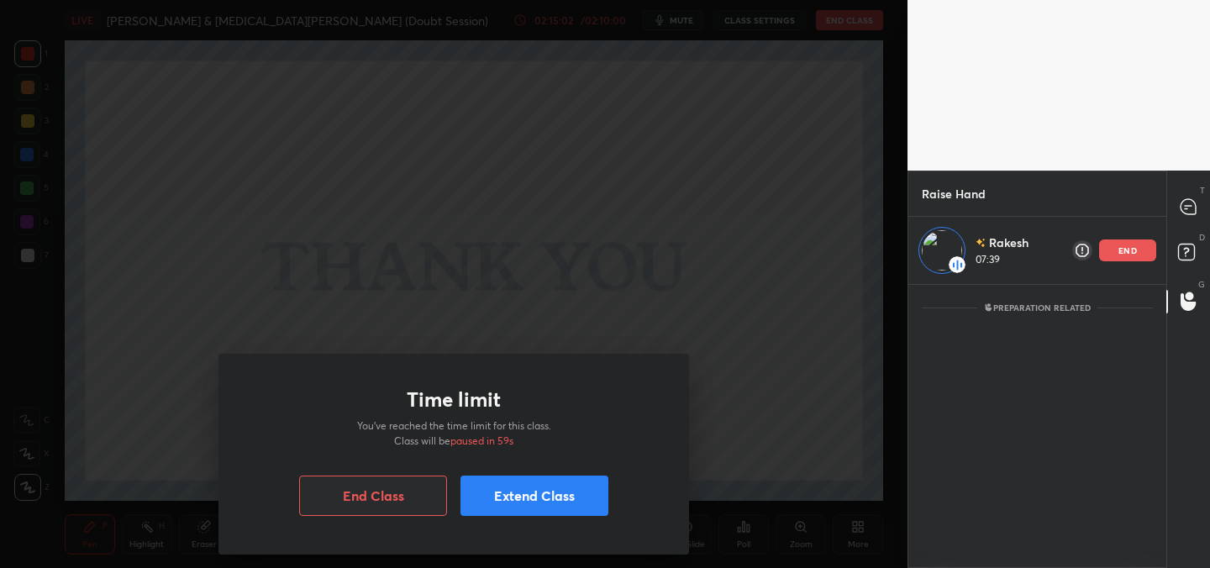
click at [438, 245] on div "Time limit You’ve reached the time limit for this class. Class will be paused i…" at bounding box center [454, 284] width 908 height 568
click at [534, 491] on button "Extend Class" at bounding box center [534, 496] width 148 height 40
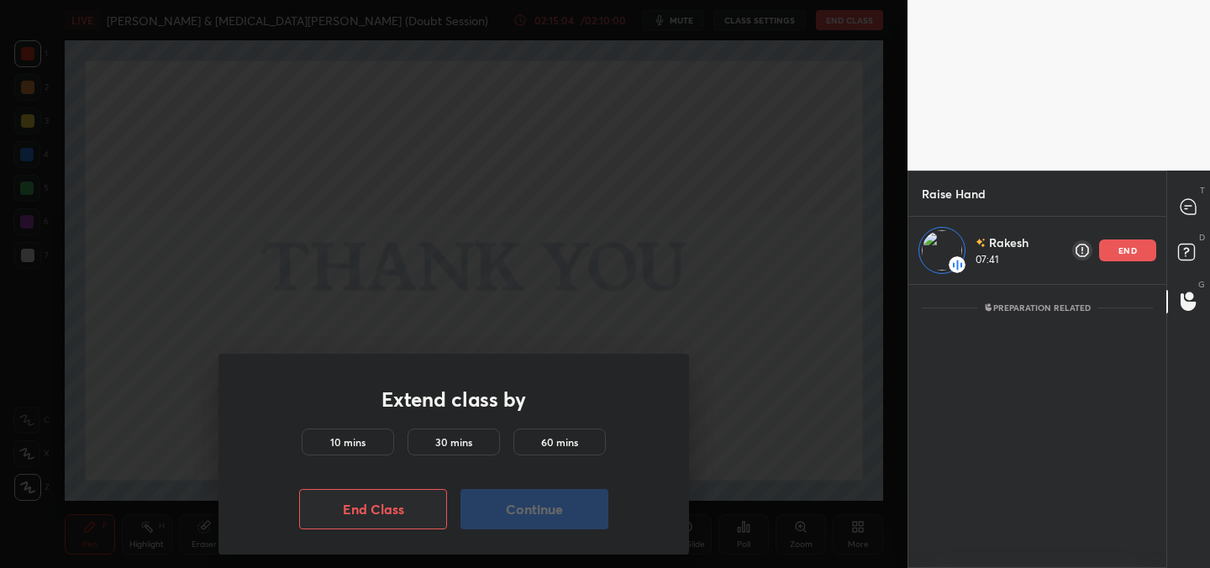
click at [367, 438] on div "10 mins" at bounding box center [348, 442] width 92 height 27
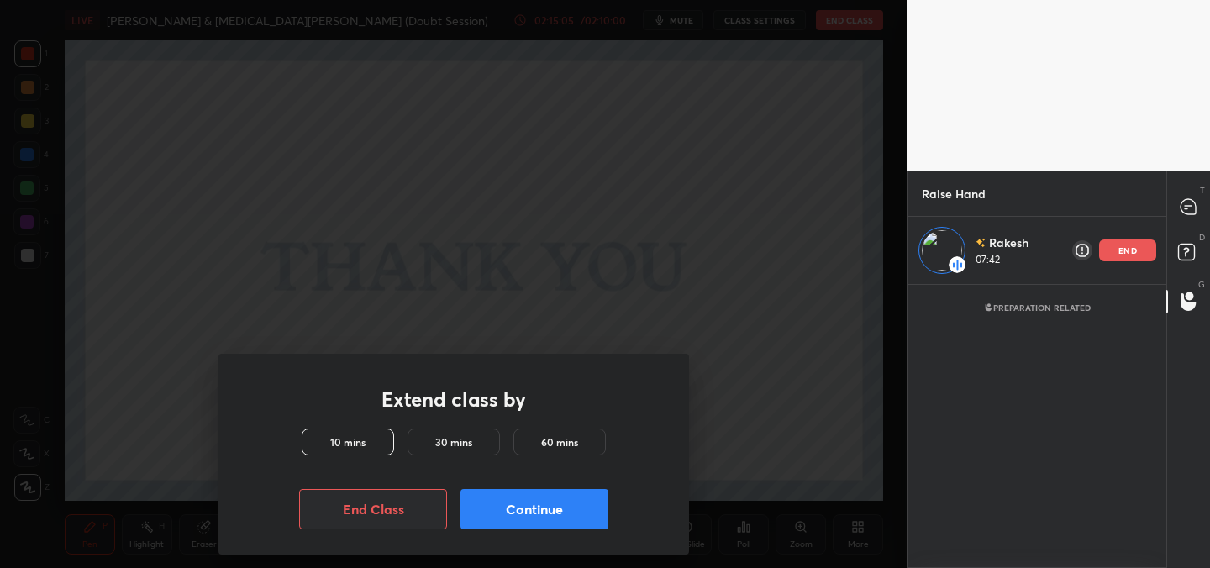
click at [507, 502] on button "Continue" at bounding box center [534, 509] width 148 height 40
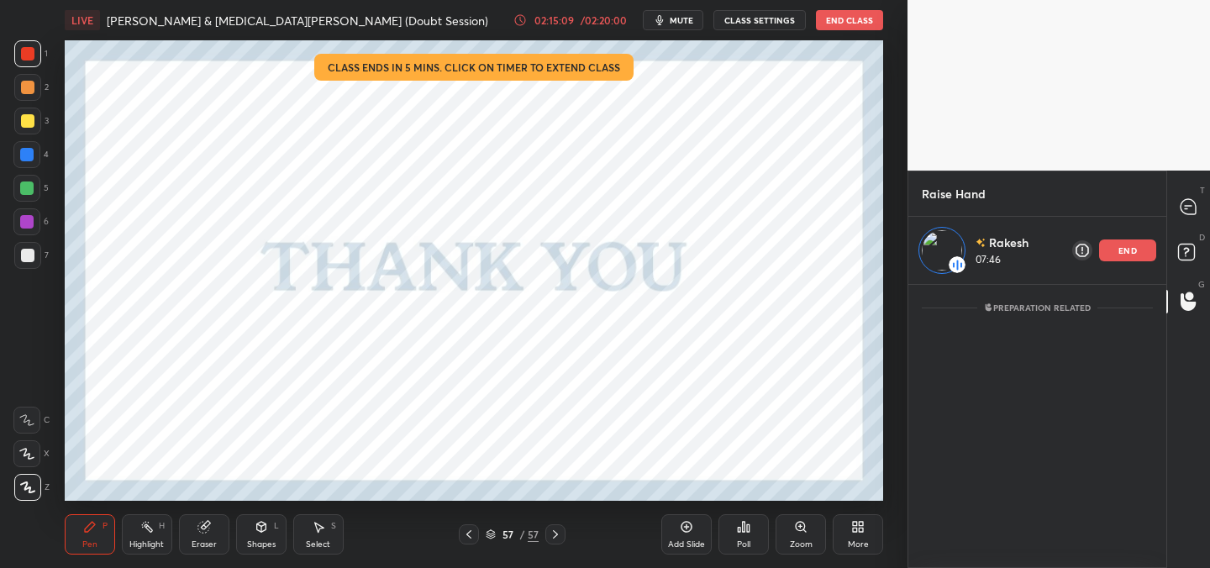
click at [1113, 252] on div "end" at bounding box center [1127, 250] width 57 height 22
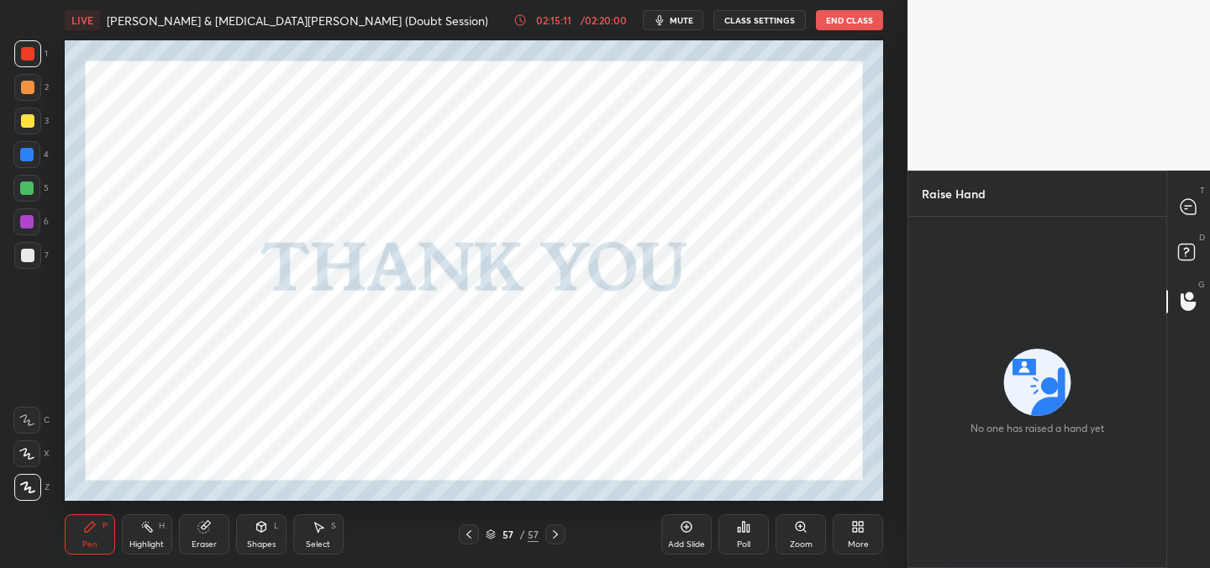
click at [1183, 223] on div "T Messages (T)" at bounding box center [1188, 207] width 43 height 47
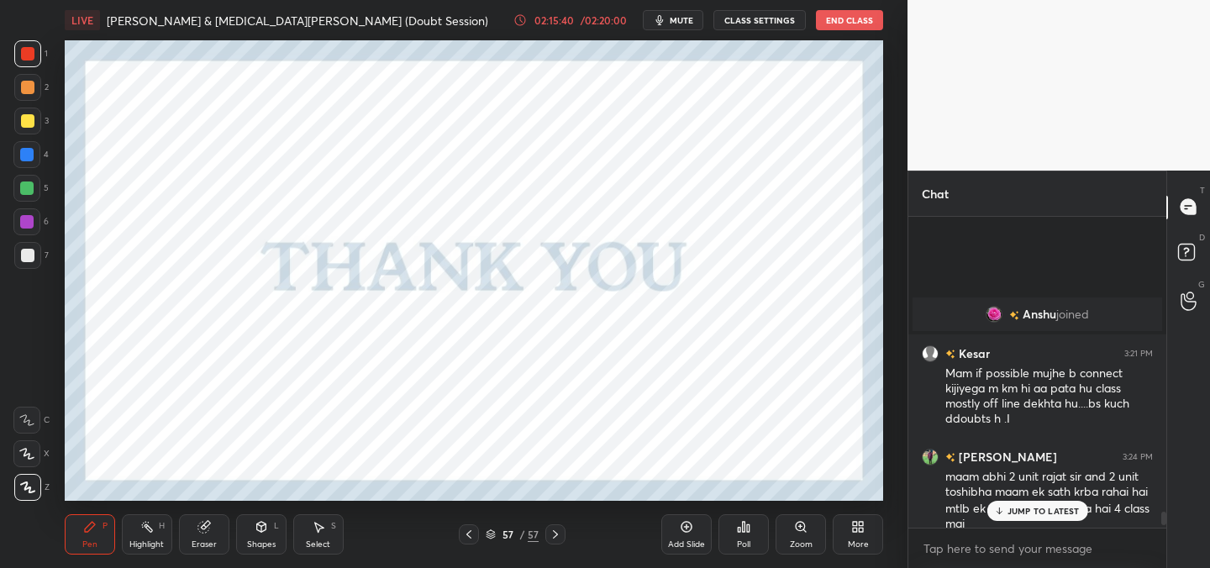
scroll to position [16353, 0]
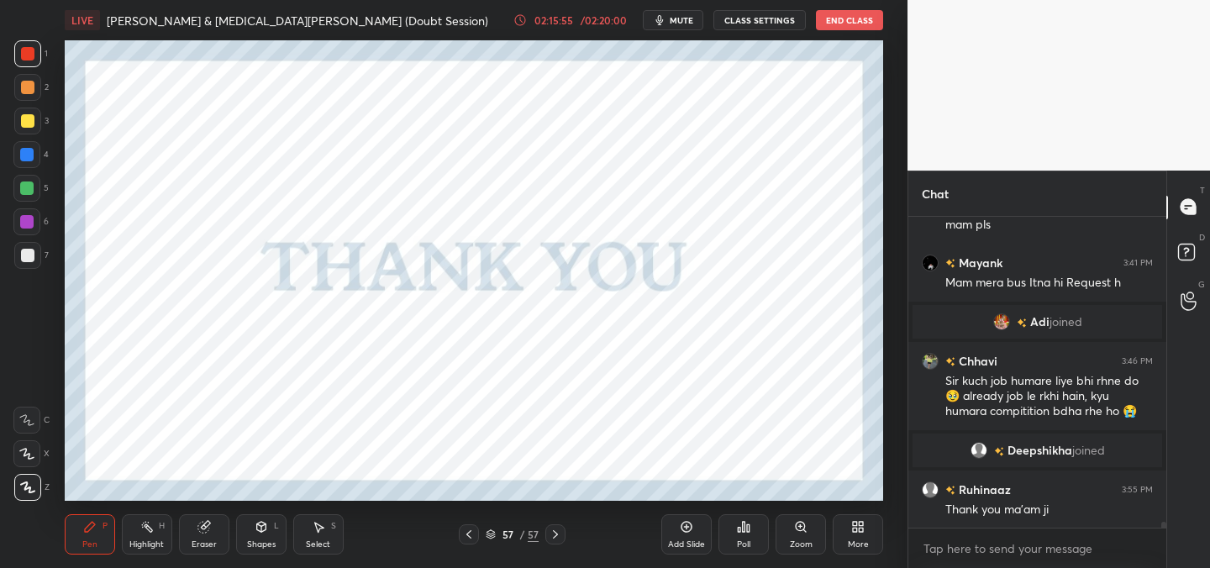
click at [843, 21] on button "End Class" at bounding box center [849, 20] width 67 height 20
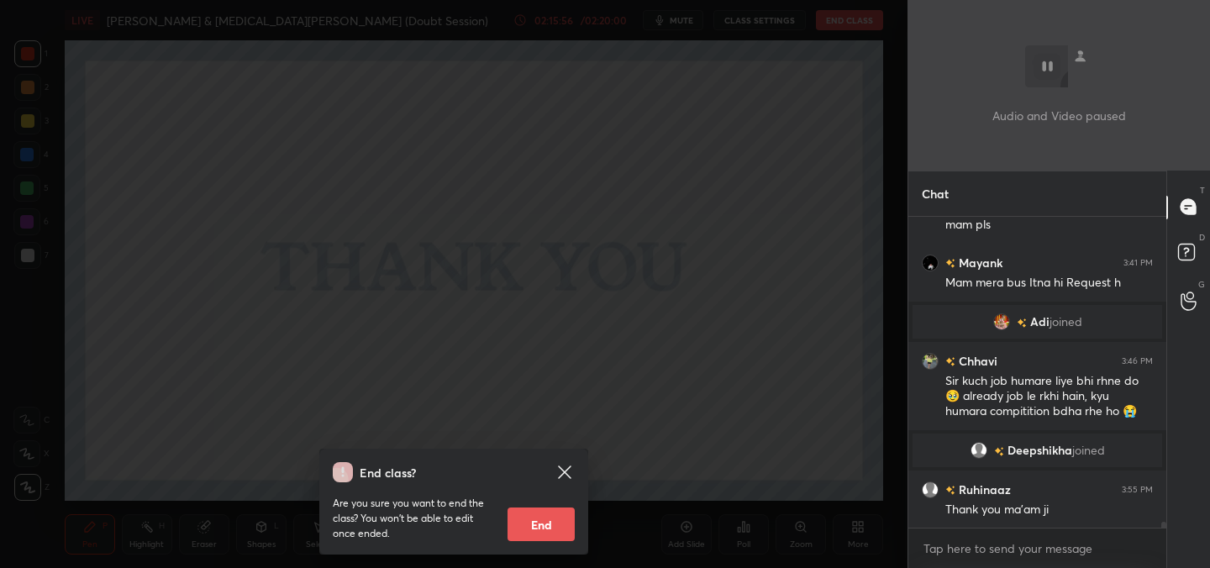
click at [568, 520] on button "End" at bounding box center [541, 525] width 67 height 34
type textarea "x"
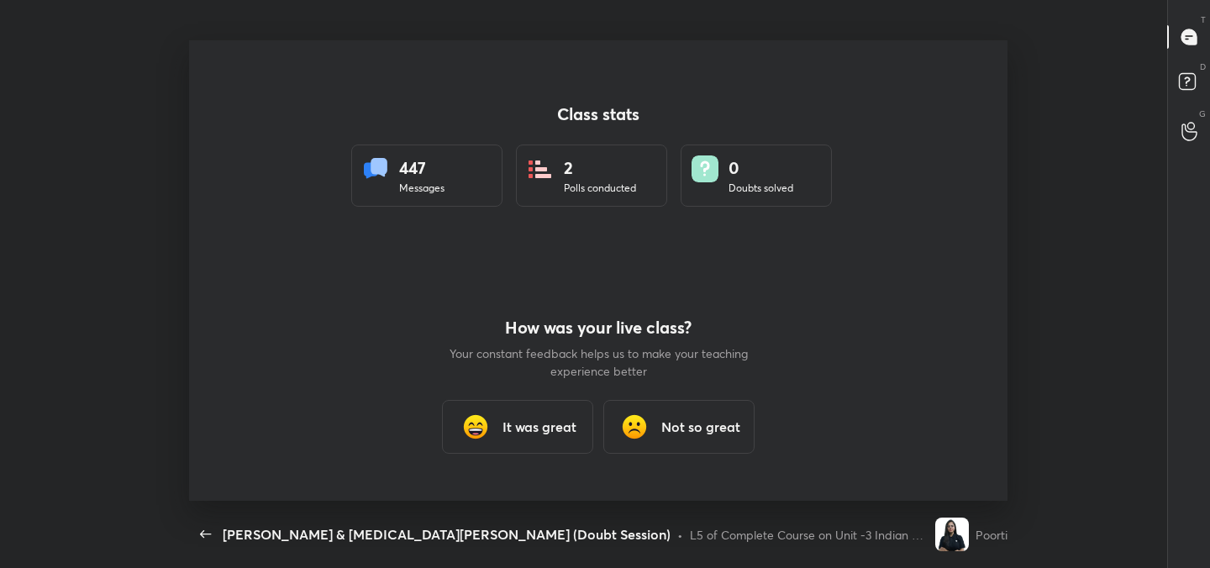
scroll to position [83571, 82837]
